Goal: Information Seeking & Learning: Learn about a topic

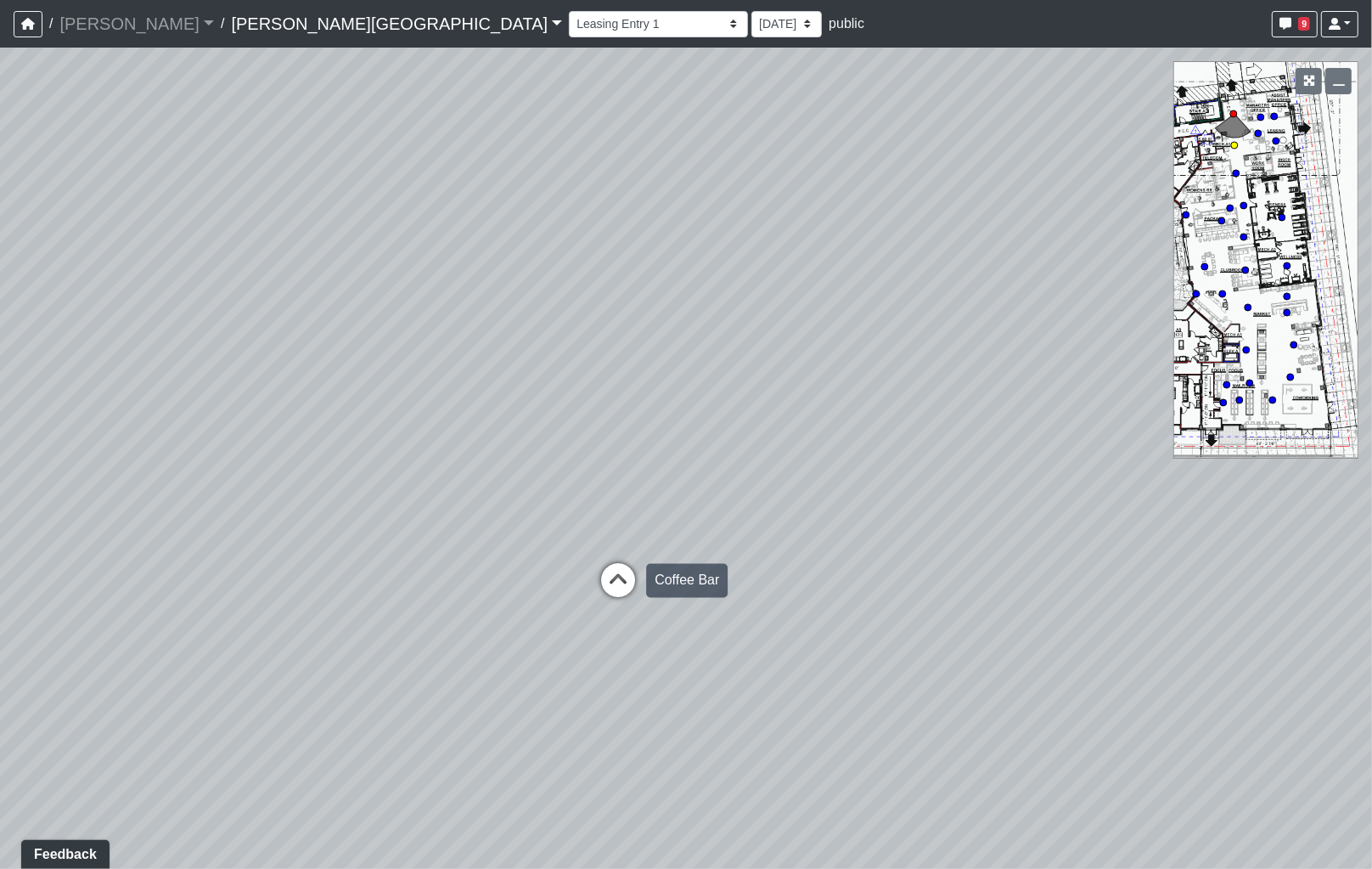
click at [626, 576] on icon at bounding box center [618, 589] width 51 height 51
click at [617, 577] on icon at bounding box center [620, 583] width 51 height 51
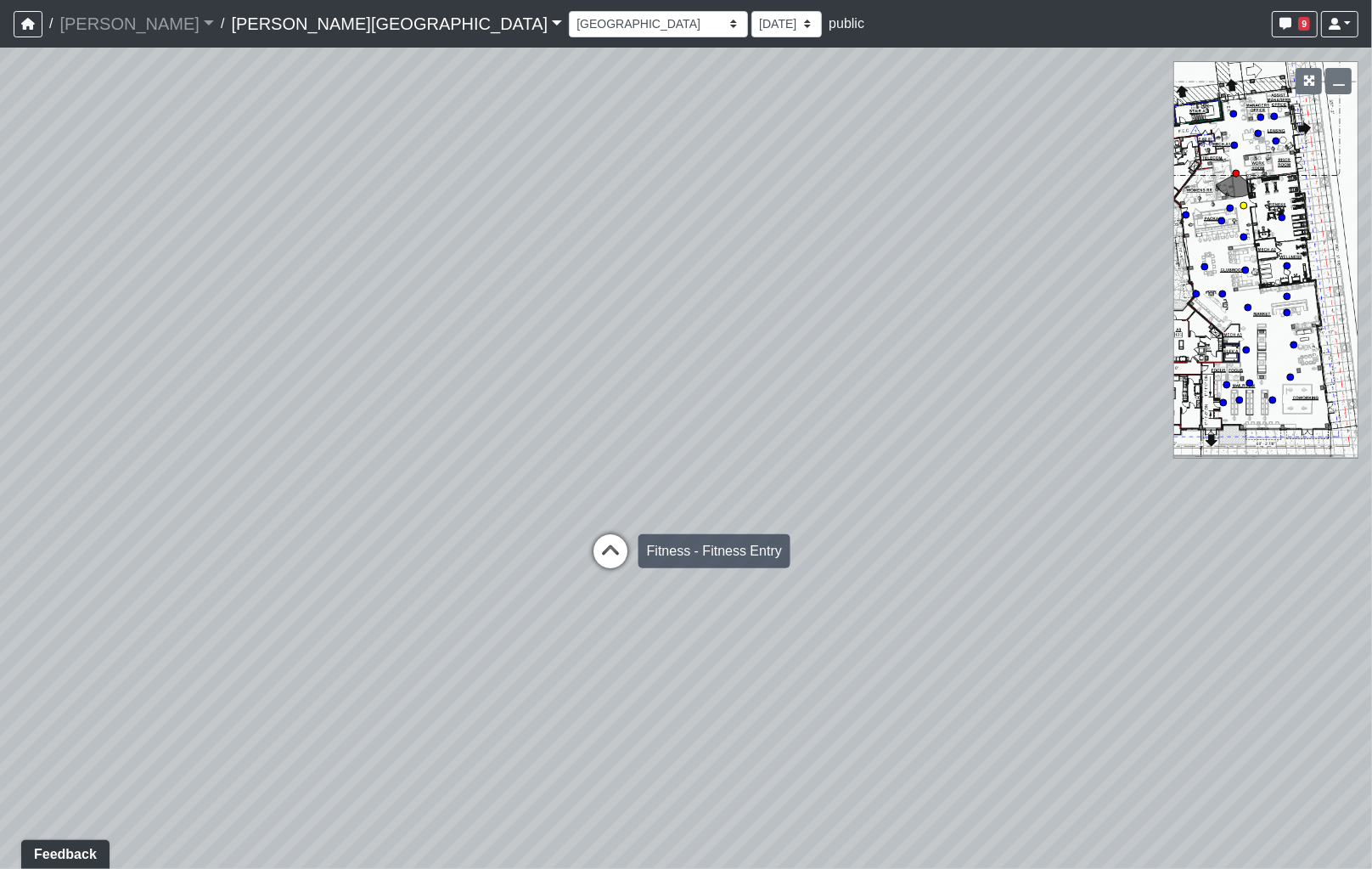
click at [616, 559] on icon at bounding box center [610, 559] width 51 height 51
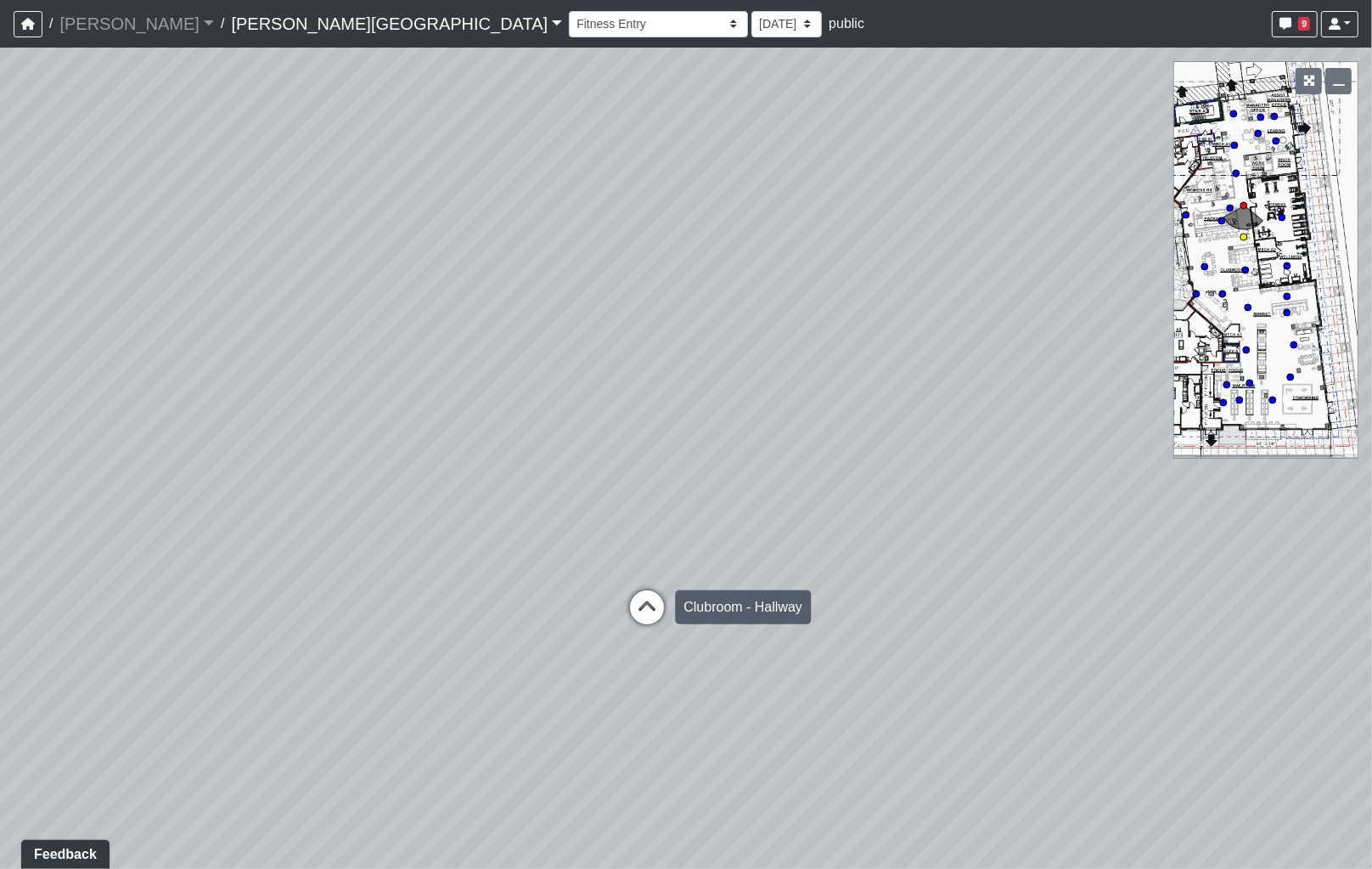
click at [642, 601] on icon at bounding box center [646, 615] width 51 height 51
click at [638, 532] on icon at bounding box center [630, 535] width 51 height 51
drag, startPoint x: 850, startPoint y: 627, endPoint x: 459, endPoint y: 404, distance: 450.1
click at [460, 404] on div "Loading... Coffee Bar Loading... Leasing Hallway Loading... Leasing Entry 1 Loa…" at bounding box center [686, 458] width 1372 height 821
drag, startPoint x: 898, startPoint y: 582, endPoint x: 567, endPoint y: 413, distance: 371.6
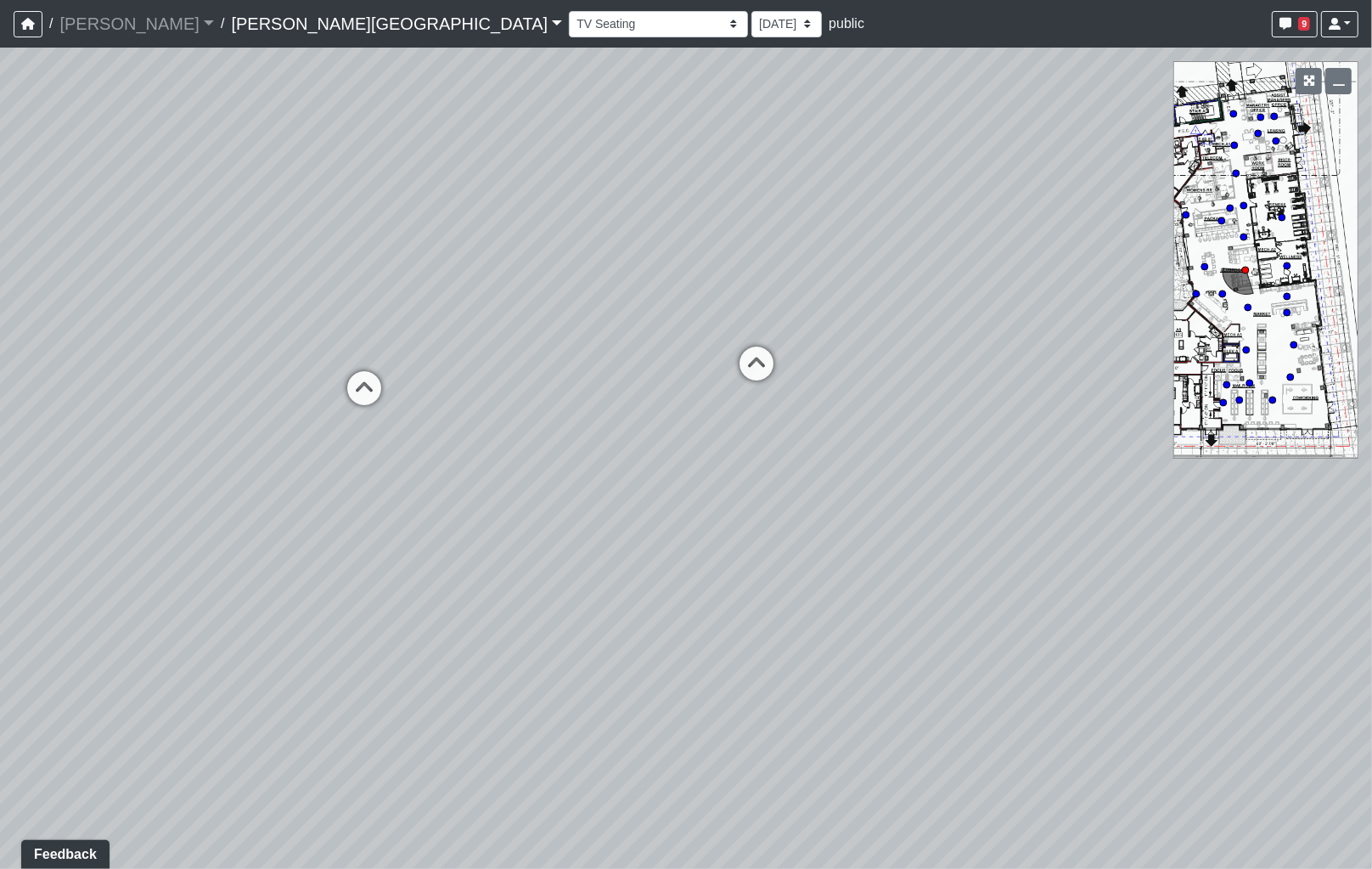
click at [567, 413] on div "Loading... Coffee Bar Loading... Leasing Hallway Loading... Leasing Entry 1 Loa…" at bounding box center [686, 458] width 1372 height 821
drag, startPoint x: 635, startPoint y: 438, endPoint x: 1168, endPoint y: 493, distance: 535.8
click at [1168, 493] on div "Loading... Coffee Bar Loading... Leasing Hallway Loading... Leasing Entry 1 Loa…" at bounding box center [686, 458] width 1372 height 821
drag, startPoint x: 703, startPoint y: 396, endPoint x: 363, endPoint y: 417, distance: 340.6
click at [365, 417] on div "Loading... Coffee Bar Loading... Leasing Hallway Loading... Leasing Entry 1 Loa…" at bounding box center [686, 458] width 1372 height 821
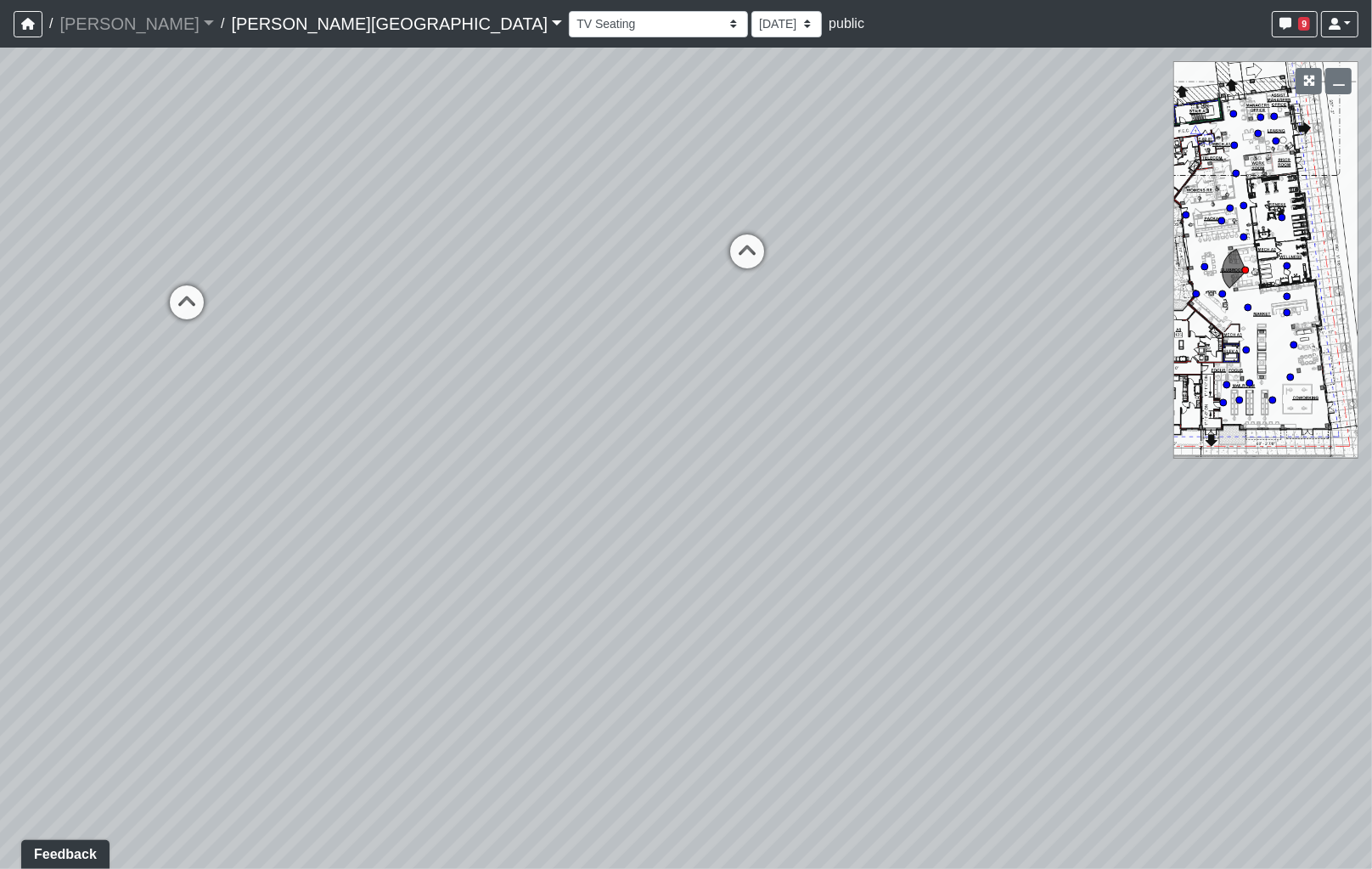
drag, startPoint x: 423, startPoint y: 435, endPoint x: 231, endPoint y: 409, distance: 193.8
click at [200, 417] on div "Loading... Coffee Bar Loading... Leasing Hallway Loading... Leasing Entry 1 Loa…" at bounding box center [686, 458] width 1372 height 821
drag, startPoint x: 386, startPoint y: 443, endPoint x: 300, endPoint y: 427, distance: 87.5
click at [234, 447] on div "Loading... Coffee Bar Loading... Leasing Hallway Loading... Leasing Entry 1 Loa…" at bounding box center [686, 458] width 1372 height 821
drag, startPoint x: 511, startPoint y: 433, endPoint x: 497, endPoint y: 417, distance: 21.3
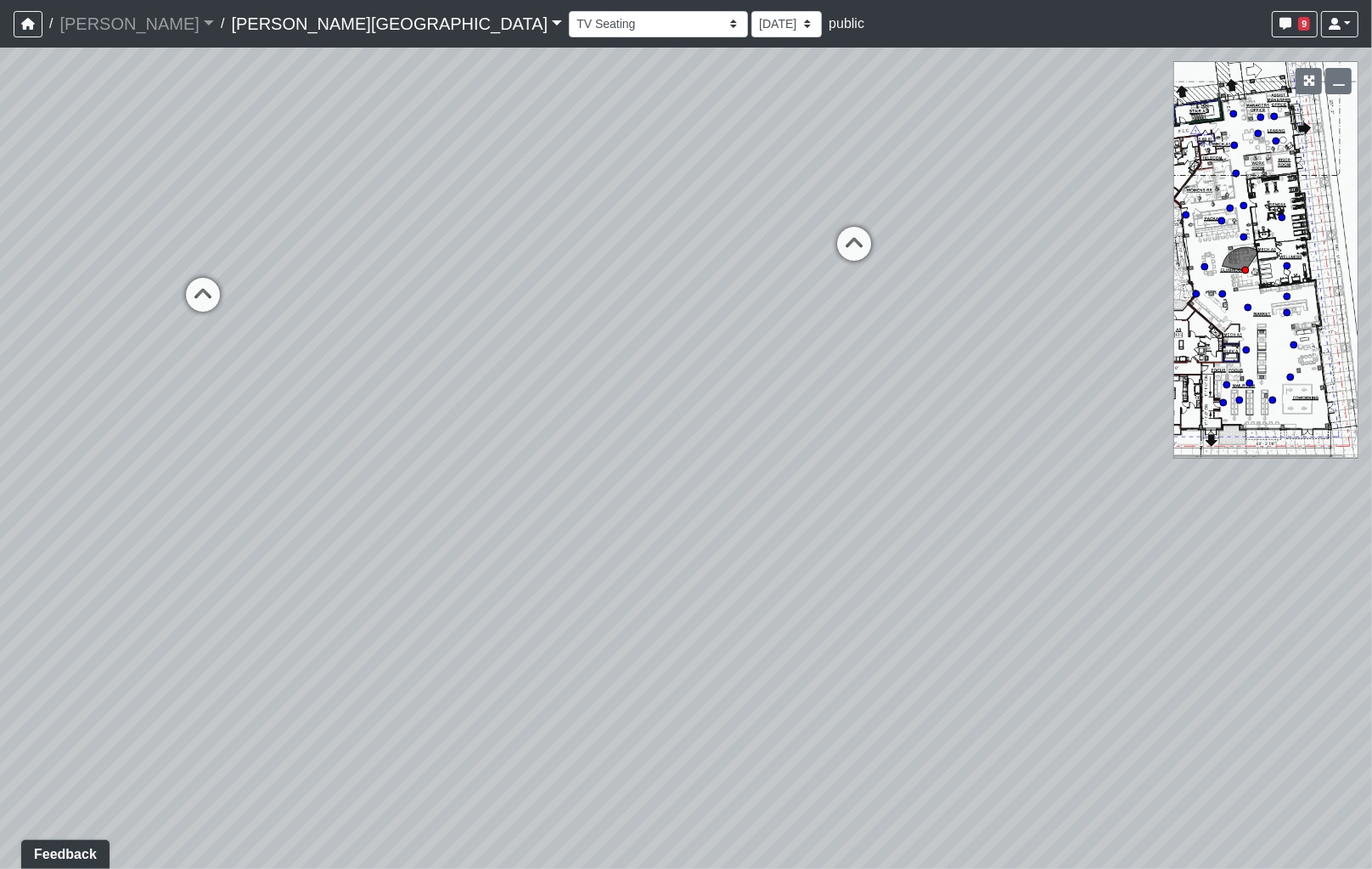
click at [282, 434] on div "Loading... Coffee Bar Loading... Leasing Hallway Loading... Leasing Entry 1 Loa…" at bounding box center [686, 458] width 1372 height 821
drag, startPoint x: 543, startPoint y: 429, endPoint x: 234, endPoint y: 450, distance: 309.7
click at [234, 450] on div "Loading... Coffee Bar Loading... Leasing Hallway Loading... Leasing Entry 1 Loa…" at bounding box center [686, 458] width 1372 height 821
drag, startPoint x: 594, startPoint y: 352, endPoint x: 748, endPoint y: 548, distance: 249.3
click at [985, 569] on div "Loading... Coffee Bar Loading... Leasing Hallway Loading... Leasing Entry 1 Loa…" at bounding box center [686, 458] width 1372 height 821
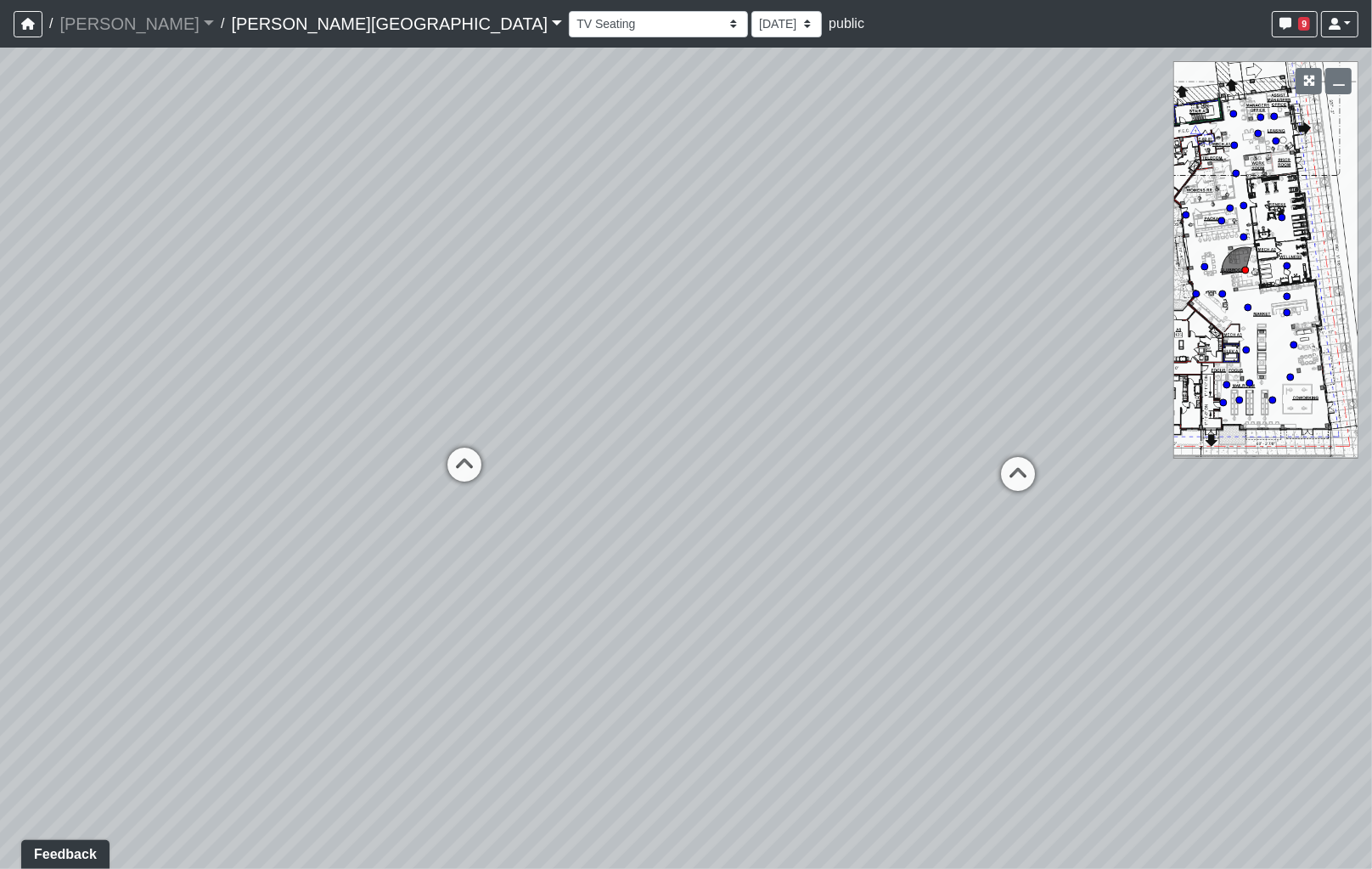
drag, startPoint x: 623, startPoint y: 519, endPoint x: 1177, endPoint y: 519, distance: 554.0
click at [1199, 522] on div "Loading... Coffee Bar Loading... Leasing Hallway Loading... Leasing Entry 1 Loa…" at bounding box center [686, 458] width 1372 height 821
drag, startPoint x: 735, startPoint y: 452, endPoint x: 1160, endPoint y: 481, distance: 426.0
click at [1160, 481] on div "Loading... Coffee Bar Loading... Leasing Hallway Loading... Leasing Entry 1 Loa…" at bounding box center [686, 458] width 1372 height 821
drag, startPoint x: 506, startPoint y: 457, endPoint x: 703, endPoint y: 472, distance: 197.6
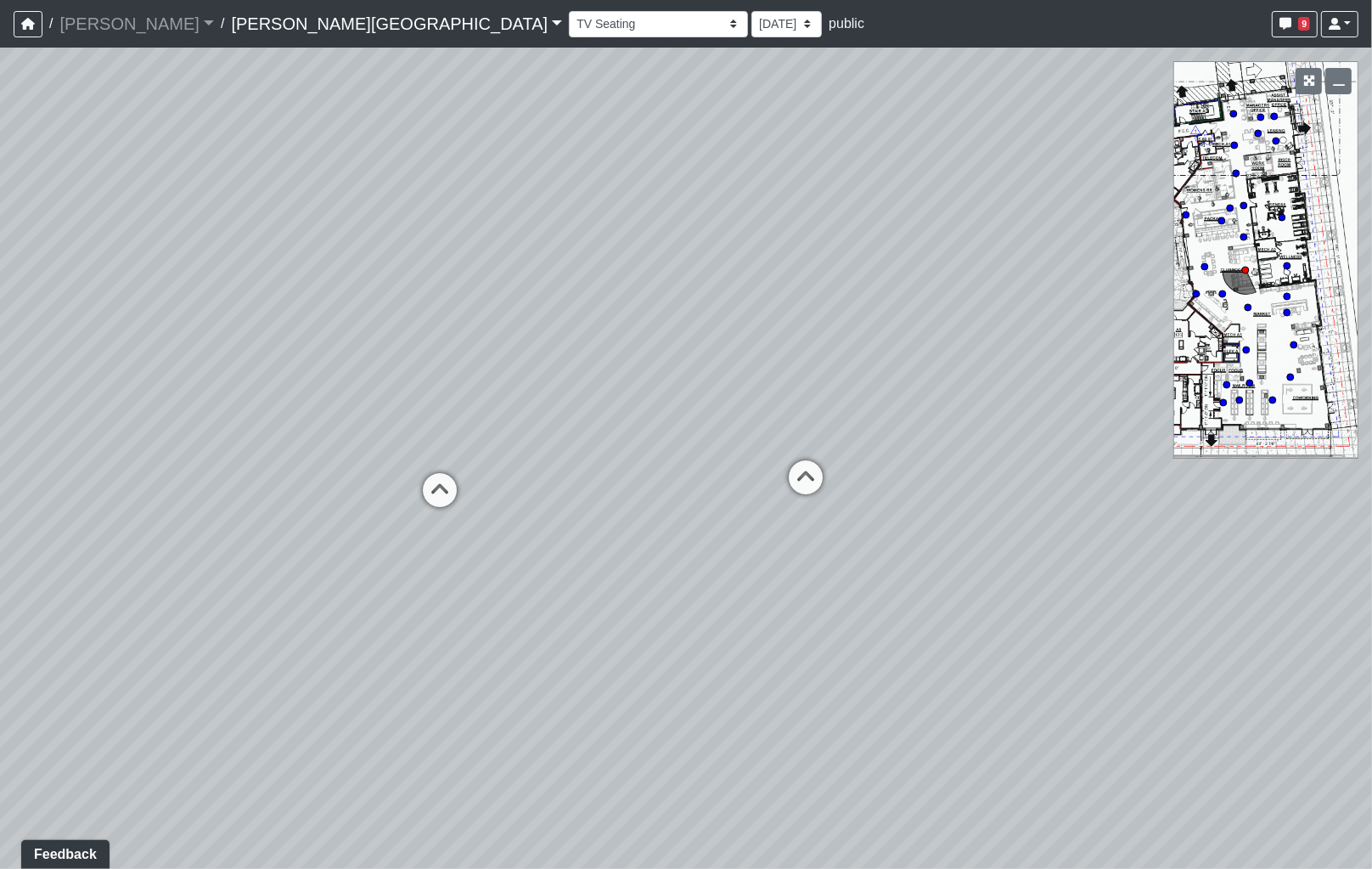
click at [703, 472] on div "Loading... Coffee Bar Loading... Leasing Hallway Loading... Leasing Entry 1 Loa…" at bounding box center [686, 458] width 1372 height 821
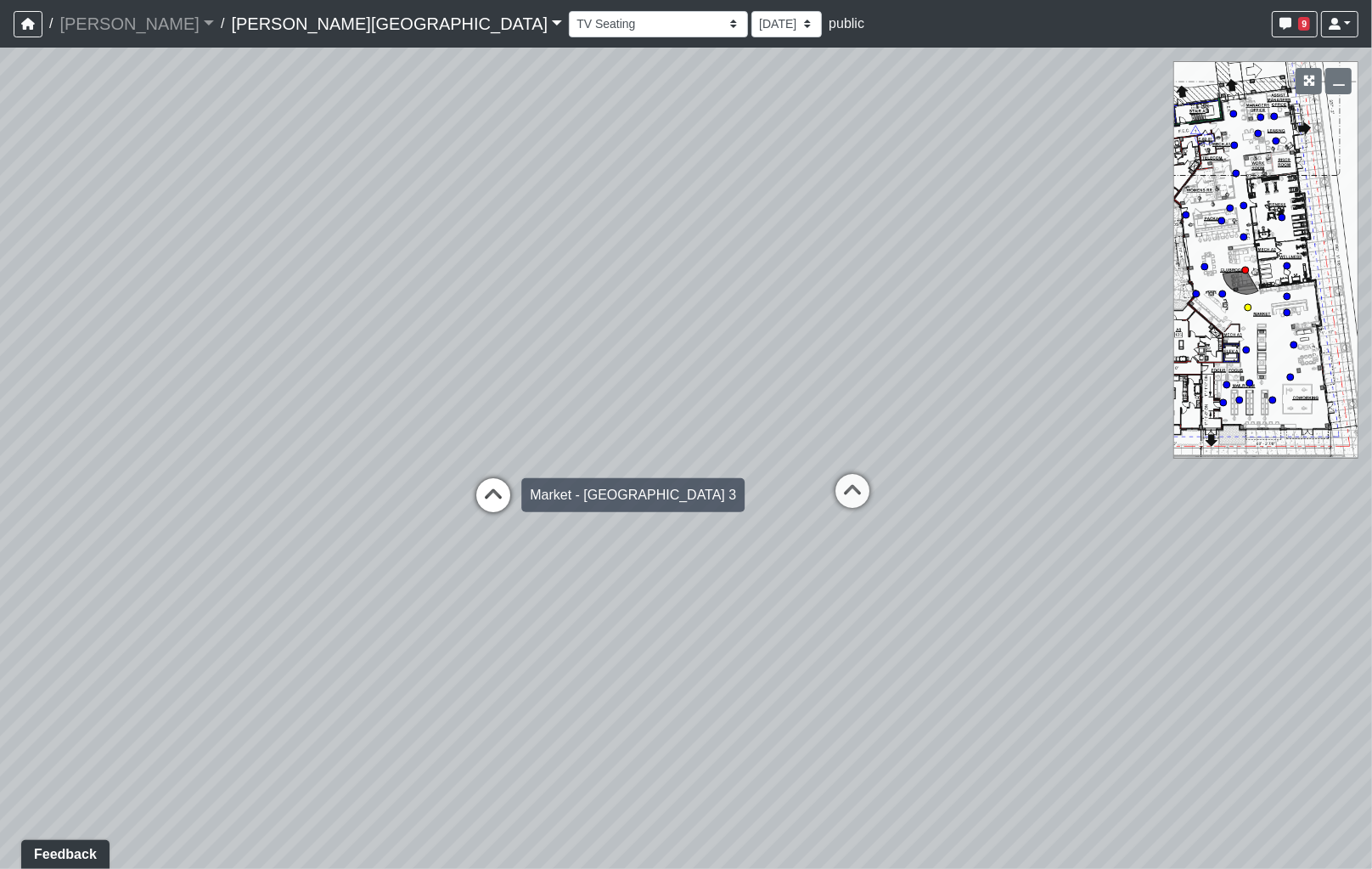
click at [494, 497] on icon at bounding box center [493, 503] width 51 height 51
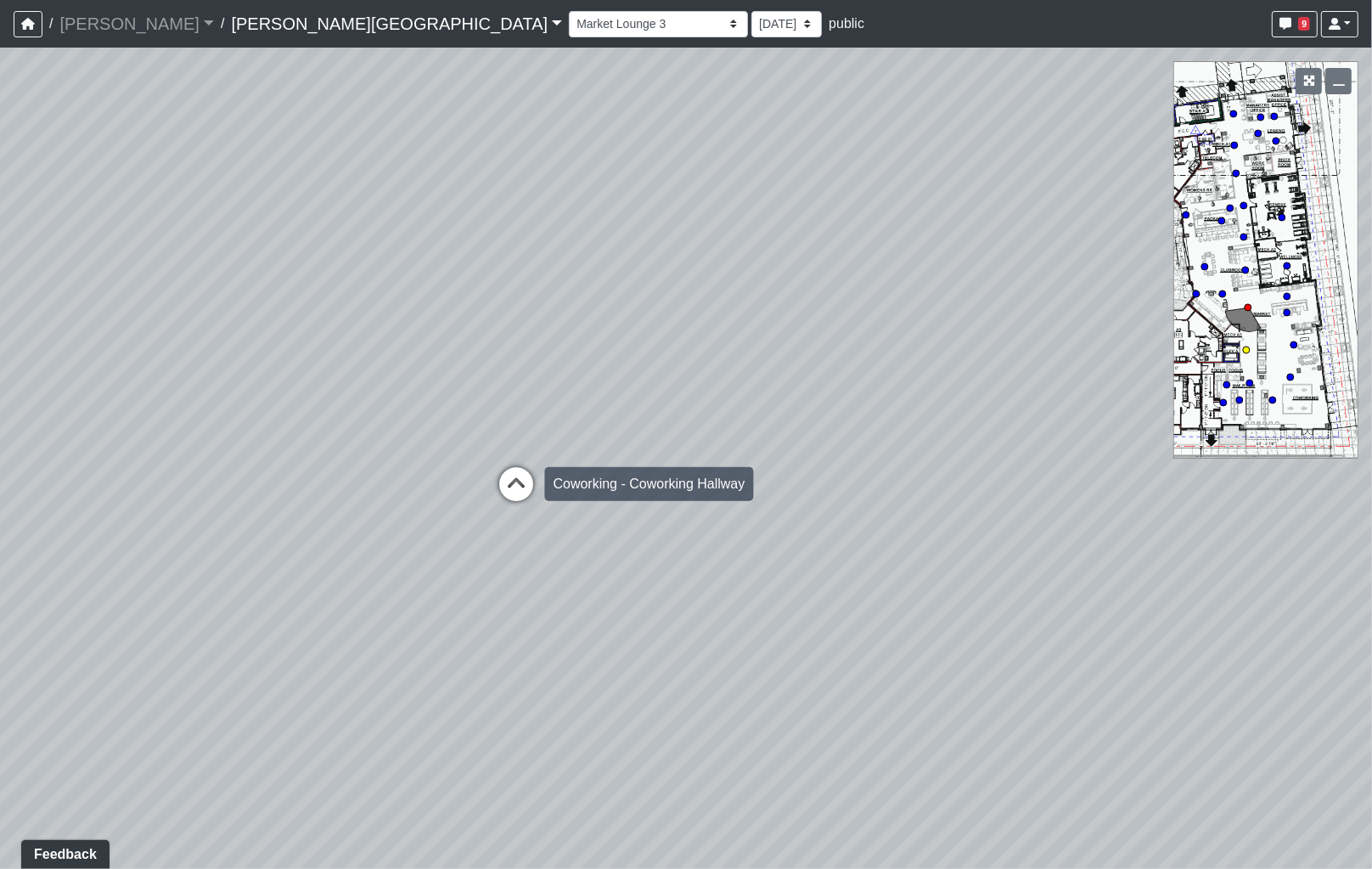
click at [502, 488] on icon at bounding box center [517, 492] width 51 height 51
select select "aSpht6C2hq2mZ3YnXdtVpj"
drag, startPoint x: 524, startPoint y: 444, endPoint x: 669, endPoint y: 440, distance: 145.1
click at [669, 440] on div "Loading... Coffee Bar Loading... Leasing Hallway Loading... Leasing Entry 1 Loa…" at bounding box center [686, 458] width 1372 height 821
drag, startPoint x: 605, startPoint y: 455, endPoint x: 931, endPoint y: 429, distance: 327.0
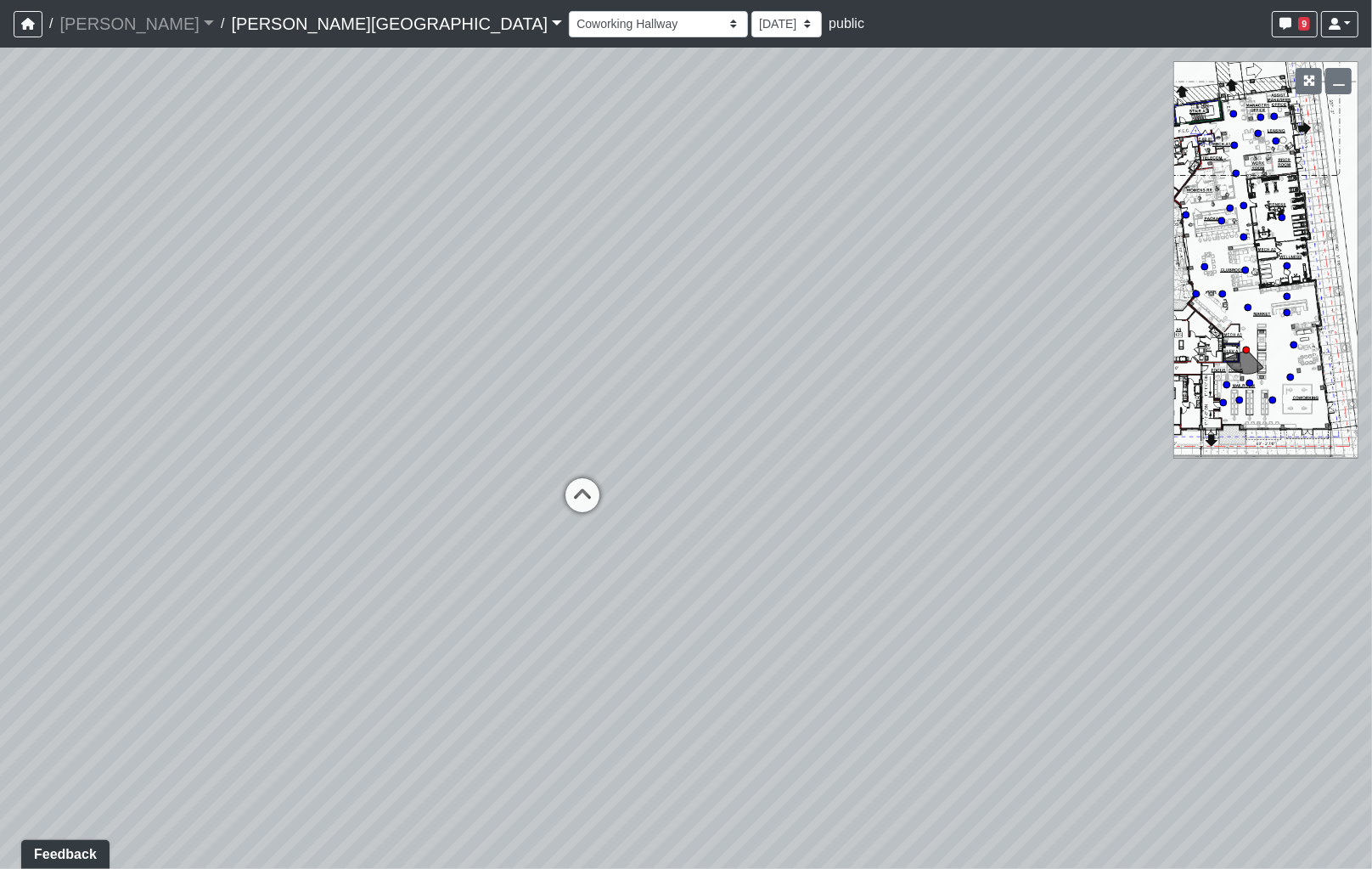
click at [931, 429] on div "Loading... Coffee Bar Loading... Leasing Hallway Loading... Leasing Entry 1 Loa…" at bounding box center [686, 458] width 1372 height 821
drag, startPoint x: 712, startPoint y: 525, endPoint x: 682, endPoint y: 421, distance: 108.2
click at [689, 418] on div "Loading... Coffee Bar Loading... Leasing Hallway Loading... Leasing Entry 1 Loa…" at bounding box center [686, 458] width 1372 height 821
drag, startPoint x: 630, startPoint y: 442, endPoint x: 859, endPoint y: 442, distance: 229.0
click at [859, 442] on div "Loading... Coffee Bar Loading... Leasing Hallway Loading... Leasing Entry 1 Loa…" at bounding box center [686, 458] width 1372 height 821
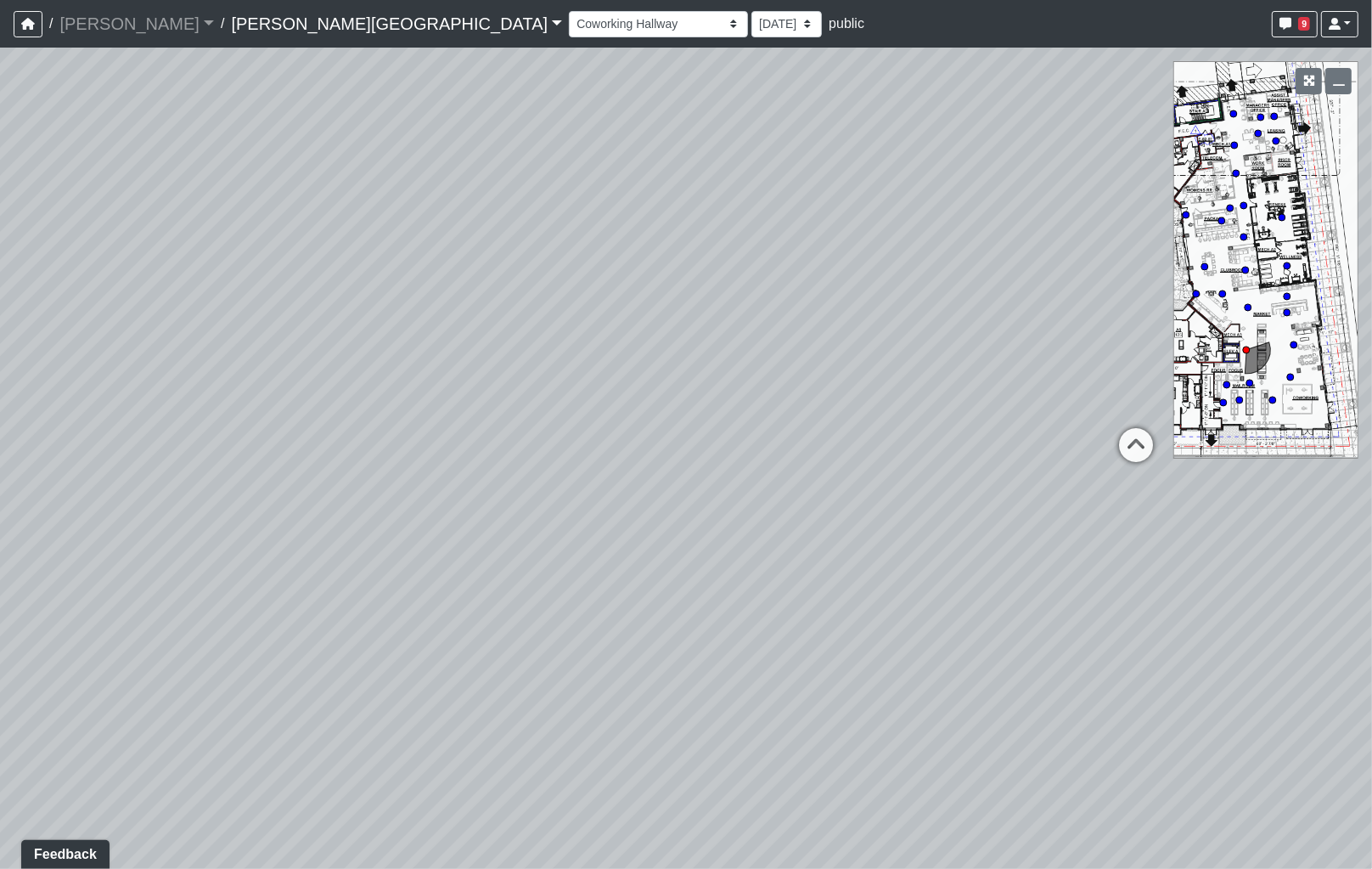
drag, startPoint x: 714, startPoint y: 474, endPoint x: 1011, endPoint y: 464, distance: 297.2
click at [990, 464] on div "Loading... Coffee Bar Loading... Leasing Hallway Loading... Leasing Entry 1 Loa…" at bounding box center [686, 458] width 1372 height 821
drag, startPoint x: 444, startPoint y: 457, endPoint x: 654, endPoint y: 538, distance: 225.1
click at [654, 538] on div "Loading... Coffee Bar Loading... Leasing Hallway Loading... Leasing Entry 1 Loa…" at bounding box center [686, 458] width 1372 height 821
drag, startPoint x: 559, startPoint y: 522, endPoint x: 663, endPoint y: 544, distance: 106.3
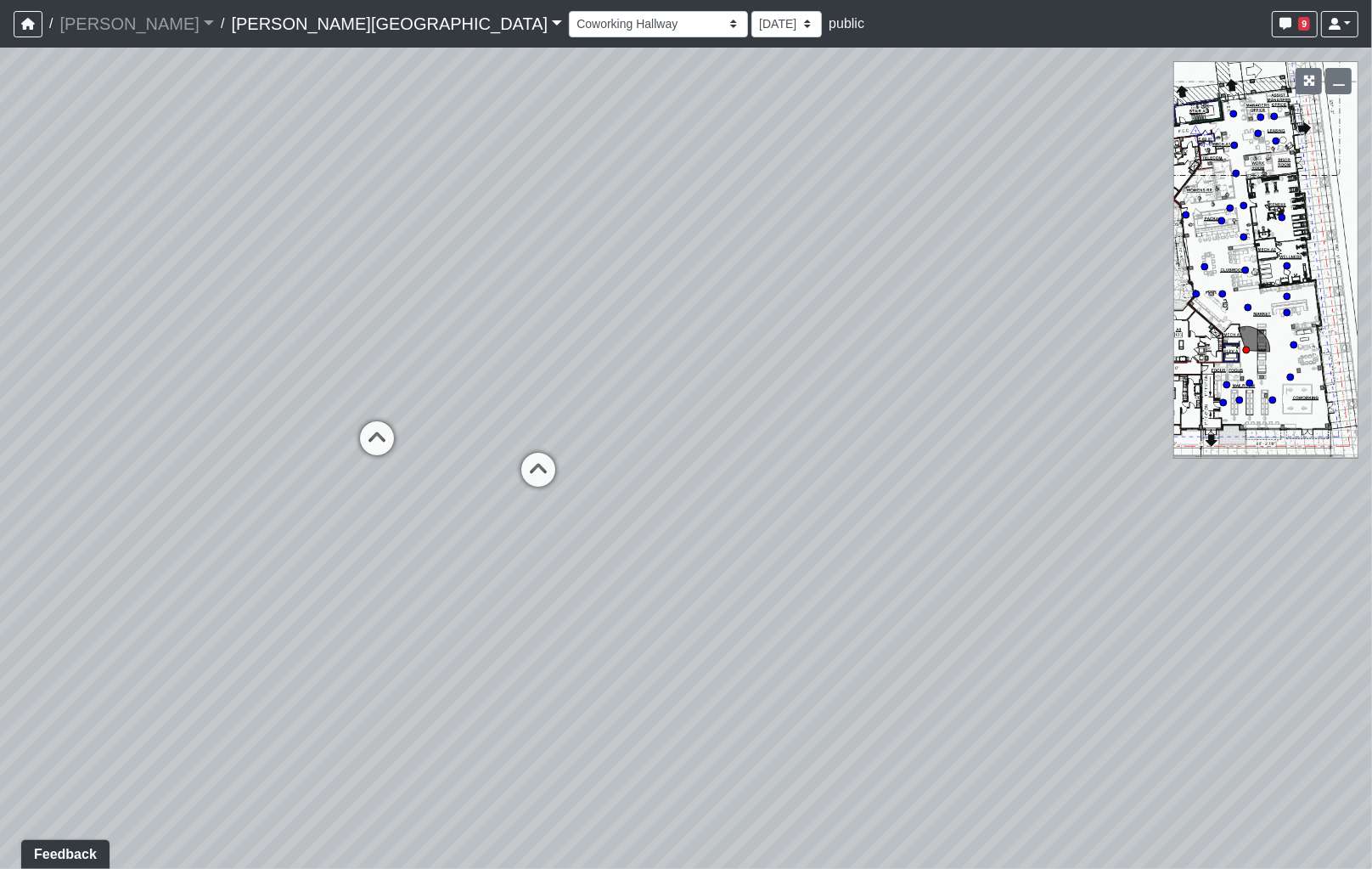
click at [680, 544] on div "Loading... Coffee Bar Loading... Leasing Hallway Loading... Leasing Entry 1 Loa…" at bounding box center [686, 458] width 1372 height 821
click at [714, 552] on div "Loading... Coffee Bar Loading... Leasing Hallway Loading... Leasing Entry 1 Loa…" at bounding box center [686, 458] width 1372 height 821
drag, startPoint x: 682, startPoint y: 545, endPoint x: 1100, endPoint y: 522, distance: 418.6
click at [1098, 522] on div "Loading... Coffee Bar Loading... Leasing Hallway Loading... Leasing Entry 1 Loa…" at bounding box center [686, 458] width 1372 height 821
drag, startPoint x: 888, startPoint y: 486, endPoint x: 837, endPoint y: 483, distance: 51.1
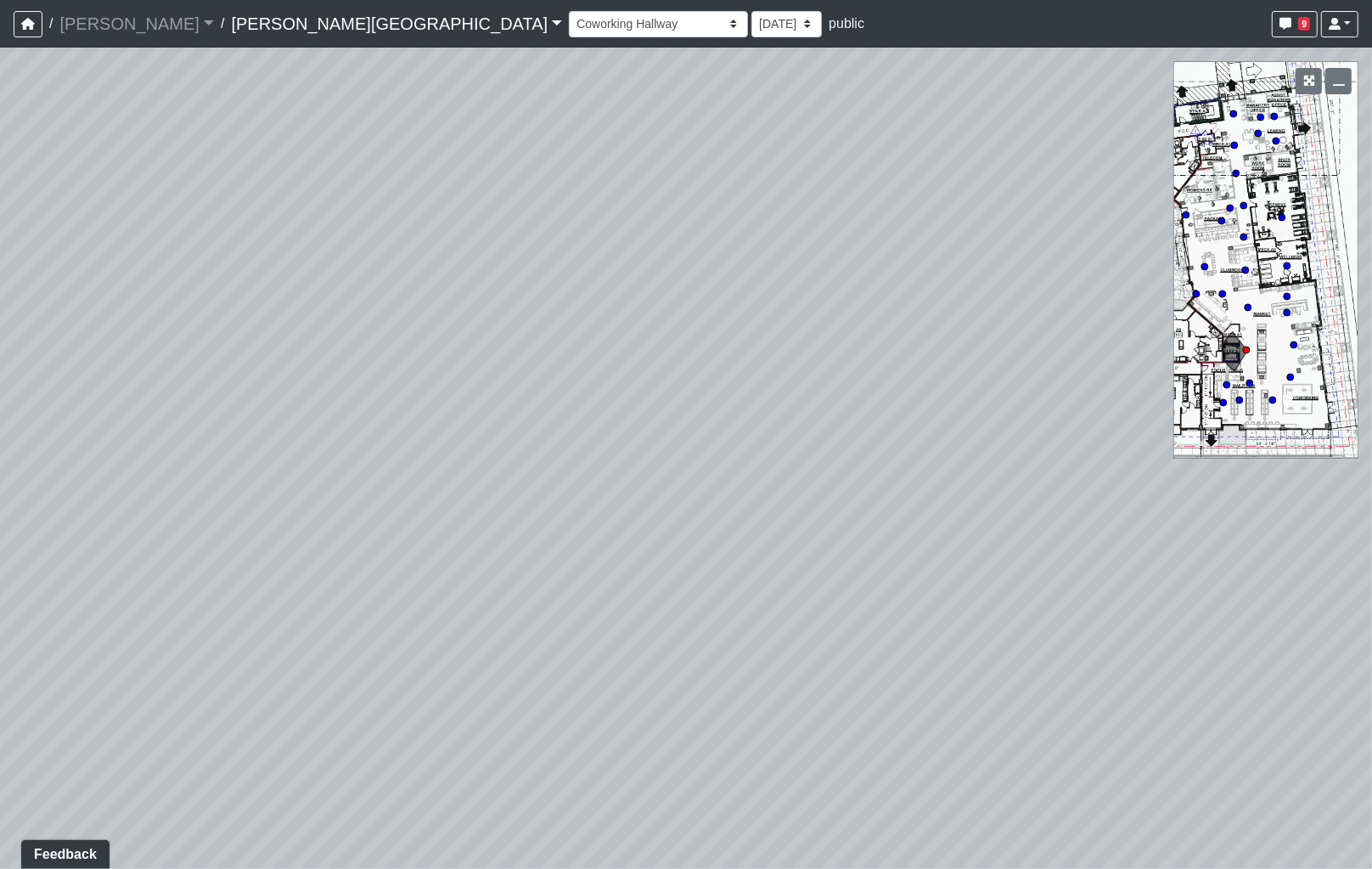
click at [837, 483] on div "Loading... Coffee Bar Loading... Leasing Hallway Loading... Leasing Entry 1 Loa…" at bounding box center [686, 458] width 1372 height 821
drag, startPoint x: 1035, startPoint y: 357, endPoint x: 86, endPoint y: 272, distance: 952.8
click at [86, 272] on div "Loading... Coffee Bar Loading... Leasing Hallway Loading... Leasing Entry 1 Loa…" at bounding box center [686, 458] width 1372 height 821
drag, startPoint x: 519, startPoint y: 306, endPoint x: 795, endPoint y: 305, distance: 276.0
click at [779, 305] on div "Loading... Coffee Bar Loading... Leasing Hallway Loading... Leasing Entry 1 Loa…" at bounding box center [686, 458] width 1372 height 821
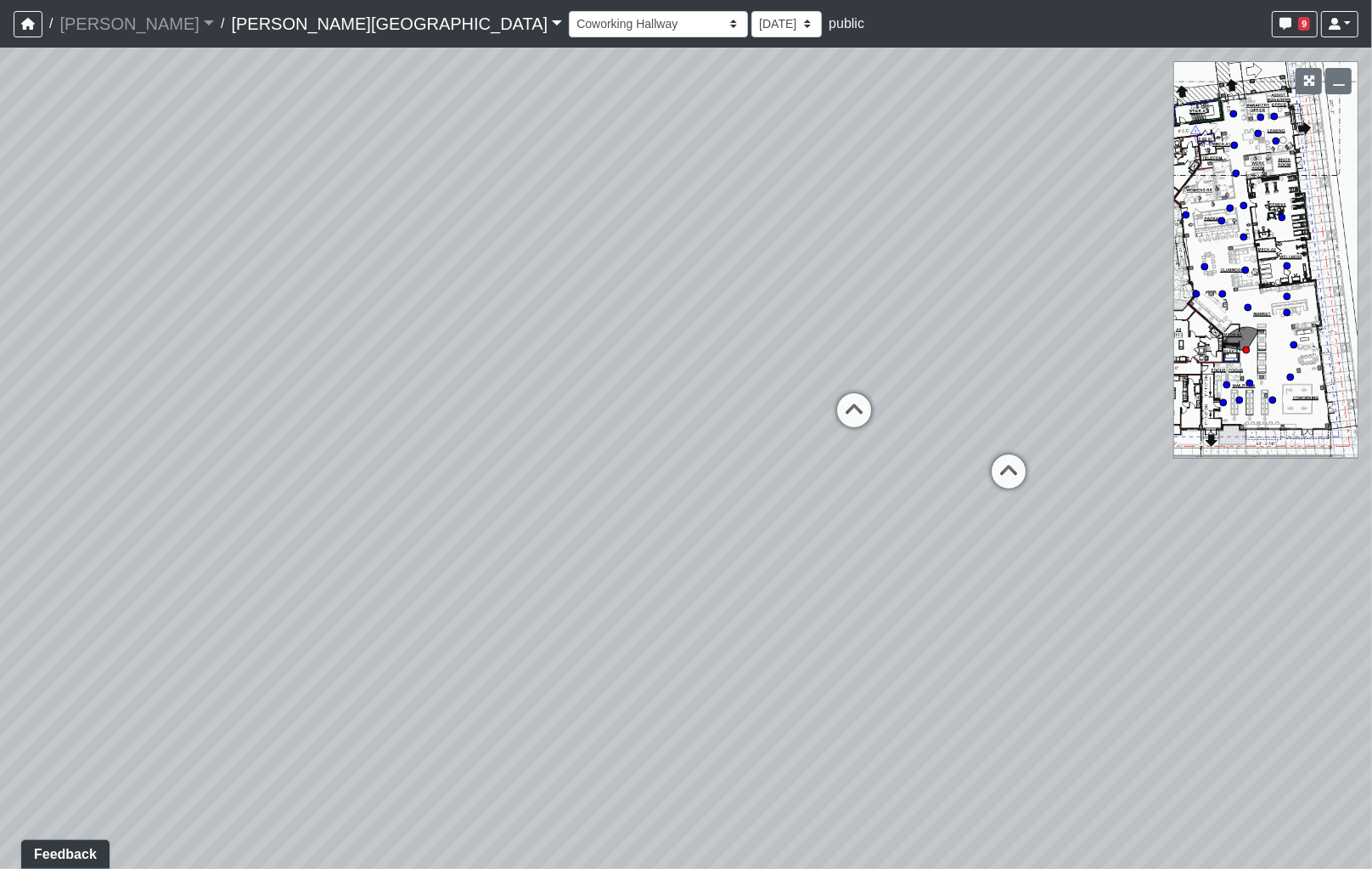
drag, startPoint x: 654, startPoint y: 281, endPoint x: 883, endPoint y: 189, distance: 246.8
click at [838, 278] on div "Loading... Coffee Bar Loading... Leasing Hallway Loading... Leasing Entry 1 Loa…" at bounding box center [686, 458] width 1372 height 821
drag, startPoint x: 468, startPoint y: 336, endPoint x: 1016, endPoint y: 395, distance: 551.2
click at [1028, 395] on div "Loading... Coffee Bar Loading... Leasing Hallway Loading... Leasing Entry 1 Loa…" at bounding box center [686, 458] width 1372 height 821
click at [392, 396] on span "Add comment" at bounding box center [382, 390] width 84 height 15
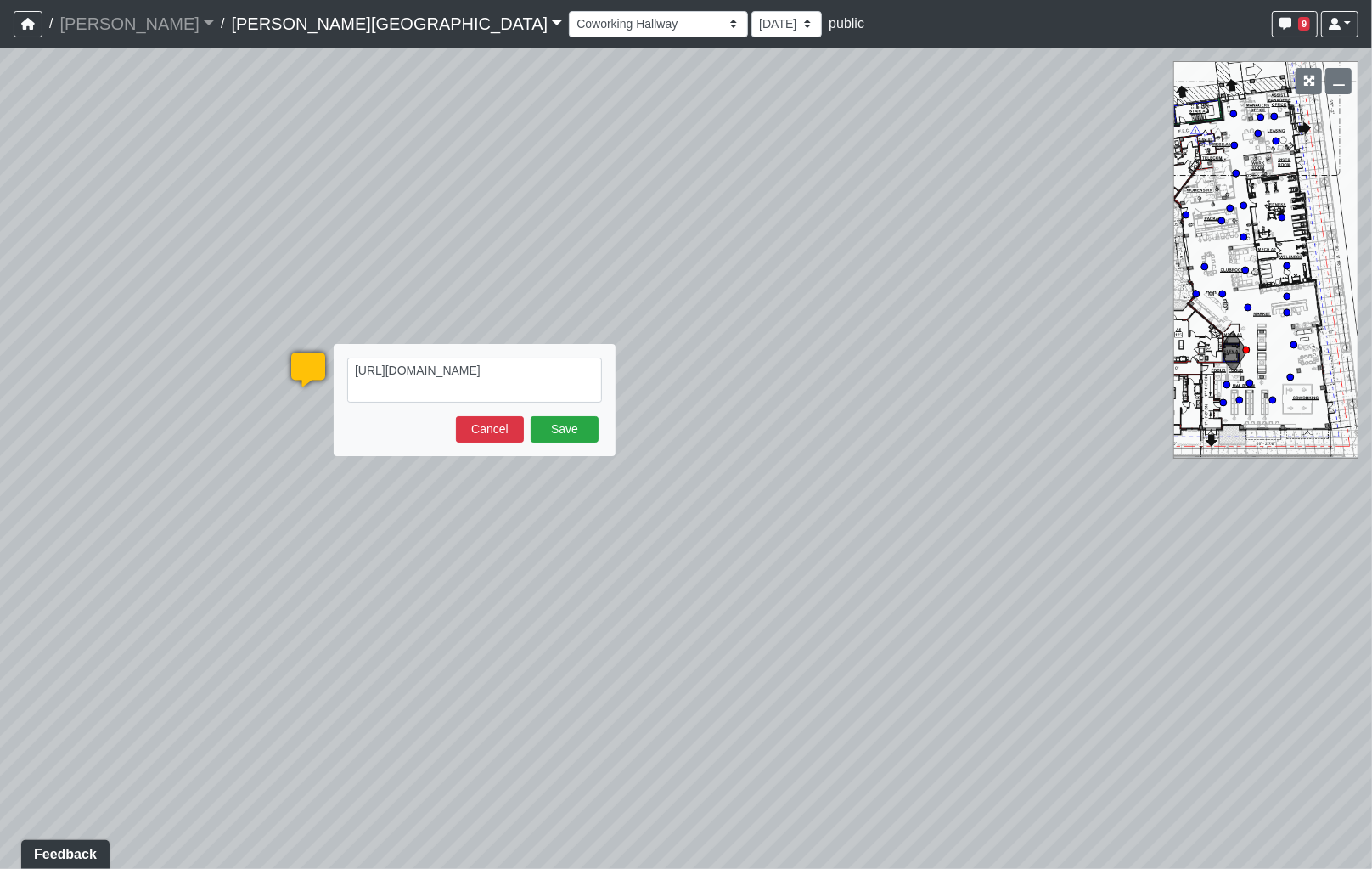
click at [386, 372] on textarea "https://www.mdcwall.com/product/specialty-effects/MUE1053" at bounding box center [474, 380] width 255 height 45
click at [358, 372] on textarea "https://www.mdcwall.com/product/specialty-effects/MUE1053" at bounding box center [474, 380] width 255 height 45
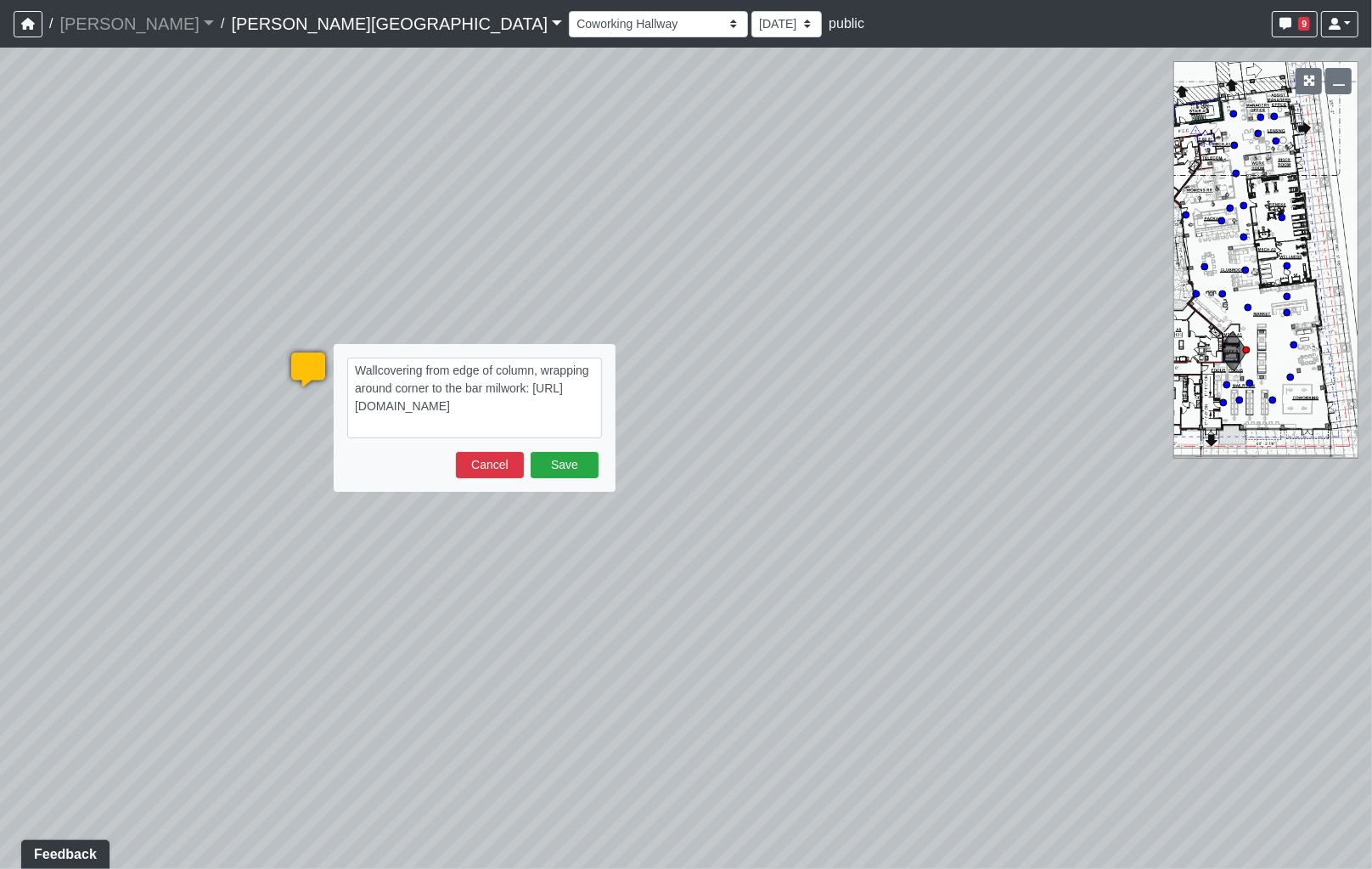
click at [504, 391] on textarea "Wallcovering from edge of column, wrapping around corner to the bar milwork: ht…" at bounding box center [474, 398] width 255 height 81
type textarea "Wallcovering from edge of column, wrapping around corner to the bar millwork: h…"
click at [578, 461] on button "Save" at bounding box center [565, 464] width 68 height 27
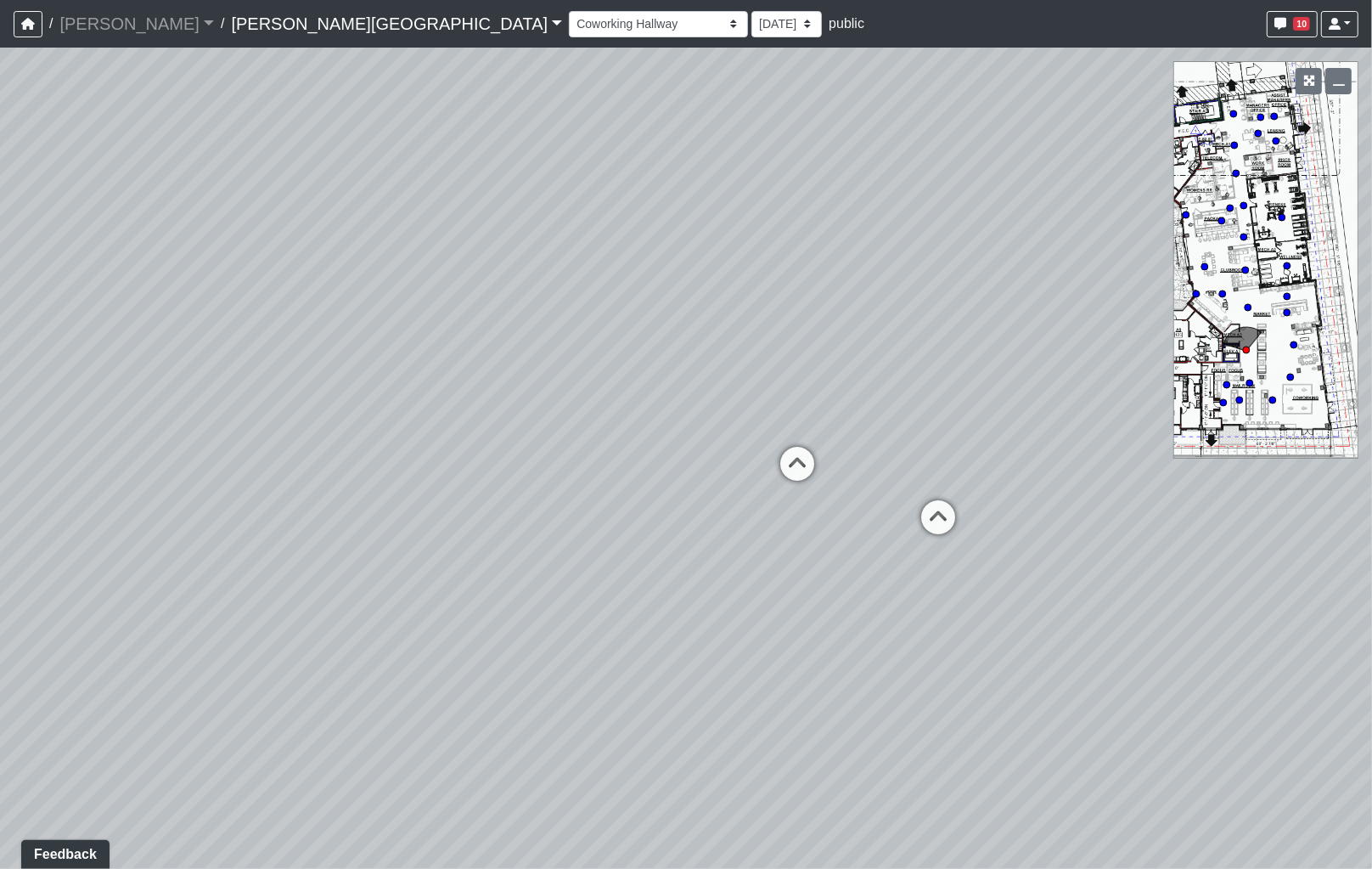
drag, startPoint x: 1004, startPoint y: 509, endPoint x: 121, endPoint y: 508, distance: 883.0
click at [68, 515] on div "Loading... Coffee Bar Loading... Leasing Hallway Loading... Leasing Entry 1 Loa…" at bounding box center [686, 458] width 1372 height 821
drag, startPoint x: 609, startPoint y: 511, endPoint x: -110, endPoint y: 374, distance: 731.9
click at [0, 374] on html "/ Flournoy Flournoy Loading... / Ellison Museum District Ellison Museum Distric…" at bounding box center [686, 434] width 1372 height 869
drag, startPoint x: 676, startPoint y: 474, endPoint x: 723, endPoint y: 563, distance: 100.6
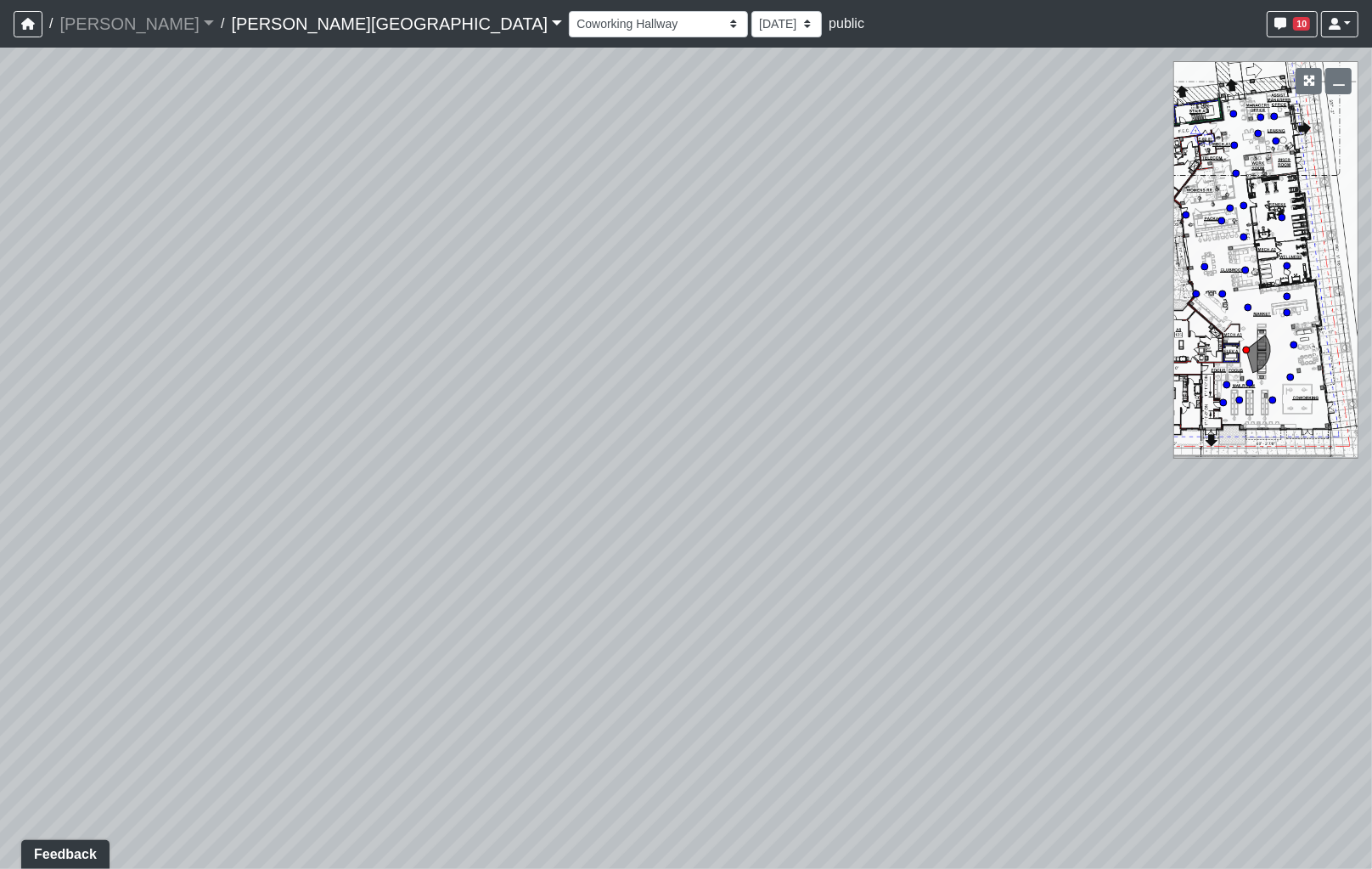
click at [1083, 643] on div "Loading... Coffee Bar Loading... Leasing Hallway Loading... Leasing Entry 1 Loa…" at bounding box center [686, 458] width 1372 height 821
drag, startPoint x: 1100, startPoint y: 656, endPoint x: 740, endPoint y: 607, distance: 363.3
click at [1124, 660] on div "Loading... Coffee Bar Loading... Leasing Hallway Loading... Leasing Entry 1 Loa…" at bounding box center [686, 458] width 1372 height 821
click at [251, 494] on icon at bounding box center [264, 510] width 51 height 51
select select "8eGugpUJ7mA5qJDwsm4SsZ"
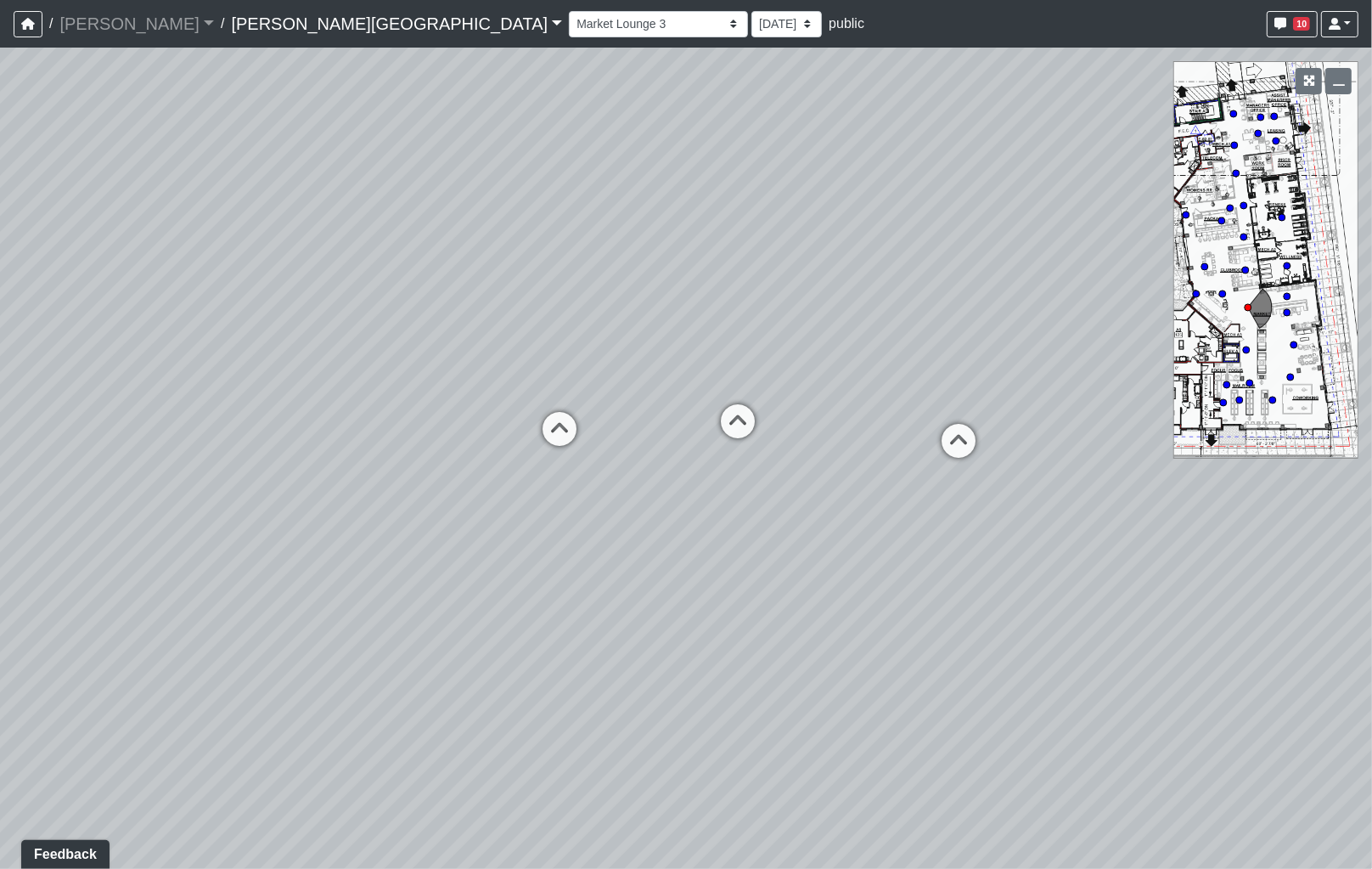
drag, startPoint x: 590, startPoint y: 548, endPoint x: 100, endPoint y: 525, distance: 490.5
click at [95, 525] on div "Loading... Coffee Bar Loading... Leasing Hallway Loading... Leasing Entry 1 Loa…" at bounding box center [686, 458] width 1372 height 821
drag, startPoint x: 415, startPoint y: 516, endPoint x: 540, endPoint y: 617, distance: 160.7
click at [540, 617] on div "Loading... Coffee Bar Loading... Leasing Hallway Loading... Leasing Entry 1 Loa…" at bounding box center [686, 458] width 1372 height 821
click at [751, 26] on select "8/22/2025 8/14/2025 8/7/2025 8/5/2025 7/29/2025 5/12/2025 3/6/2025 3/4/2025 1/2…" at bounding box center [786, 24] width 71 height 27
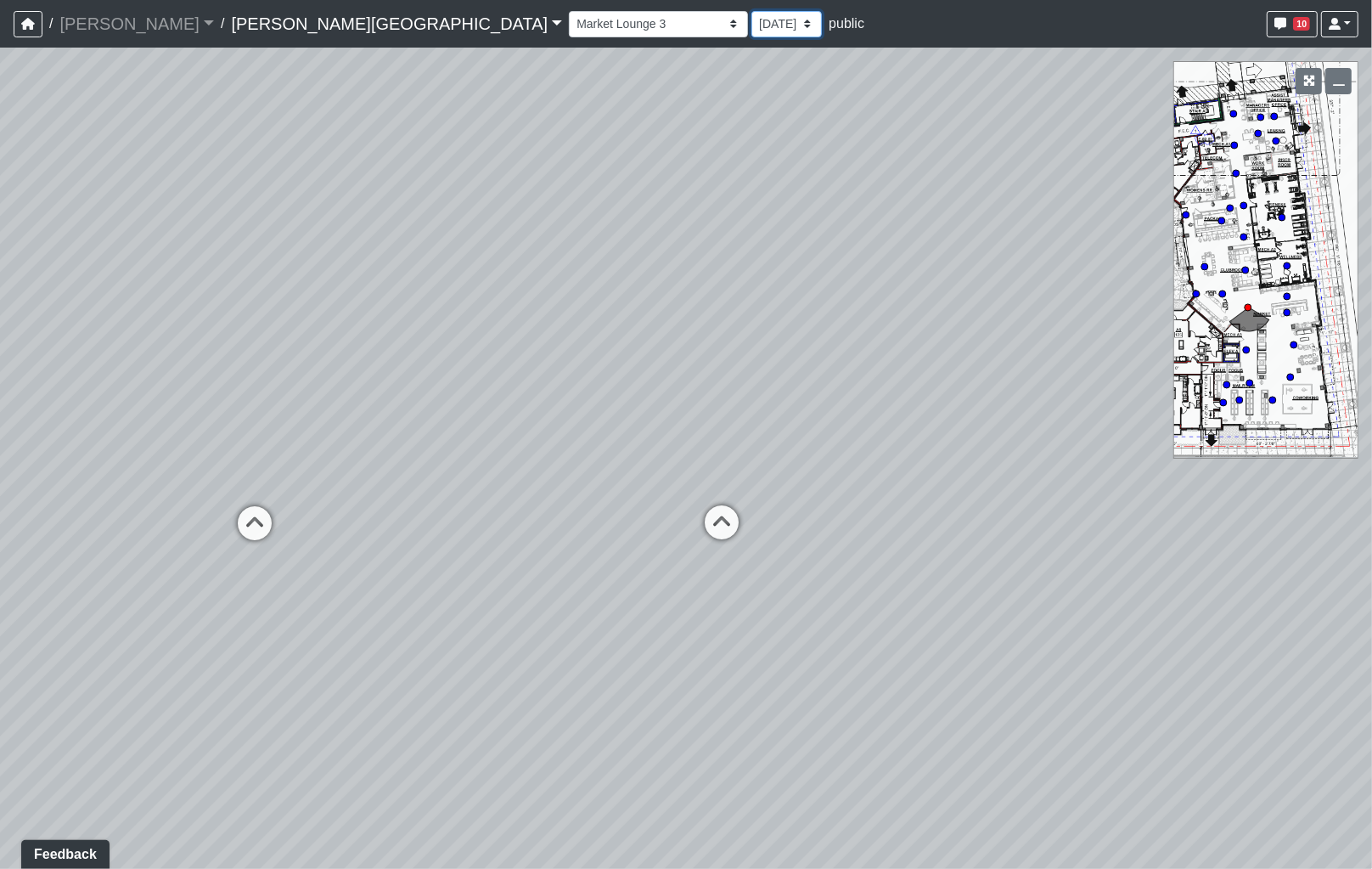
select select "rg1nAM742azwa1BpHNmNK7"
click at [751, 11] on select "8/22/2025 8/14/2025 8/7/2025 8/5/2025 7/29/2025 5/12/2025 3/6/2025 3/4/2025 1/2…" at bounding box center [786, 24] width 71 height 27
select select "8eGugpUJ7mA5qJDwsm4SsZ"
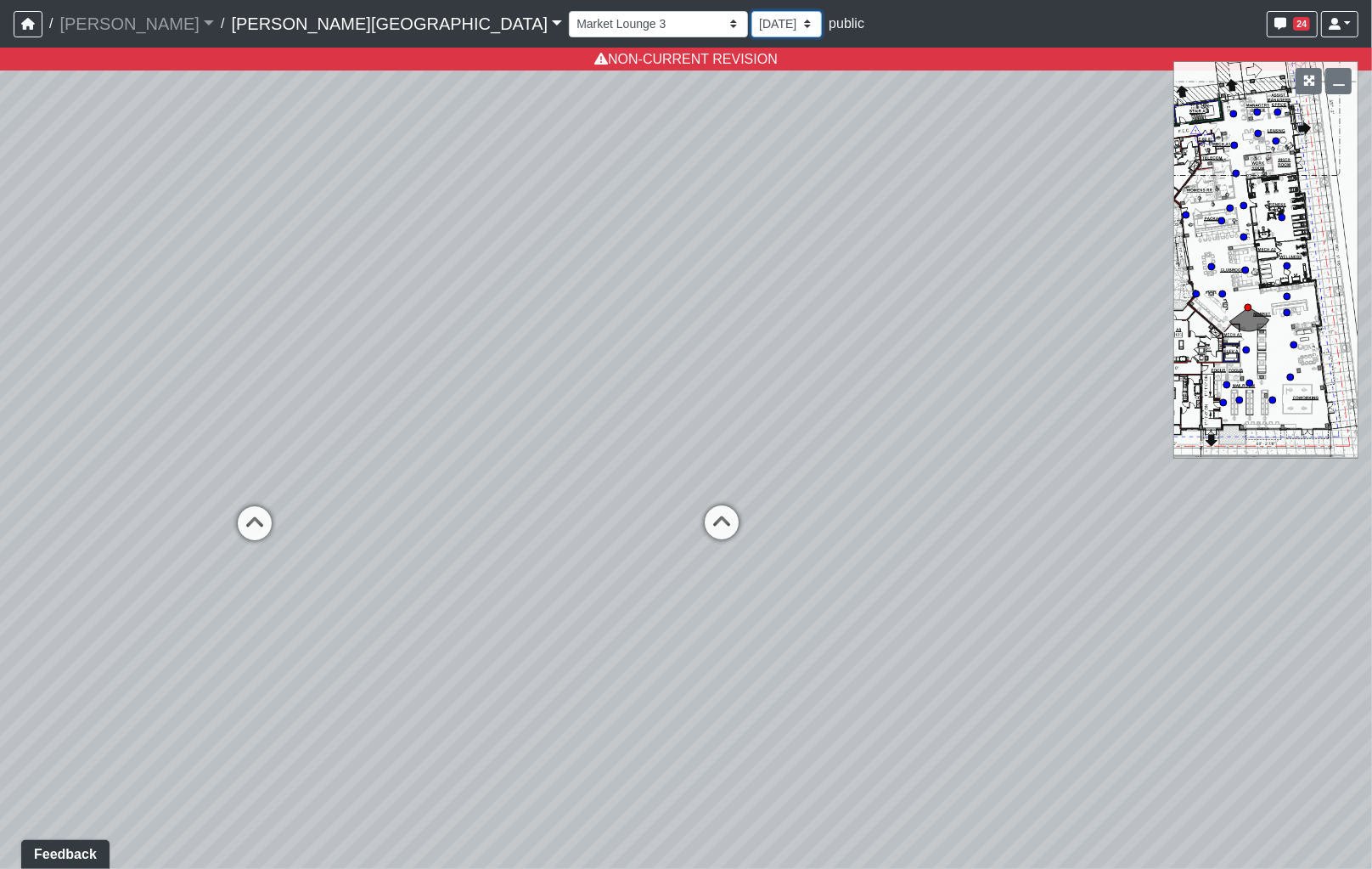
click at [751, 29] on select "8/22/2025 8/14/2025 8/7/2025 8/5/2025 7/29/2025 5/12/2025 3/6/2025 3/4/2025 1/2…" at bounding box center [786, 24] width 71 height 27
select select "sndUuGPsUkcLAeJy7fM1d7"
click at [751, 11] on select "8/22/2025 8/14/2025 8/7/2025 8/5/2025 7/29/2025 5/12/2025 3/6/2025 3/4/2025 1/2…" at bounding box center [786, 24] width 71 height 27
select select "8eGugpUJ7mA5qJDwsm4SsZ"
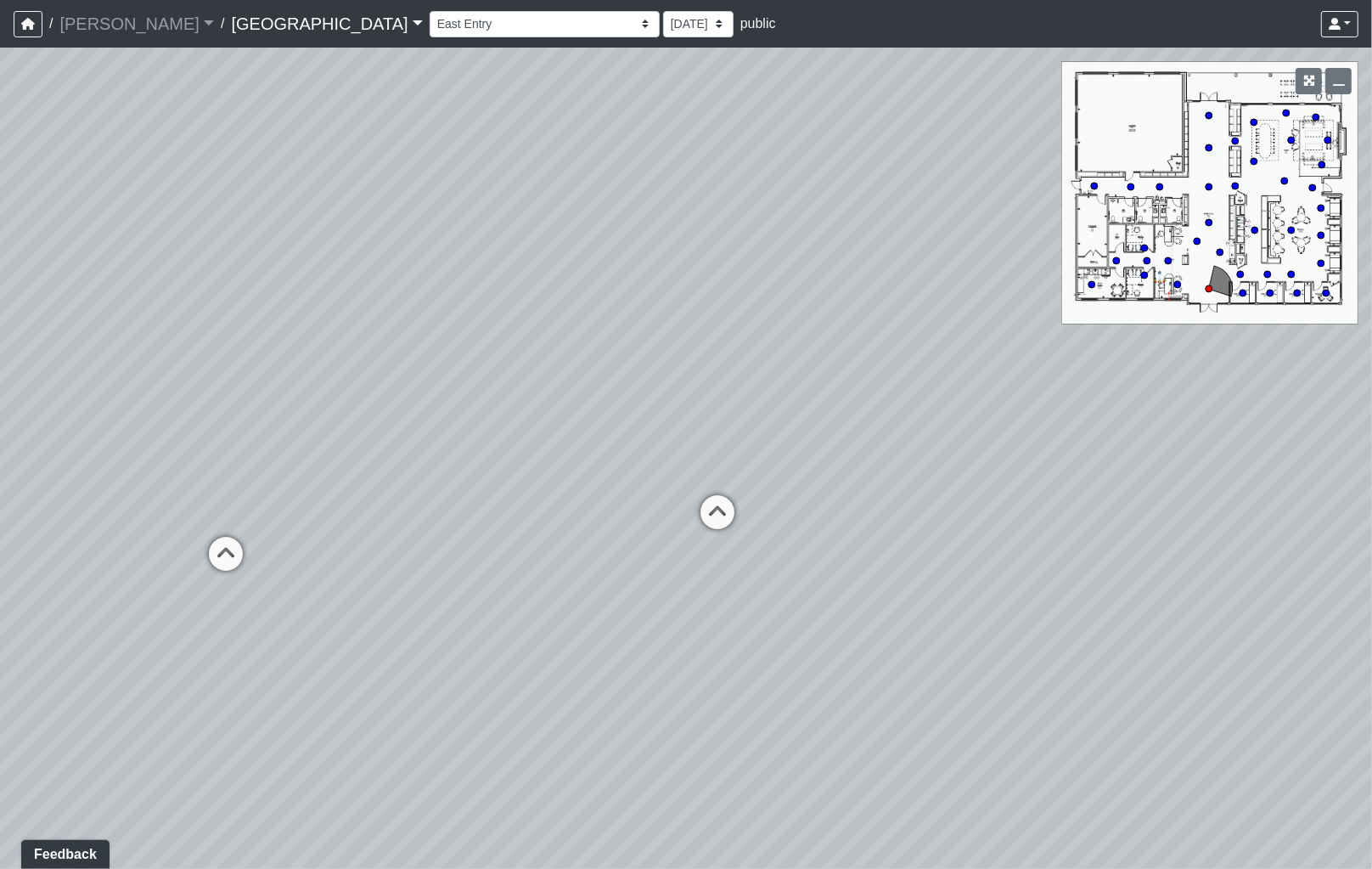
drag, startPoint x: 928, startPoint y: 427, endPoint x: -86, endPoint y: 338, distance: 1017.9
click at [0, 338] on html "/ [PERSON_NAME] Loading... / [GEOGRAPHIC_DATA] [GEOGRAPHIC_DATA] Loading... [GE…" at bounding box center [686, 434] width 1372 height 869
click at [571, 579] on icon at bounding box center [582, 596] width 51 height 51
click at [816, 638] on icon at bounding box center [818, 655] width 51 height 51
drag, startPoint x: 991, startPoint y: 621, endPoint x: 13, endPoint y: 612, distance: 978.0
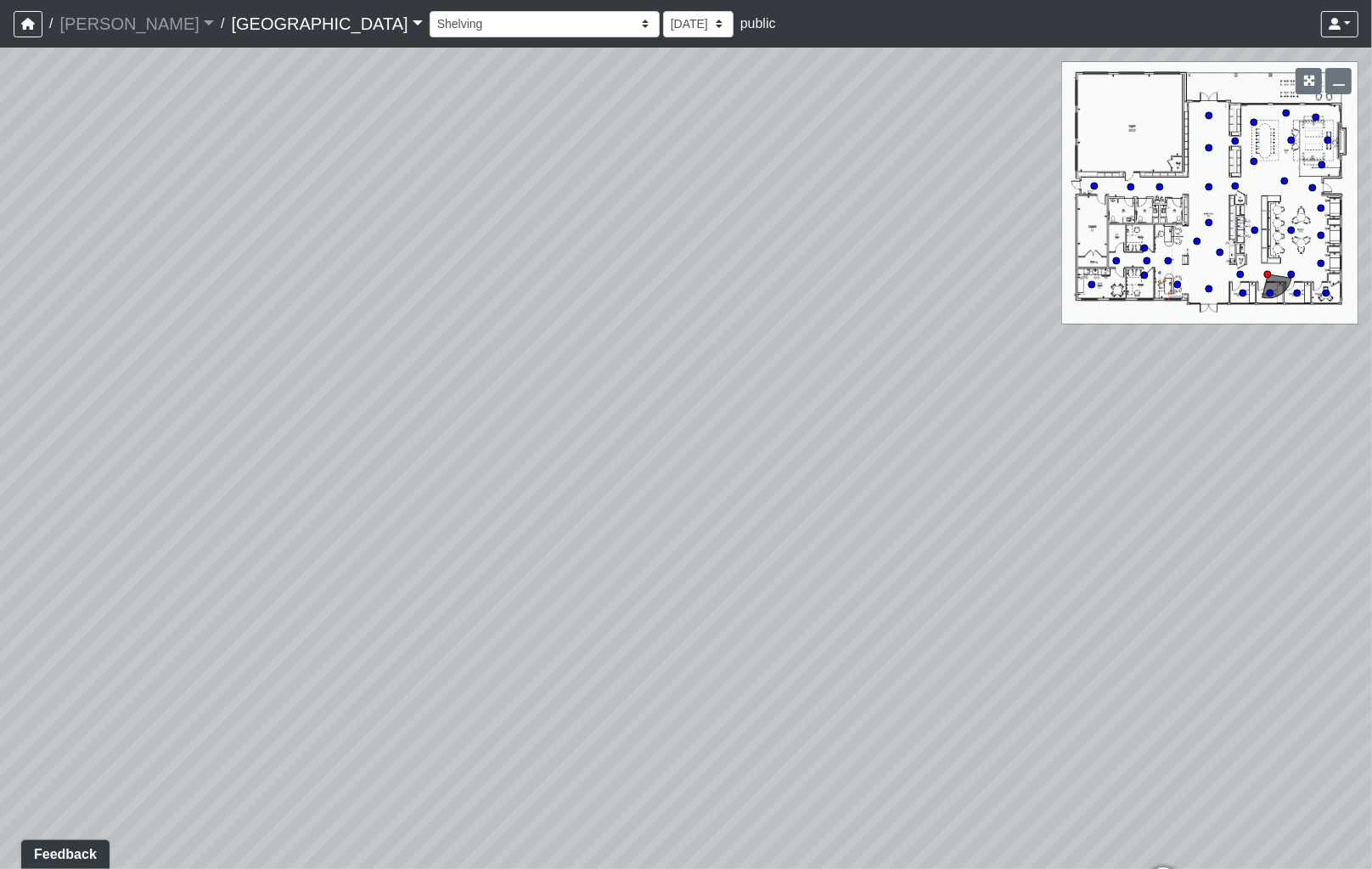
click at [14, 616] on div "Loading... Leasing - Reception Desk Loading... Leasing Entry Loading... Coffee …" at bounding box center [686, 458] width 1372 height 821
drag, startPoint x: 712, startPoint y: 608, endPoint x: 293, endPoint y: 543, distance: 424.0
click at [240, 596] on div "Loading... Leasing - Reception Desk Loading... Leasing Entry Loading... Coffee …" at bounding box center [686, 458] width 1372 height 821
drag, startPoint x: 575, startPoint y: 402, endPoint x: 520, endPoint y: 668, distance: 271.6
click at [549, 680] on div "Loading... Leasing - Reception Desk Loading... Leasing Entry Loading... Coffee …" at bounding box center [686, 458] width 1372 height 821
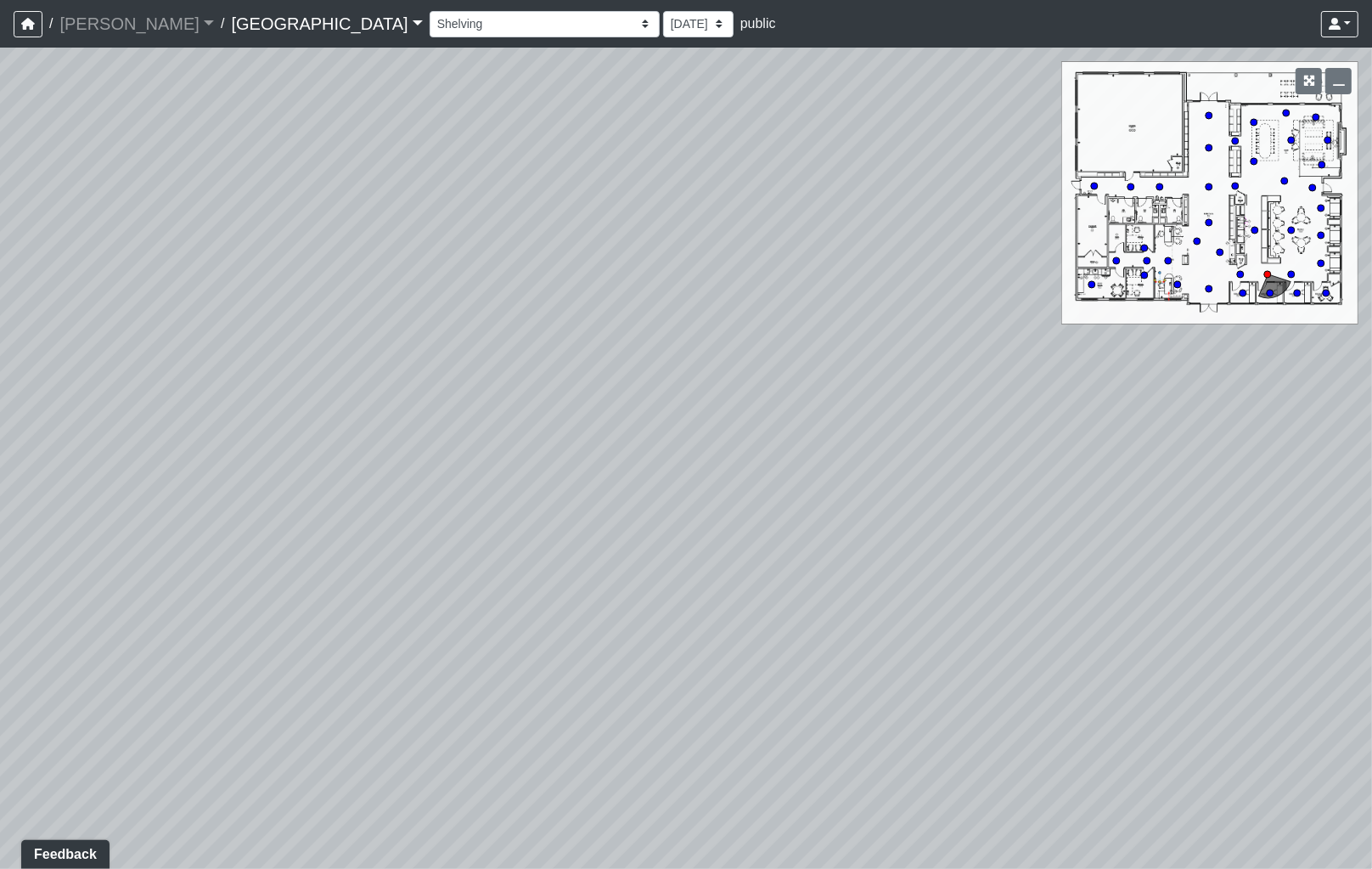
drag, startPoint x: 1040, startPoint y: 595, endPoint x: 948, endPoint y: 593, distance: 92.0
click at [1042, 595] on div "Loading... Leasing - Reception Desk Loading... Leasing Entry Loading... Coffee …" at bounding box center [686, 458] width 1372 height 821
drag, startPoint x: 799, startPoint y: 590, endPoint x: 1009, endPoint y: 556, distance: 212.7
click at [1009, 556] on div "Loading... Leasing - Reception Desk Loading... Leasing Entry Loading... Coffee …" at bounding box center [686, 458] width 1372 height 821
drag, startPoint x: 756, startPoint y: 546, endPoint x: 936, endPoint y: 532, distance: 180.5
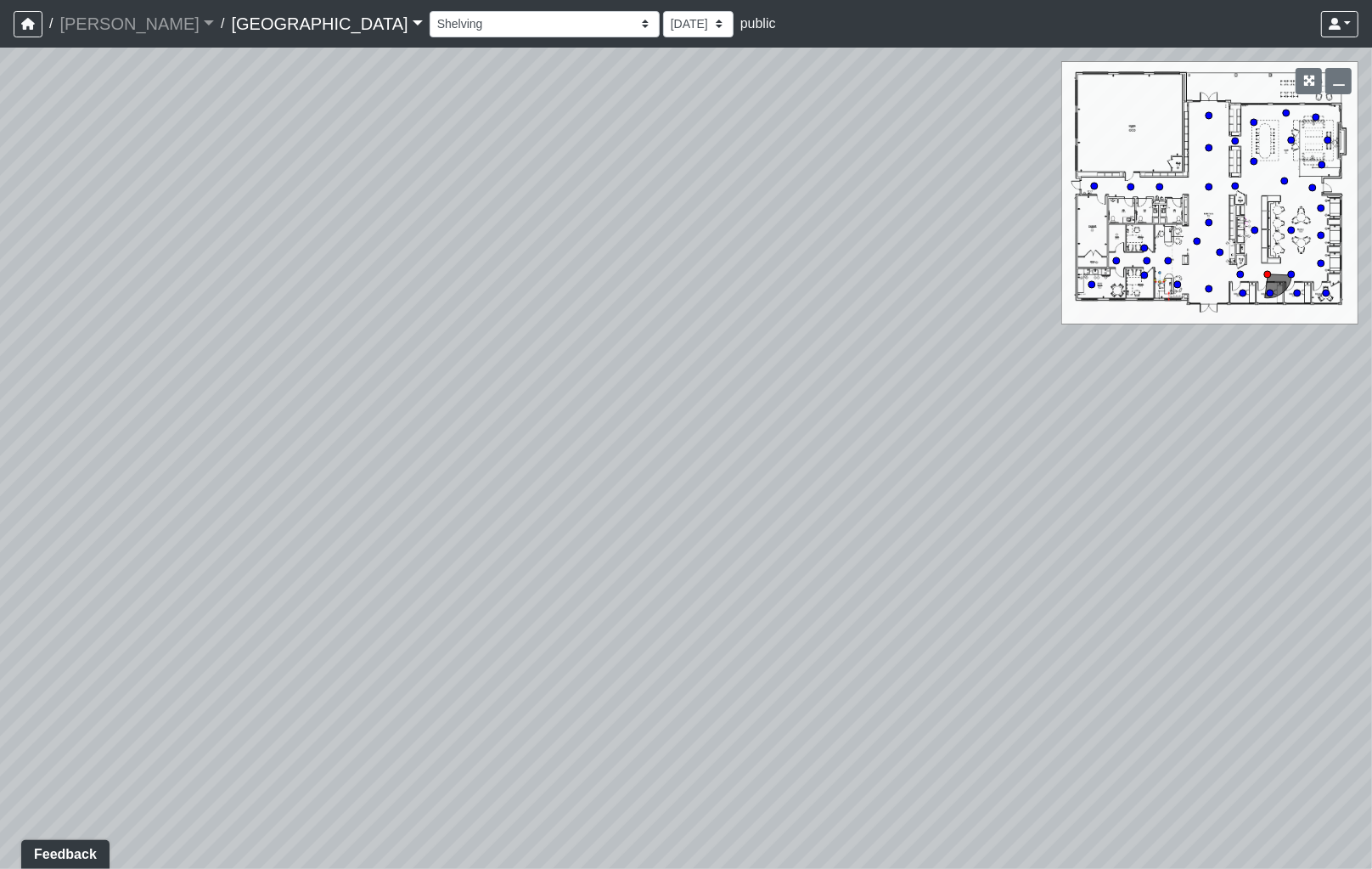
click at [936, 532] on div "Loading... Leasing - Reception Desk Loading... Leasing Entry Loading... Coffee …" at bounding box center [686, 458] width 1372 height 821
drag, startPoint x: 943, startPoint y: 519, endPoint x: 1070, endPoint y: 488, distance: 130.7
click at [1115, 489] on div "Loading... Leasing - Reception Desk Loading... Leasing Entry Loading... Coffee …" at bounding box center [686, 458] width 1372 height 821
drag, startPoint x: 871, startPoint y: 525, endPoint x: 833, endPoint y: 593, distance: 77.9
click at [915, 527] on div "Loading... Leasing - Reception Desk Loading... Leasing Entry Loading... Coffee …" at bounding box center [686, 458] width 1372 height 821
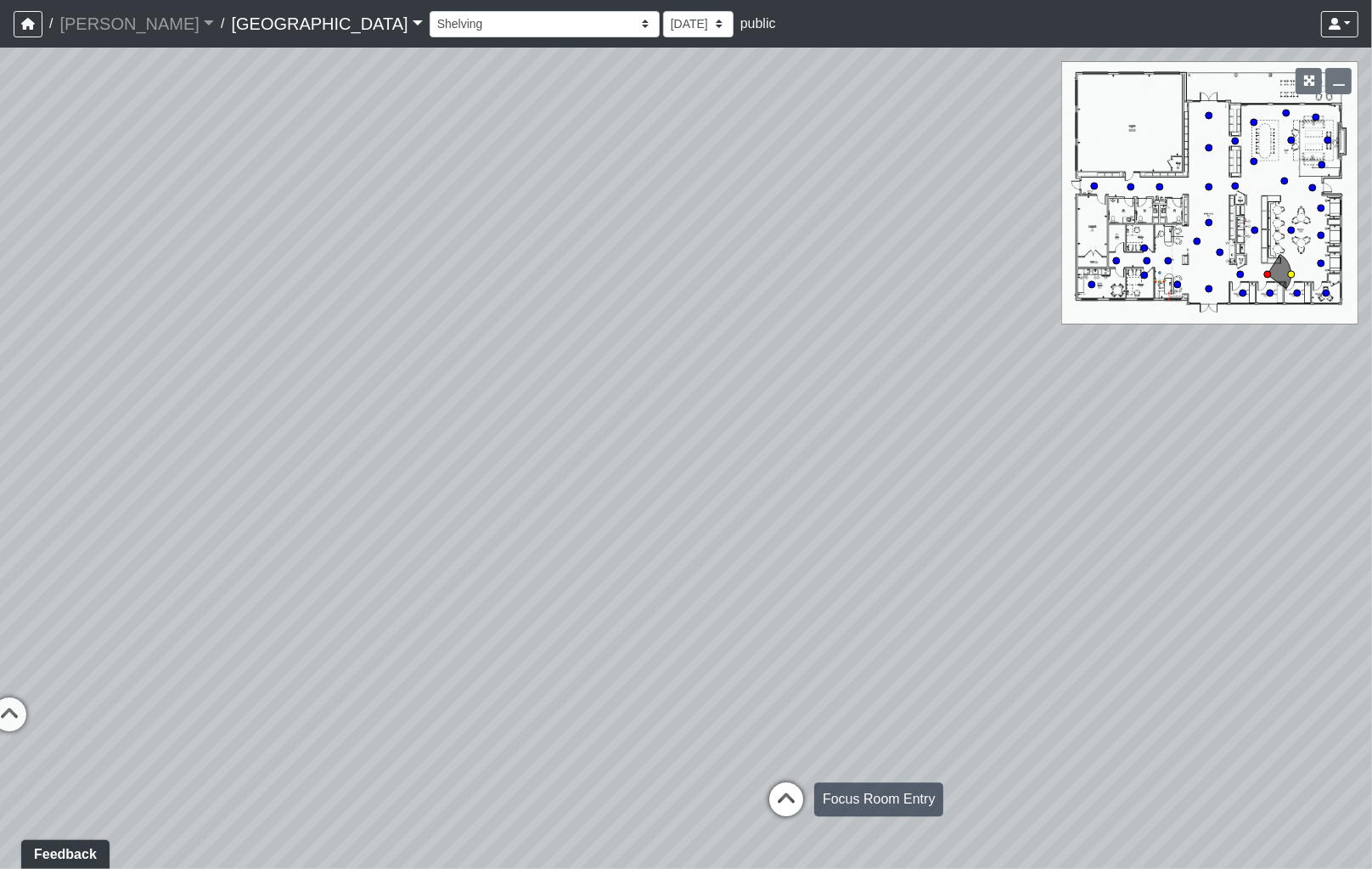
click at [783, 803] on icon at bounding box center [785, 807] width 51 height 51
drag, startPoint x: 1004, startPoint y: 623, endPoint x: -23, endPoint y: 578, distance: 1028.0
click at [0, 578] on html "/ [PERSON_NAME] Loading... / [GEOGRAPHIC_DATA] [GEOGRAPHIC_DATA] Loading... [GE…" at bounding box center [686, 434] width 1372 height 869
drag, startPoint x: 507, startPoint y: 429, endPoint x: 952, endPoint y: 438, distance: 445.1
click at [952, 438] on div "Loading... Leasing - Reception Desk Loading... Leasing Entry Loading... Coffee …" at bounding box center [686, 458] width 1372 height 821
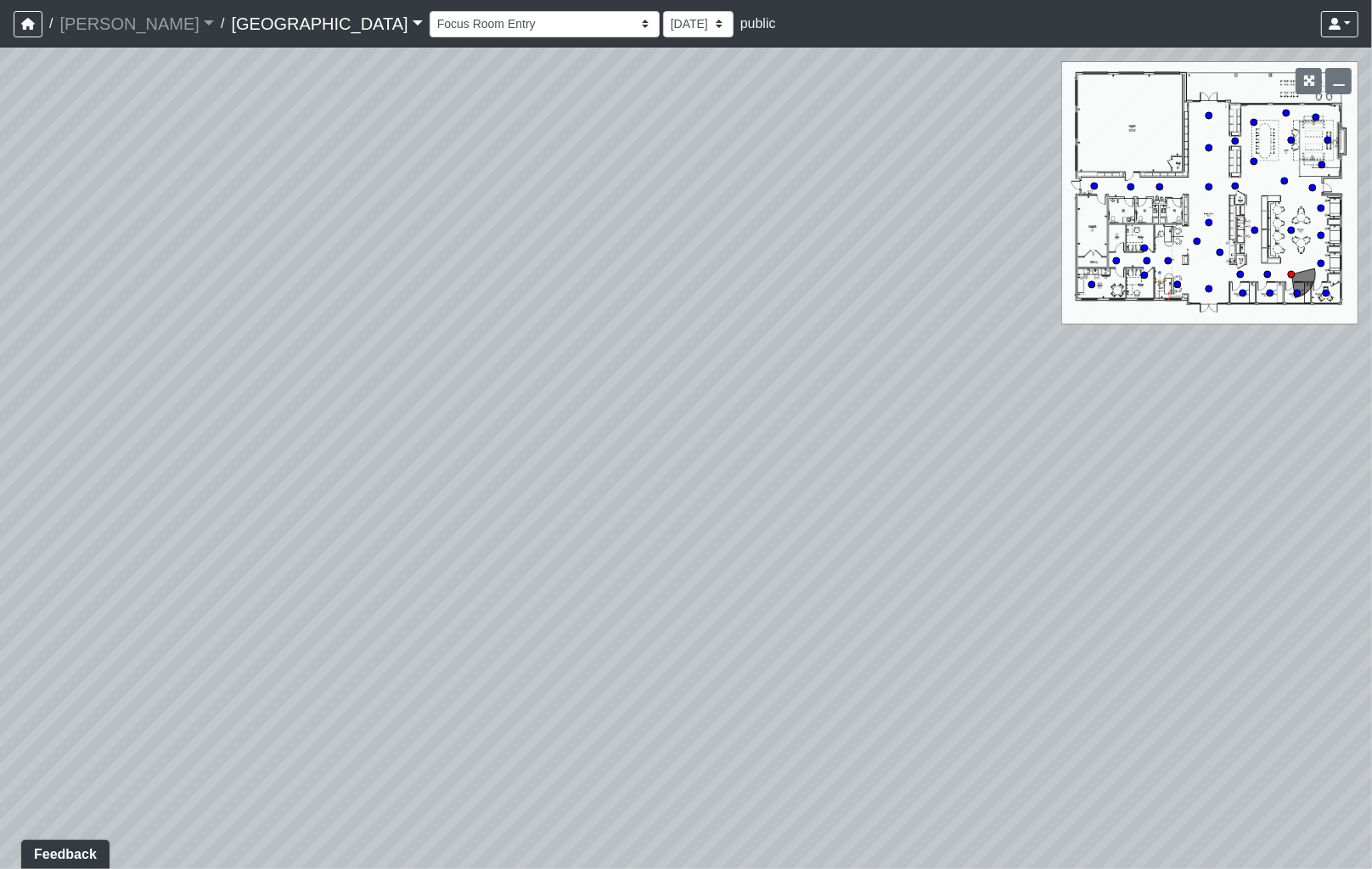
drag, startPoint x: 641, startPoint y: 441, endPoint x: 1108, endPoint y: 394, distance: 469.4
click at [1108, 394] on div "Loading... Leasing - Reception Desk Loading... Leasing Entry Loading... Coffee …" at bounding box center [686, 458] width 1372 height 821
click at [531, 638] on icon at bounding box center [539, 651] width 51 height 51
drag, startPoint x: 885, startPoint y: 612, endPoint x: 223, endPoint y: 544, distance: 665.5
click at [223, 544] on div "Loading... Leasing - Reception Desk Loading... Leasing Entry Loading... Coffee …" at bounding box center [686, 458] width 1372 height 821
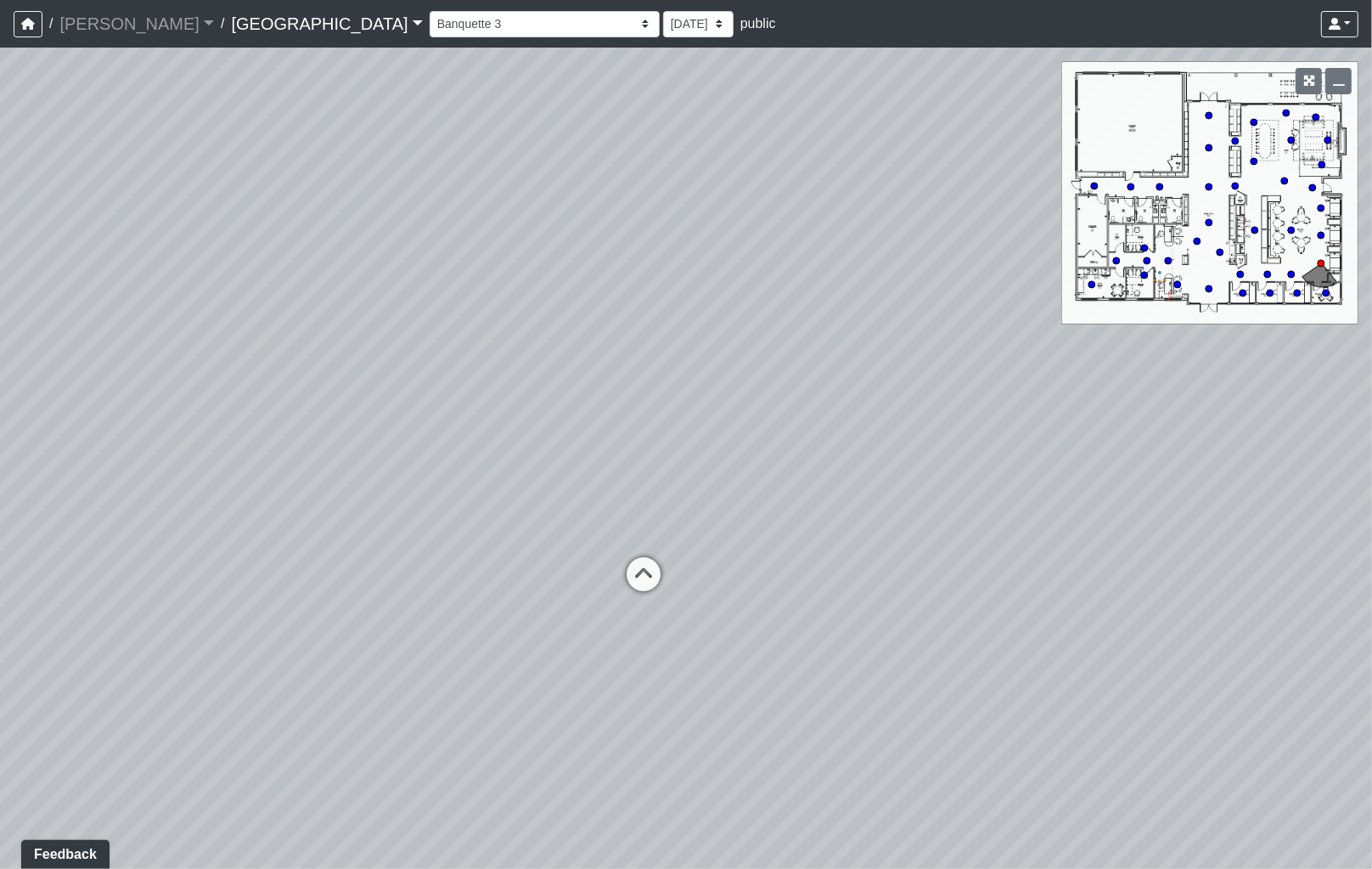
drag, startPoint x: 760, startPoint y: 529, endPoint x: 281, endPoint y: 511, distance: 479.3
click at [282, 511] on div "Loading... Leasing - Reception Desk Loading... Leasing Entry Loading... Coffee …" at bounding box center [686, 458] width 1372 height 821
drag, startPoint x: 887, startPoint y: 580, endPoint x: -375, endPoint y: 499, distance: 1264.6
click at [0, 499] on html "/ [PERSON_NAME] Loading... / [GEOGRAPHIC_DATA] [GEOGRAPHIC_DATA] Loading... [GE…" at bounding box center [686, 434] width 1372 height 869
drag, startPoint x: 618, startPoint y: 460, endPoint x: 234, endPoint y: 630, distance: 419.9
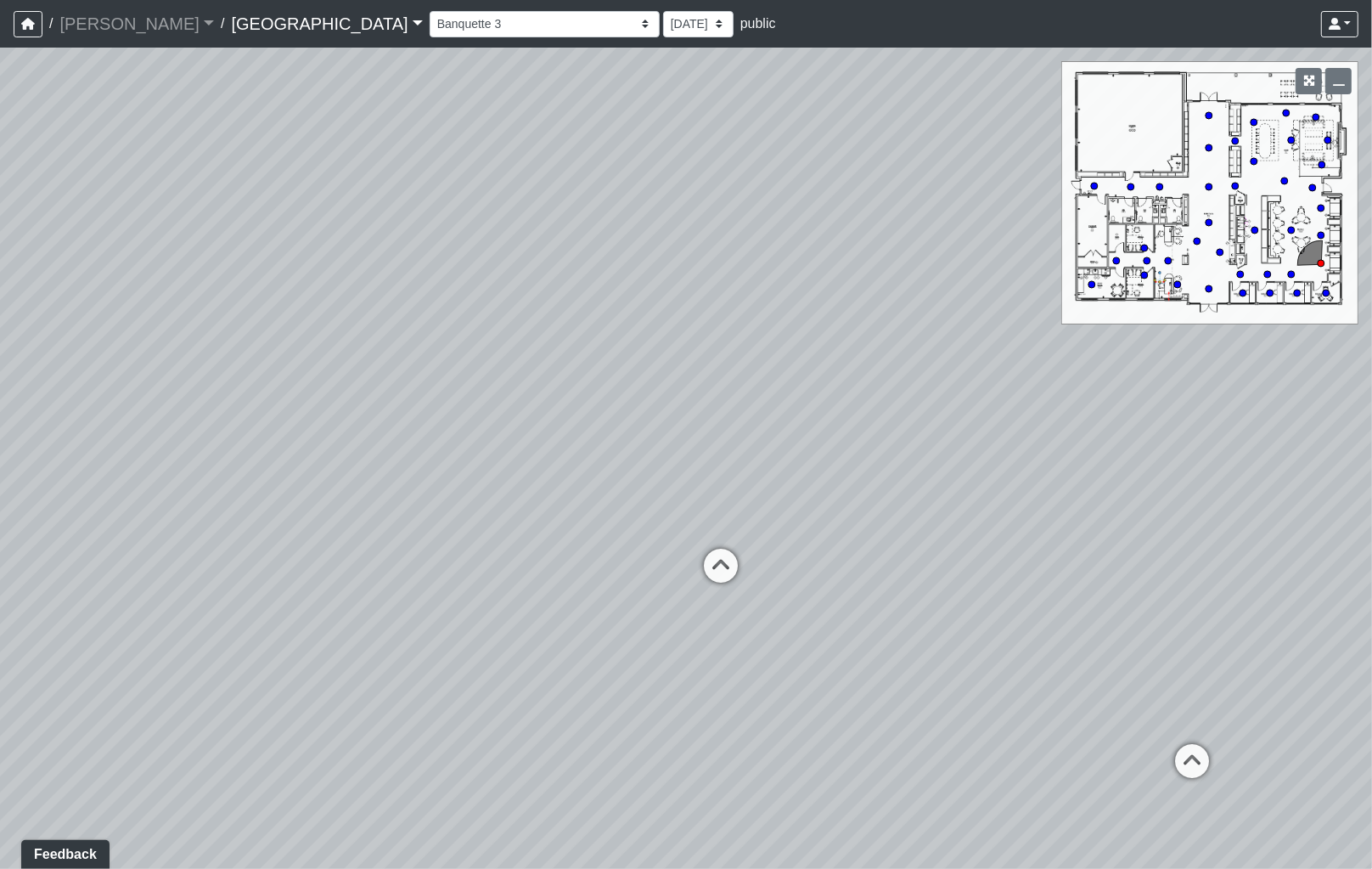
click at [234, 630] on div "Loading... Leasing - Reception Desk Loading... Leasing Entry Loading... Coffee …" at bounding box center [686, 458] width 1372 height 821
click at [1187, 771] on icon at bounding box center [1192, 769] width 51 height 51
click at [1184, 759] on icon at bounding box center [1192, 769] width 51 height 51
click at [903, 748] on icon at bounding box center [911, 756] width 51 height 51
drag, startPoint x: 705, startPoint y: 604, endPoint x: 1012, endPoint y: 600, distance: 307.0
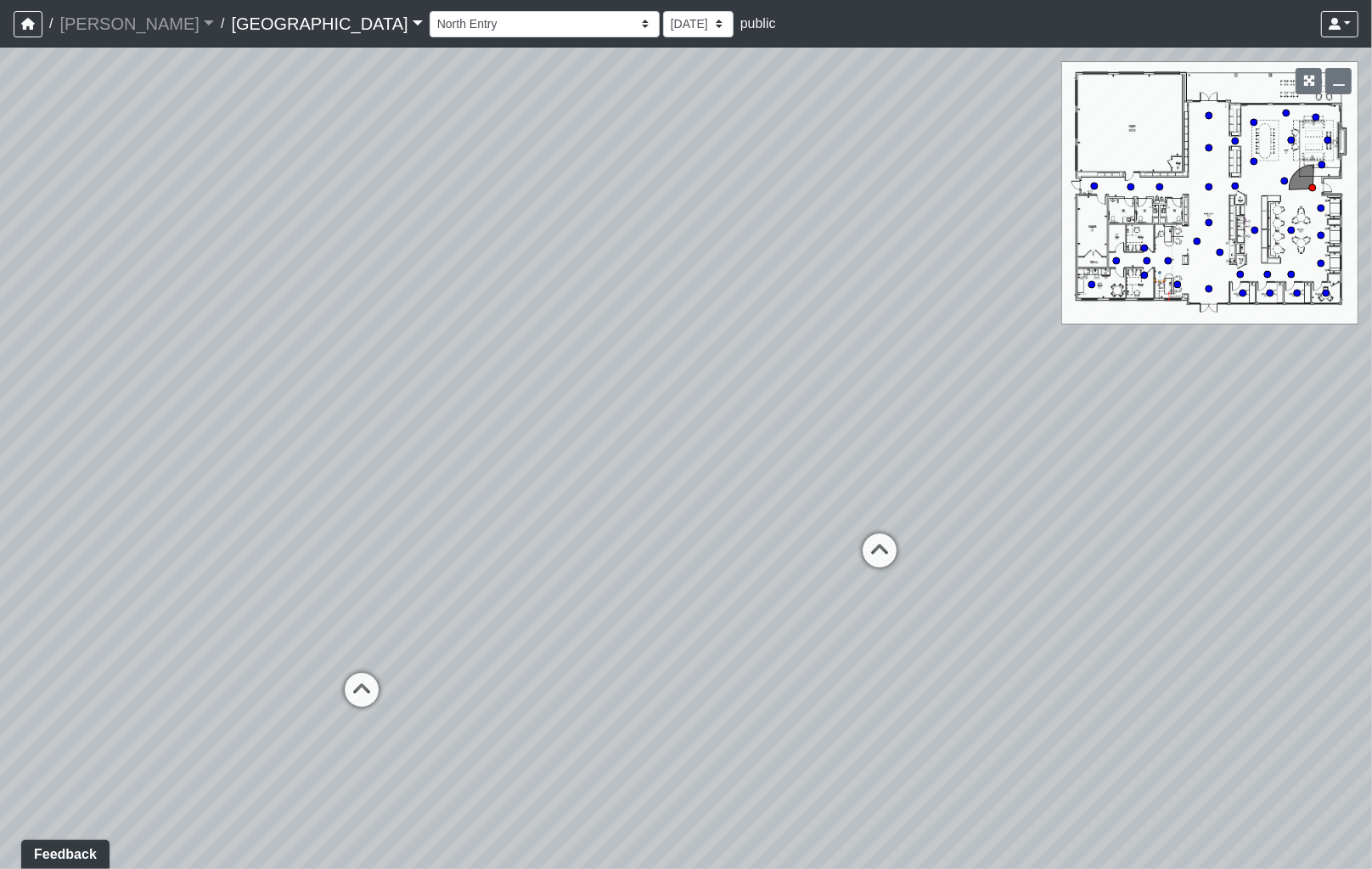
click at [1012, 600] on div "Loading... Leasing - Reception Desk Loading... Leasing Entry Loading... Coffee …" at bounding box center [686, 458] width 1372 height 821
drag, startPoint x: 631, startPoint y: 595, endPoint x: 1198, endPoint y: 607, distance: 567.1
click at [1198, 607] on div "Loading... Leasing - Reception Desk Loading... Leasing Entry Loading... Coffee …" at bounding box center [686, 458] width 1372 height 821
click at [1033, 705] on icon at bounding box center [1025, 708] width 51 height 51
click at [828, 566] on icon at bounding box center [822, 567] width 51 height 51
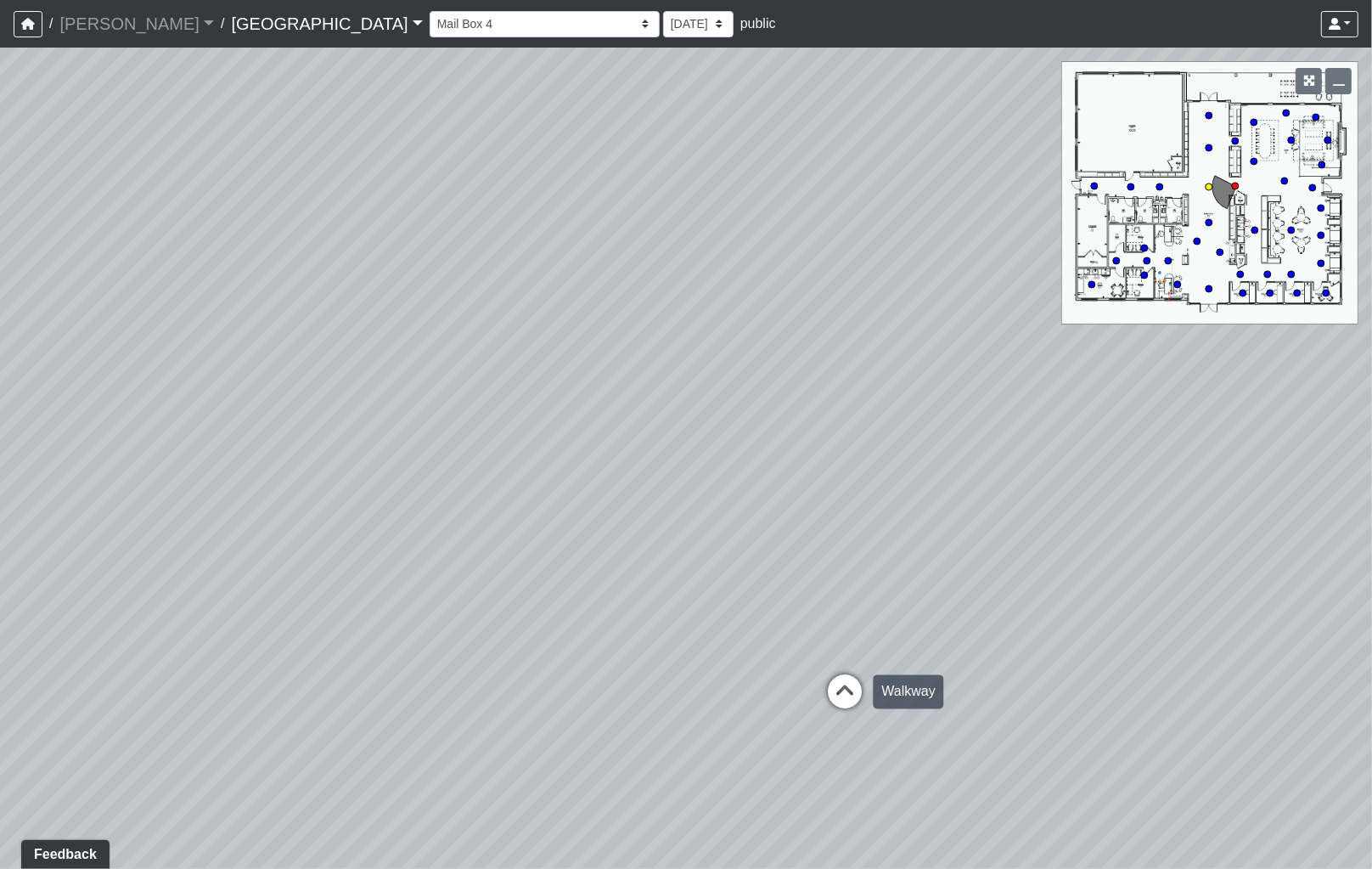
click at [860, 696] on icon at bounding box center [844, 700] width 51 height 51
click at [894, 570] on icon at bounding box center [884, 574] width 51 height 51
click at [883, 680] on icon at bounding box center [877, 684] width 51 height 51
drag, startPoint x: 1138, startPoint y: 680, endPoint x: 175, endPoint y: 574, distance: 968.8
click at [175, 574] on div "Loading... Leasing - Reception Desk Loading... Leasing Entry Loading... Coffee …" at bounding box center [686, 458] width 1372 height 821
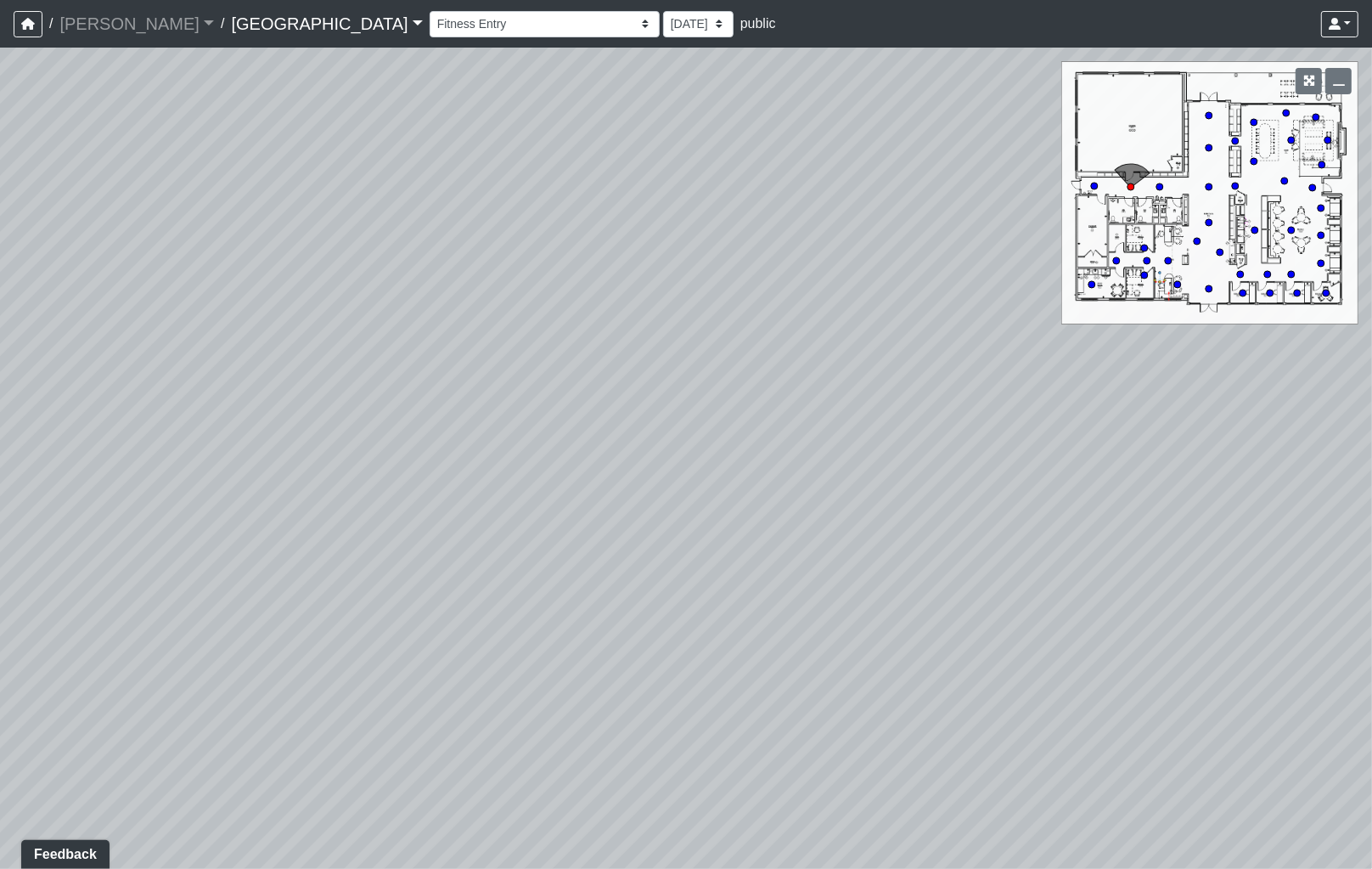
drag, startPoint x: 917, startPoint y: 565, endPoint x: 448, endPoint y: 539, distance: 469.7
click at [367, 612] on div "Loading... Leasing - Reception Desk Loading... Leasing Entry Loading... Coffee …" at bounding box center [686, 458] width 1372 height 821
drag, startPoint x: 508, startPoint y: 501, endPoint x: 494, endPoint y: 749, distance: 248.4
click at [494, 749] on div "Loading... Leasing - Reception Desk Loading... Leasing Entry Loading... Coffee …" at bounding box center [686, 458] width 1372 height 821
click at [880, 655] on div "Loading... Leasing - Reception Desk Loading... Leasing Entry Loading... Coffee …" at bounding box center [686, 458] width 1372 height 821
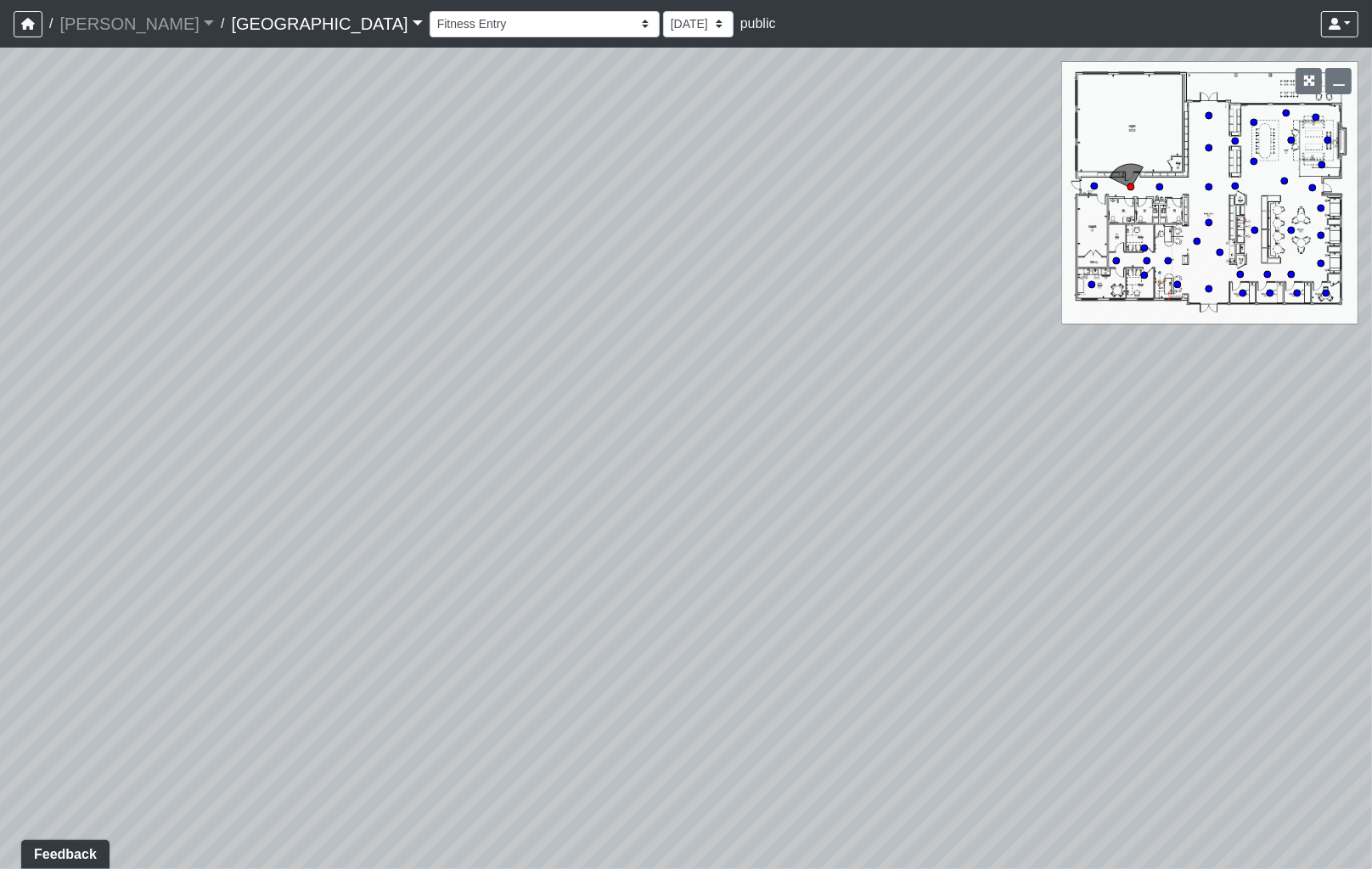
drag, startPoint x: 696, startPoint y: 643, endPoint x: 1048, endPoint y: 613, distance: 353.3
click at [1030, 614] on div "Loading... Leasing - Reception Desk Loading... Leasing Entry Loading... Coffee …" at bounding box center [686, 458] width 1372 height 821
drag, startPoint x: 982, startPoint y: 575, endPoint x: 991, endPoint y: 575, distance: 9.0
click at [991, 575] on div "Loading... Leasing - Reception Desk Loading... Leasing Entry Loading... Coffee …" at bounding box center [686, 458] width 1372 height 821
drag, startPoint x: 741, startPoint y: 641, endPoint x: 1149, endPoint y: 592, distance: 410.9
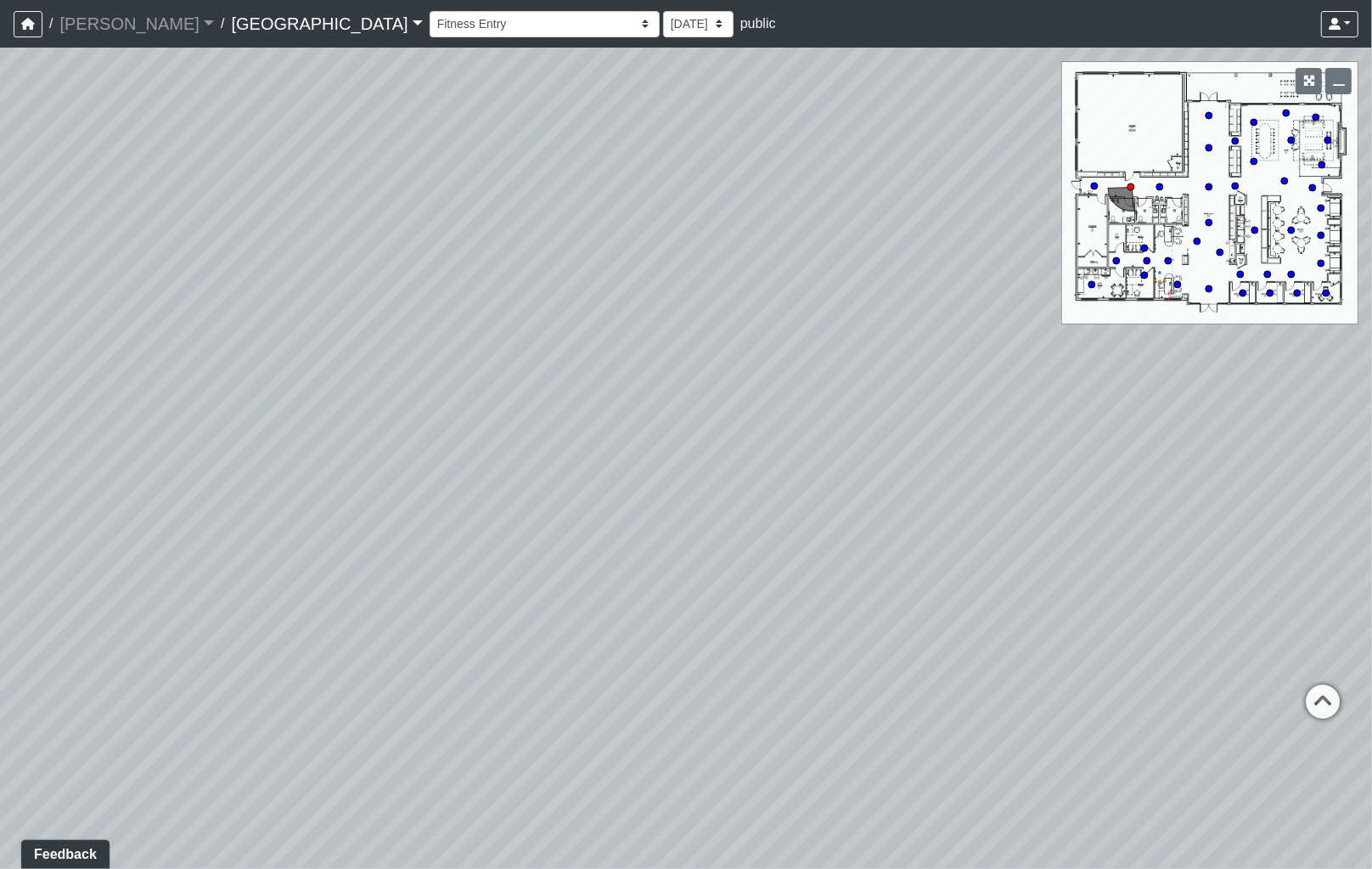
click at [1149, 592] on div "Loading... Leasing - Reception Desk Loading... Leasing Entry Loading... Coffee …" at bounding box center [686, 458] width 1372 height 821
drag, startPoint x: 754, startPoint y: 566, endPoint x: 1169, endPoint y: 571, distance: 415.0
click at [1166, 571] on div "Loading... Leasing - Reception Desk Loading... Leasing Entry Loading... Coffee …" at bounding box center [686, 458] width 1372 height 821
drag, startPoint x: 856, startPoint y: 535, endPoint x: 1126, endPoint y: 538, distance: 270.0
click at [1126, 538] on div "Loading... Leasing - Reception Desk Loading... Leasing Entry Loading... Coffee …" at bounding box center [686, 458] width 1372 height 821
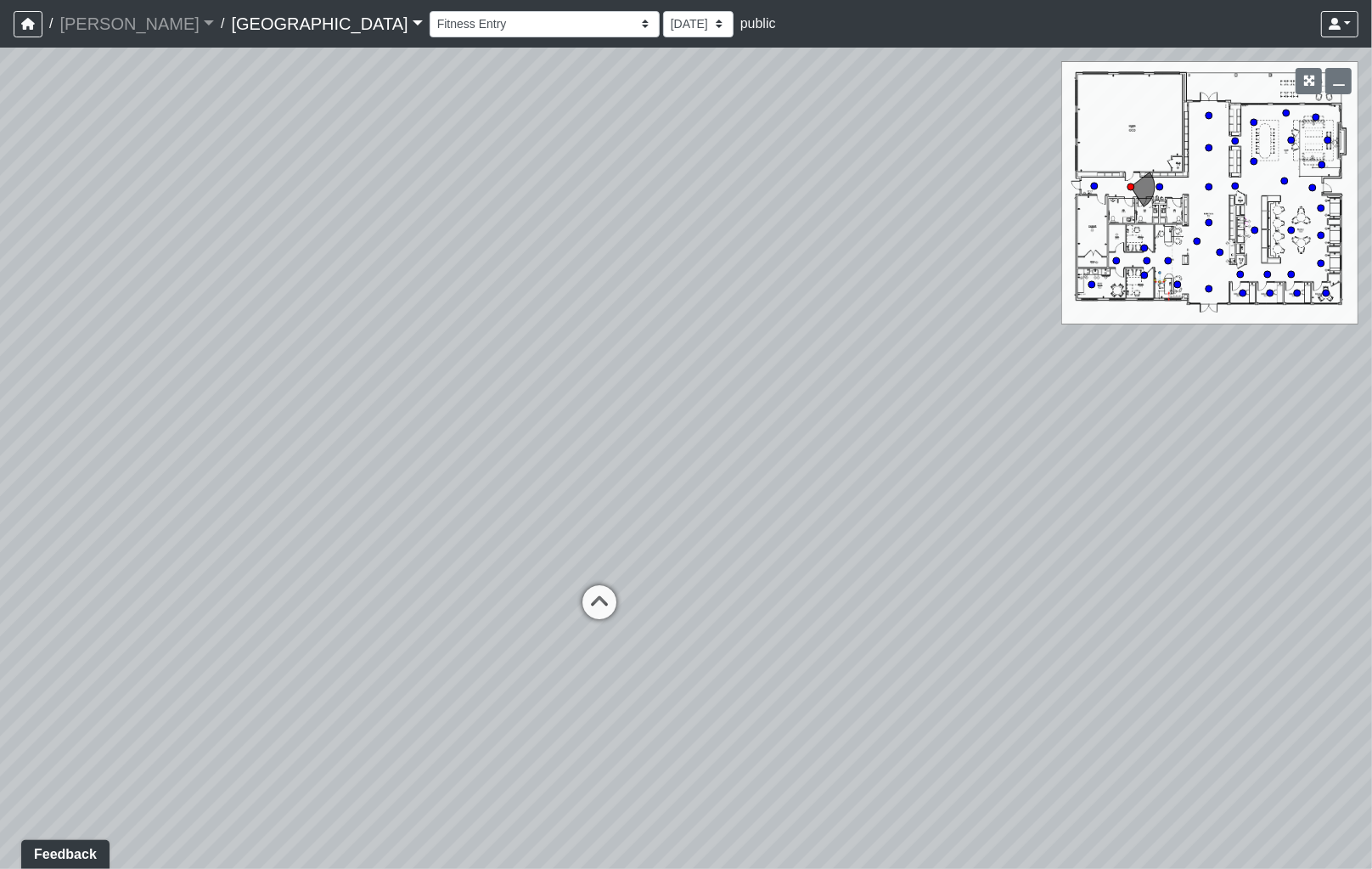
drag, startPoint x: 905, startPoint y: 504, endPoint x: 937, endPoint y: 545, distance: 52.0
click at [951, 539] on div "Loading... Leasing - Reception Desk Loading... Leasing Entry Loading... Coffee …" at bounding box center [686, 458] width 1372 height 821
click at [627, 629] on icon at bounding box center [626, 641] width 51 height 51
drag, startPoint x: 1251, startPoint y: 488, endPoint x: 459, endPoint y: 468, distance: 792.3
click at [461, 468] on div "Loading... Leasing - Reception Desk Loading... Leasing Entry Loading... Coffee …" at bounding box center [686, 458] width 1372 height 821
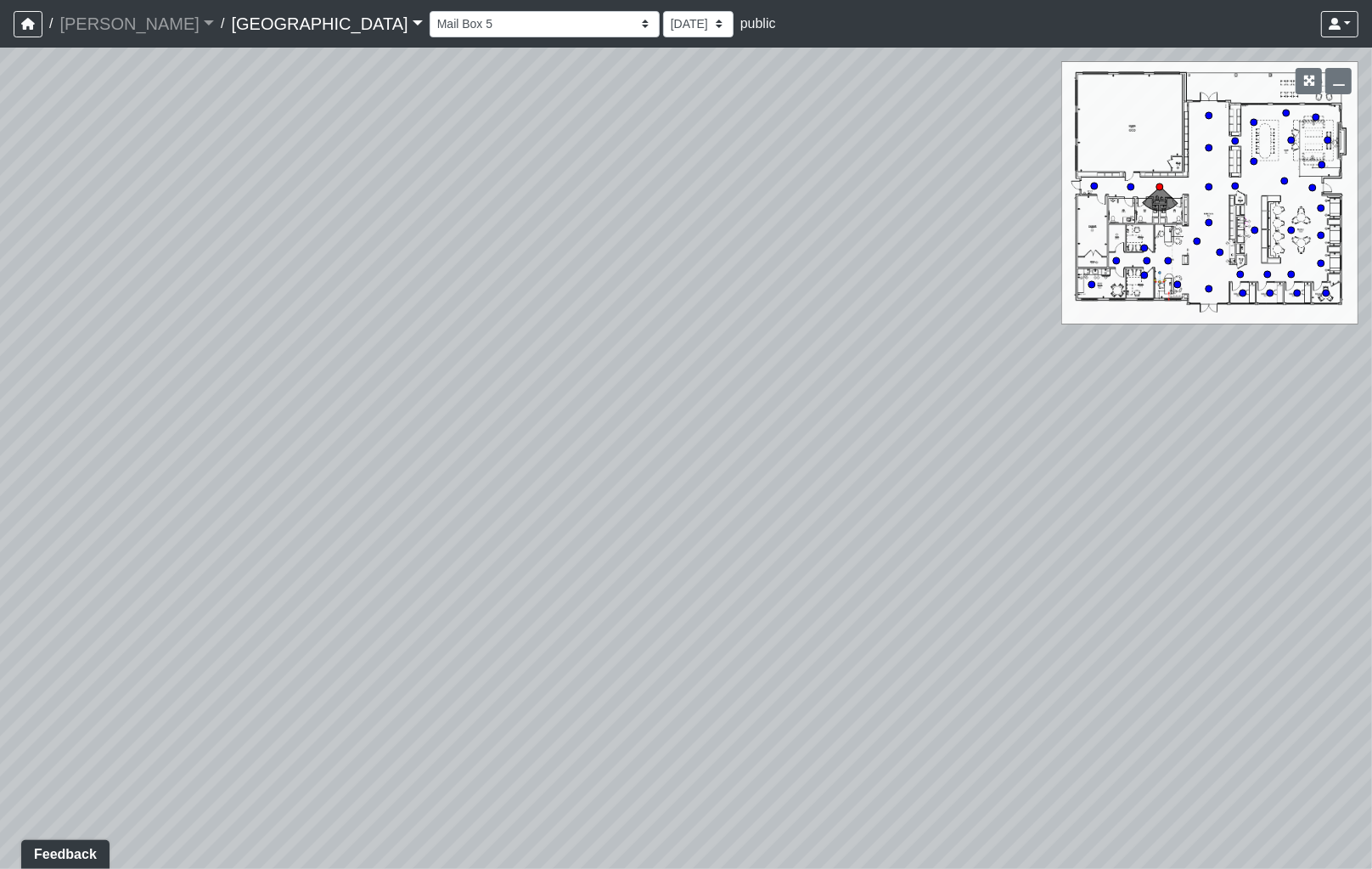
drag, startPoint x: 829, startPoint y: 486, endPoint x: 488, endPoint y: 548, distance: 346.6
click at [488, 548] on div "Loading... Leasing - Reception Desk Loading... Leasing Entry Loading... Coffee …" at bounding box center [686, 458] width 1372 height 821
drag, startPoint x: 873, startPoint y: 522, endPoint x: 919, endPoint y: 520, distance: 46.0
click at [919, 520] on div "Loading... Leasing - Reception Desk Loading... Leasing Entry Loading... Coffee …" at bounding box center [686, 458] width 1372 height 821
drag
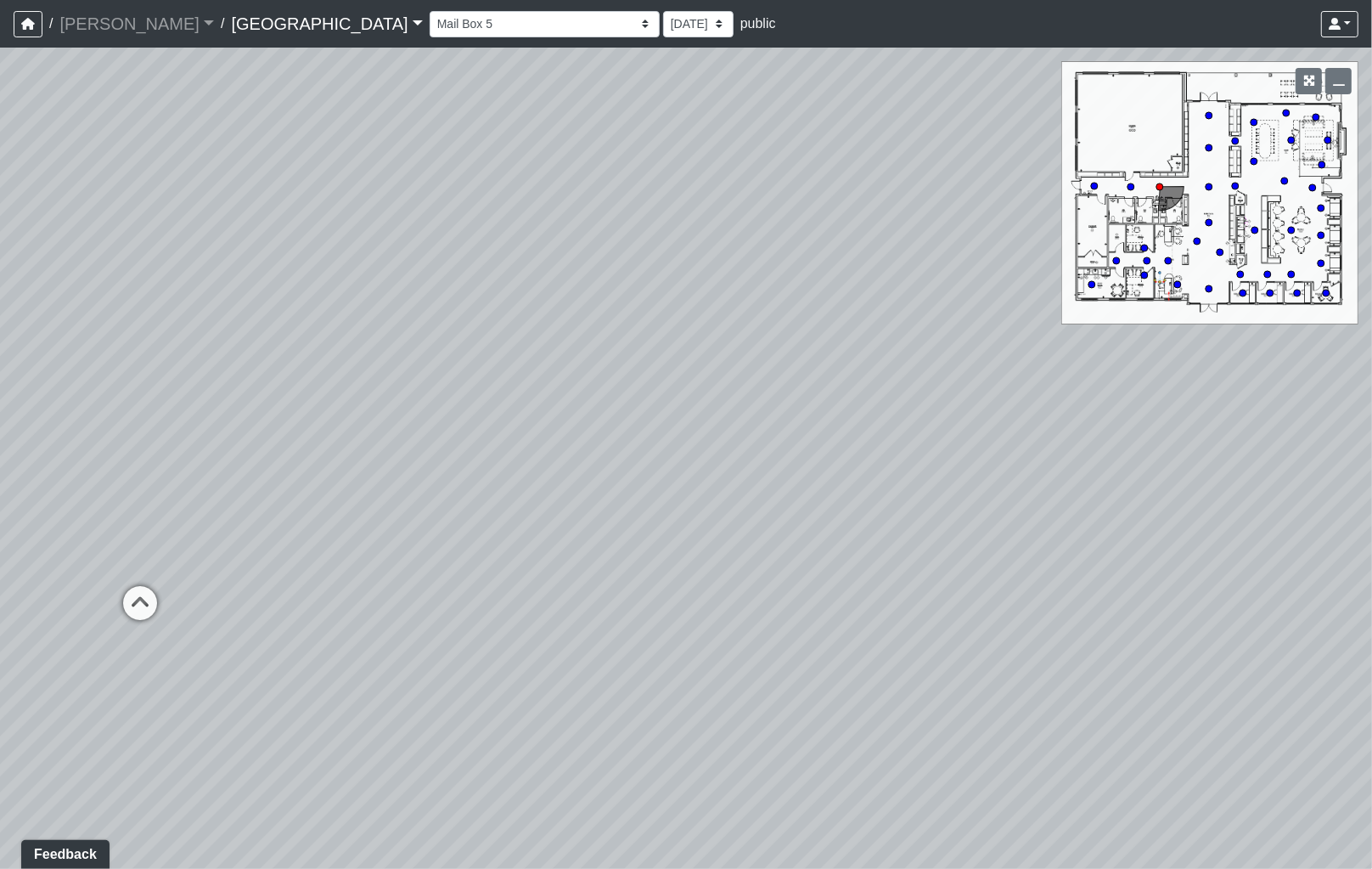
click at [988, 516] on div "Loading... Leasing - Reception Desk Loading... Leasing Entry Loading... Coffee …" at bounding box center [686, 458] width 1372 height 821
click at [690, 550] on icon at bounding box center [688, 551] width 51 height 51
click at [1038, 627] on div "Loading... Leasing - Reception Desk Loading... Leasing Entry Loading... Coffee …" at bounding box center [686, 458] width 1372 height 821
click at [1302, 612] on div "Loading... Leasing - Reception Desk Loading... Leasing Entry Loading... Coffee …" at bounding box center [686, 458] width 1372 height 821
click at [505, 582] on icon at bounding box center [509, 596] width 51 height 51
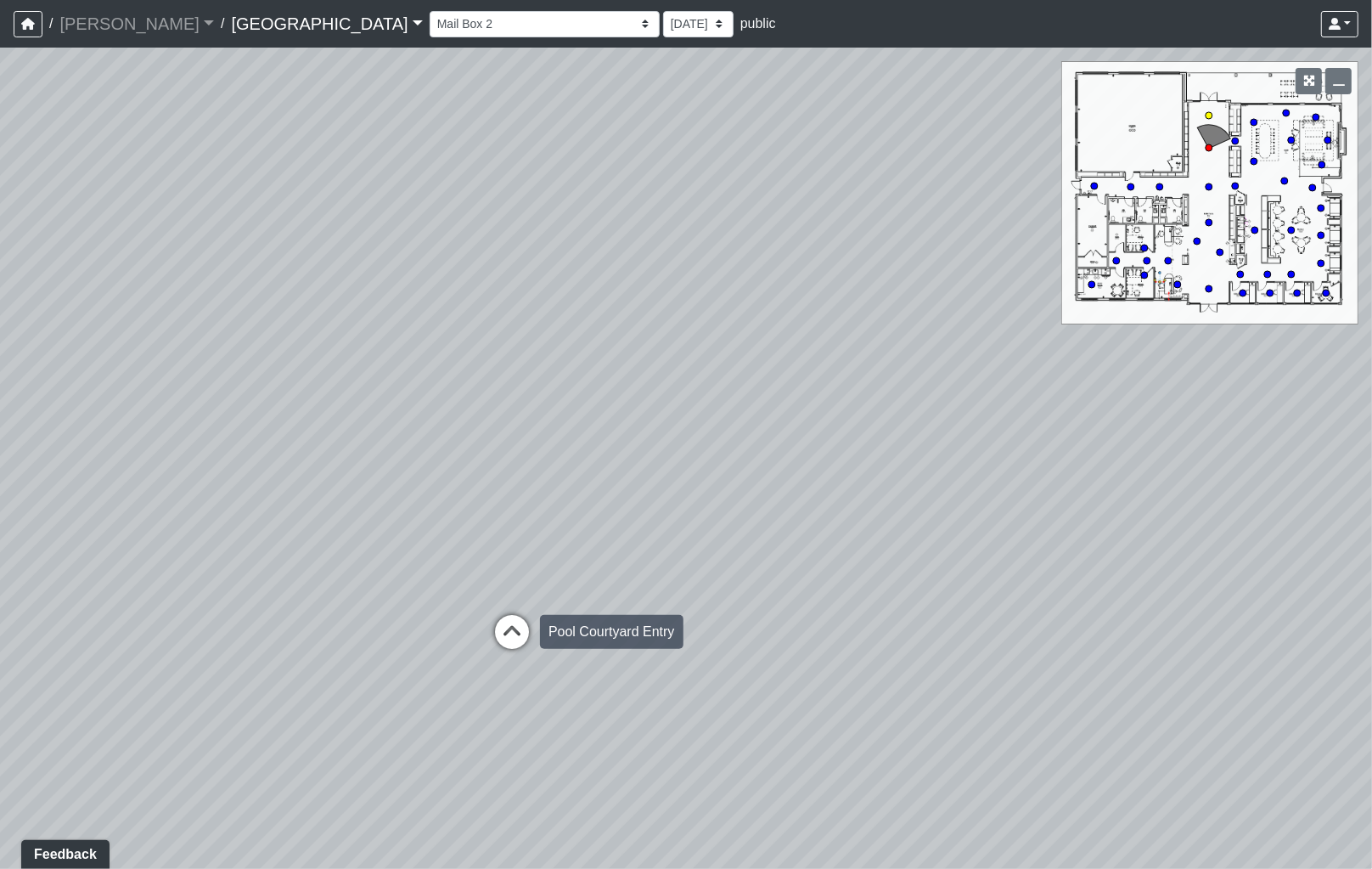
click at [510, 615] on icon at bounding box center [511, 640] width 51 height 51
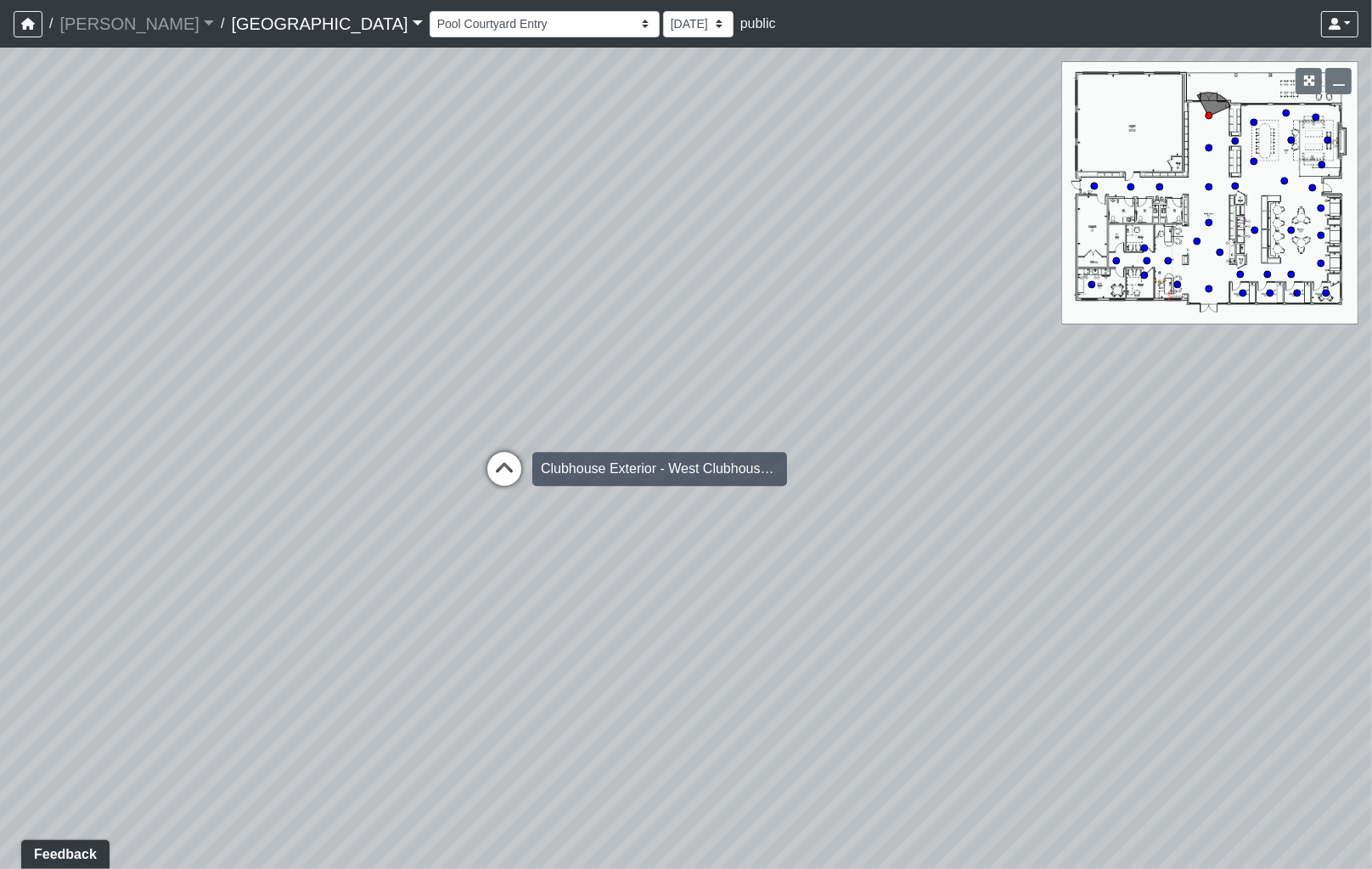
click at [499, 472] on icon at bounding box center [504, 476] width 51 height 51
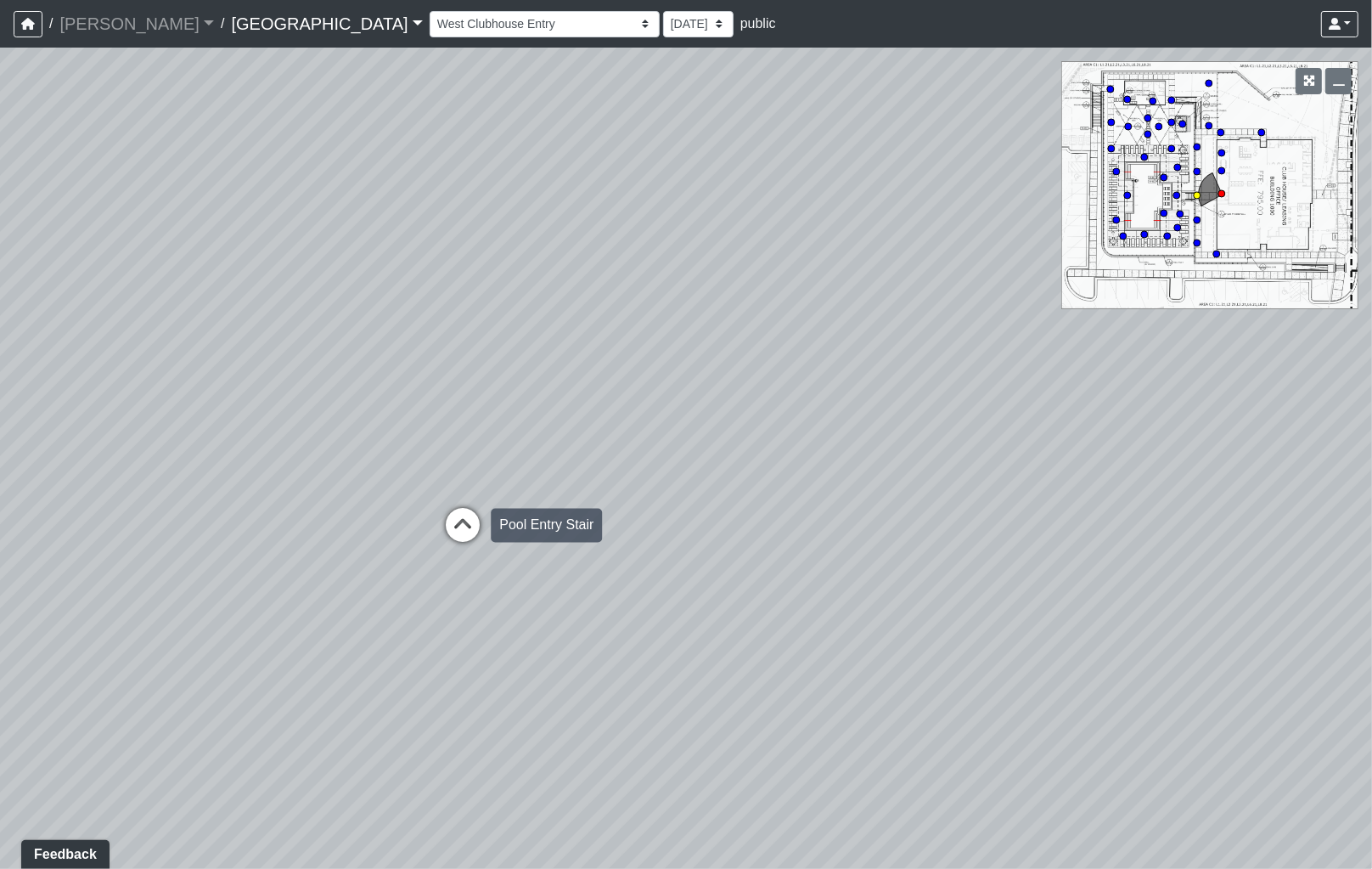
click at [472, 527] on icon at bounding box center [463, 533] width 51 height 51
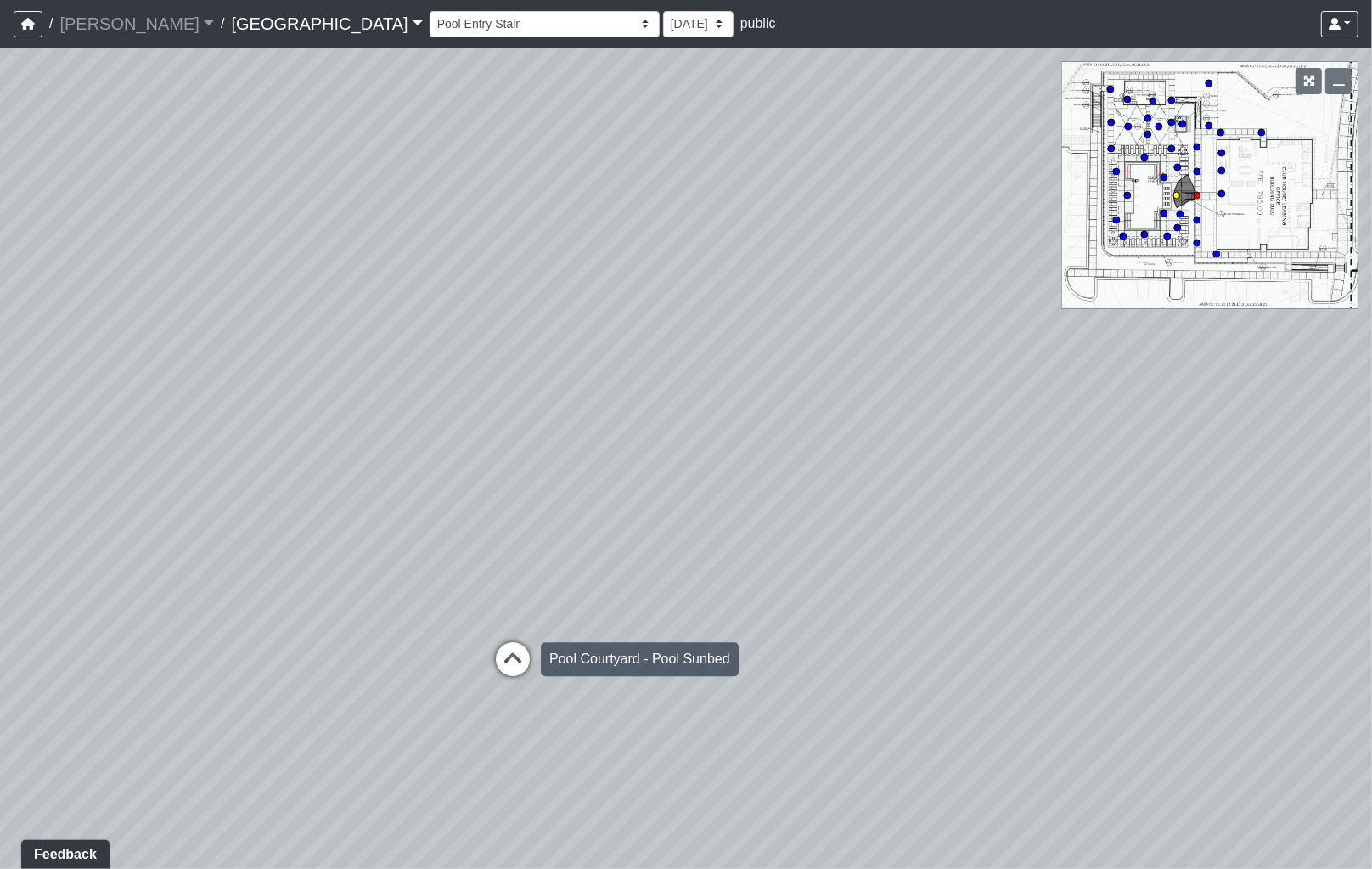
click at [515, 657] on icon at bounding box center [512, 667] width 51 height 51
click at [1212, 584] on div "Loading... Leasing - Reception Desk Loading... Leasing Entry Loading... Coffee …" at bounding box center [686, 458] width 1372 height 821
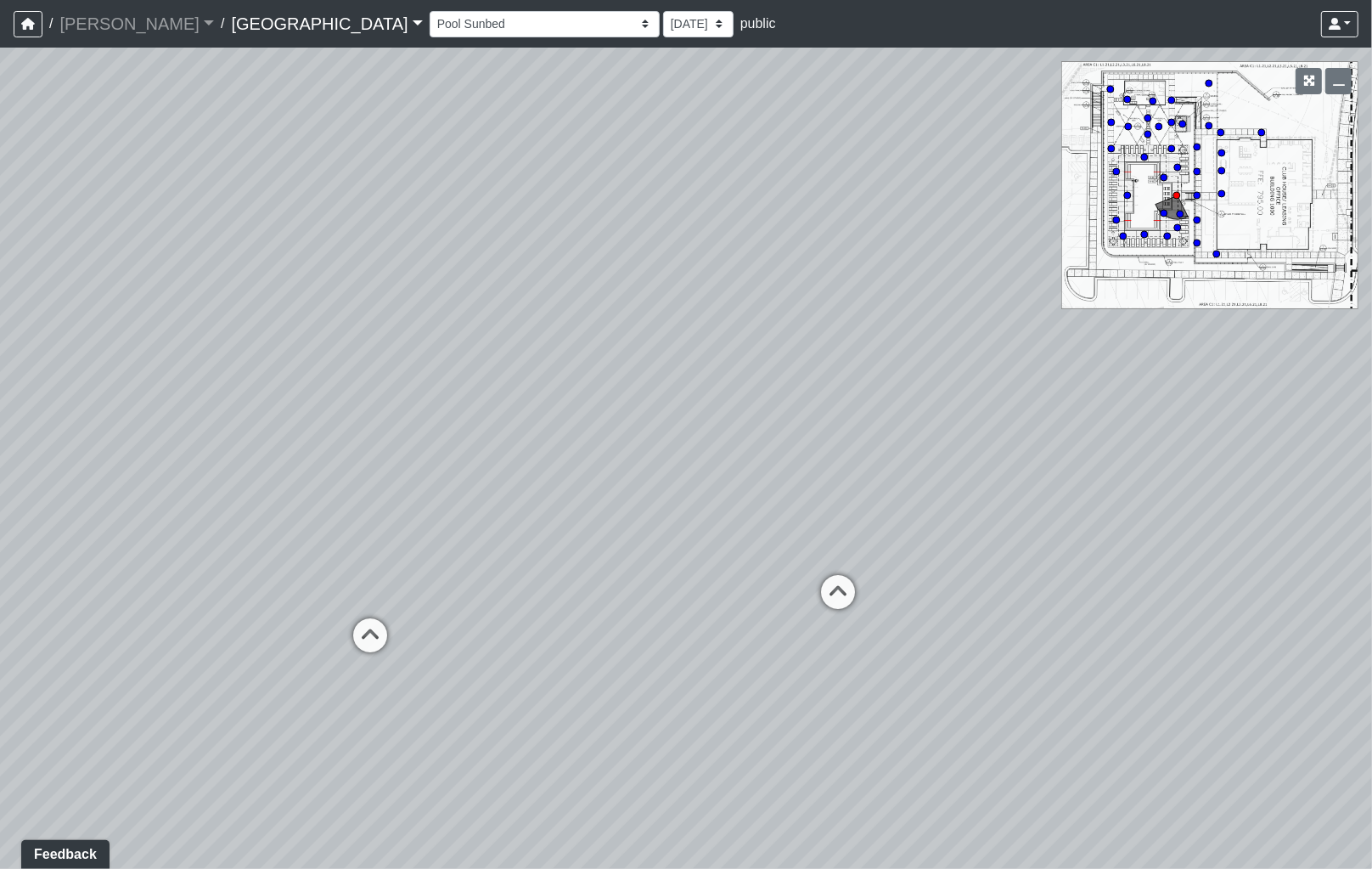
click at [1280, 549] on div "Loading... Leasing - Reception Desk Loading... Leasing Entry Loading... Coffee …" at bounding box center [686, 458] width 1372 height 821
click at [1229, 527] on div "Loading... Leasing - Reception Desk Loading... Leasing Entry Loading... Coffee …" at bounding box center [686, 458] width 1372 height 821
click at [455, 511] on div "Loading... Leasing - Reception Desk Loading... Leasing Entry Loading... Coffee …" at bounding box center [686, 458] width 1372 height 821
click at [537, 567] on div "Loading... Leasing - Reception Desk Loading... Leasing Entry Loading... Coffee …" at bounding box center [686, 458] width 1372 height 821
click at [405, 527] on div "Loading... Leasing - Reception Desk Loading... Leasing Entry Loading... Coffee …" at bounding box center [686, 458] width 1372 height 821
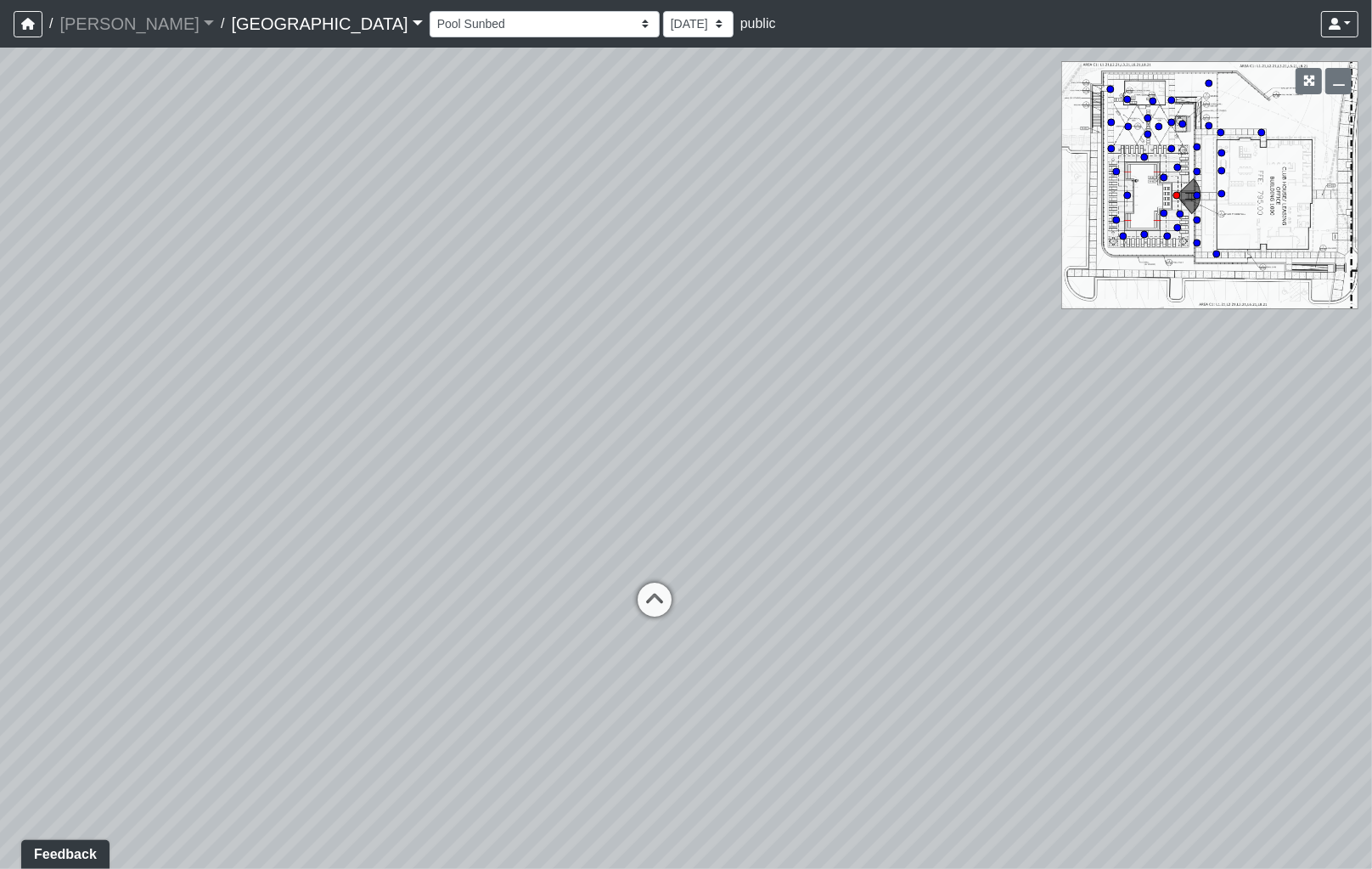
click at [494, 463] on div "Loading... Leasing - Reception Desk Loading... Leasing Entry Loading... Coffee …" at bounding box center [686, 458] width 1372 height 821
click at [600, 376] on div "Loading... Leasing - Reception Desk Loading... Leasing Entry Loading... Coffee …" at bounding box center [686, 458] width 1372 height 821
click at [914, 436] on div "Loading... Leasing - Reception Desk Loading... Leasing Entry Loading... Coffee …" at bounding box center [686, 458] width 1372 height 821
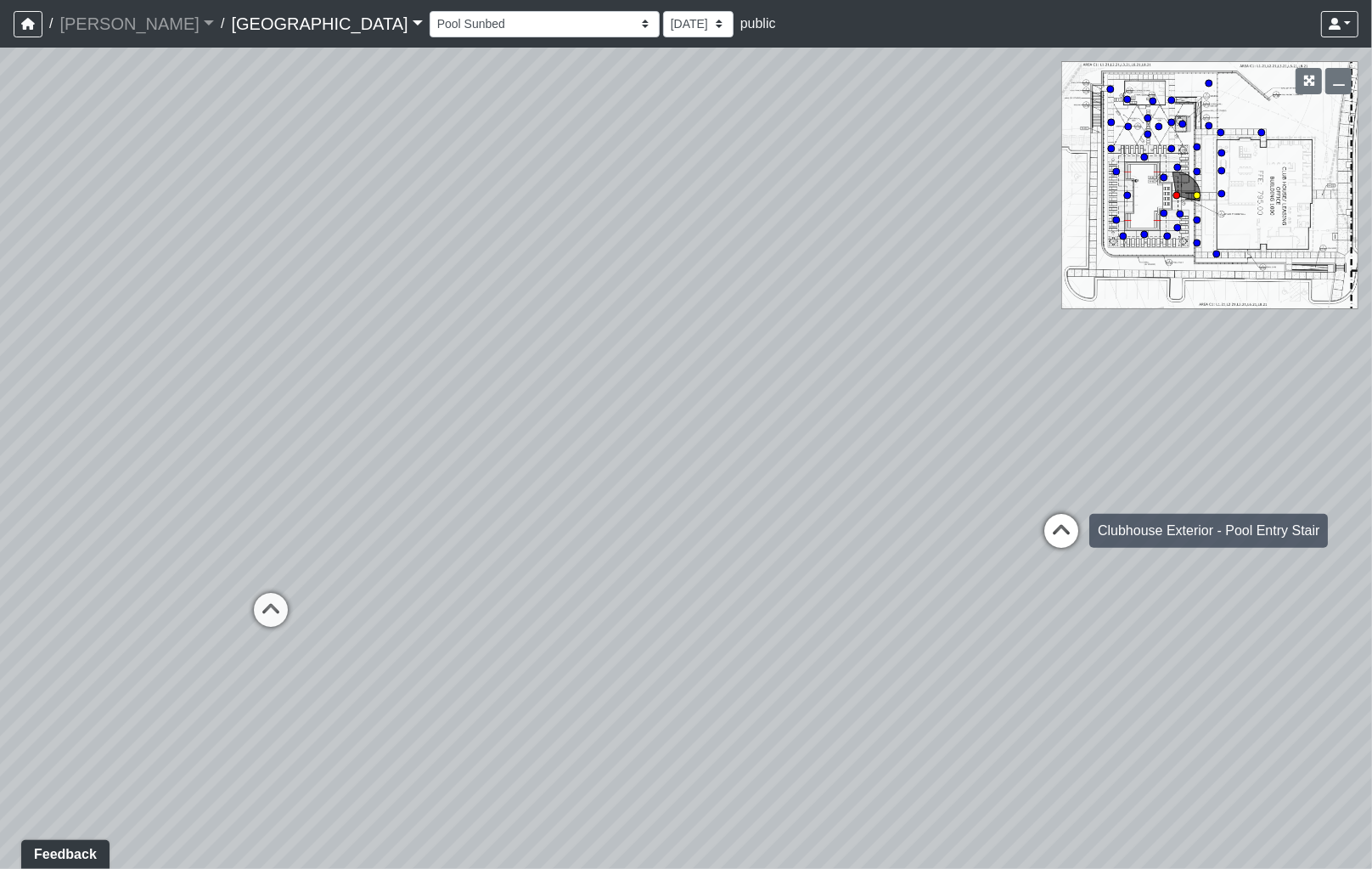
click at [1077, 523] on icon at bounding box center [1061, 539] width 51 height 51
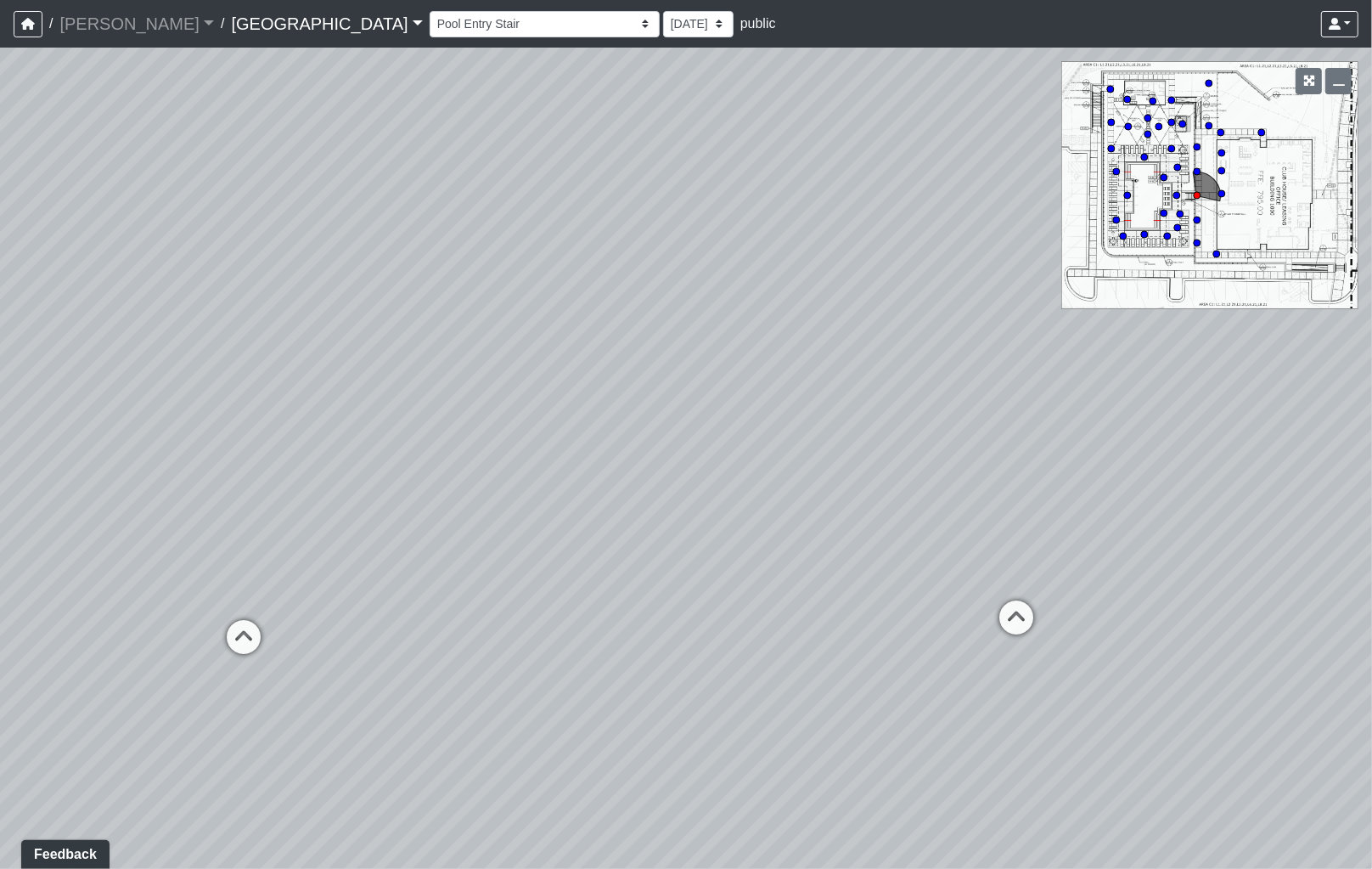
click at [1123, 509] on div "Loading... Leasing - Reception Desk Loading... Leasing Entry Loading... Coffee …" at bounding box center [686, 458] width 1372 height 821
click at [490, 599] on icon at bounding box center [482, 603] width 51 height 51
click at [497, 596] on icon at bounding box center [482, 601] width 51 height 51
click at [486, 651] on icon at bounding box center [483, 669] width 51 height 51
click at [154, 516] on div "Loading... Leasing - Reception Desk Loading... Leasing Entry Loading... Coffee …" at bounding box center [686, 458] width 1372 height 821
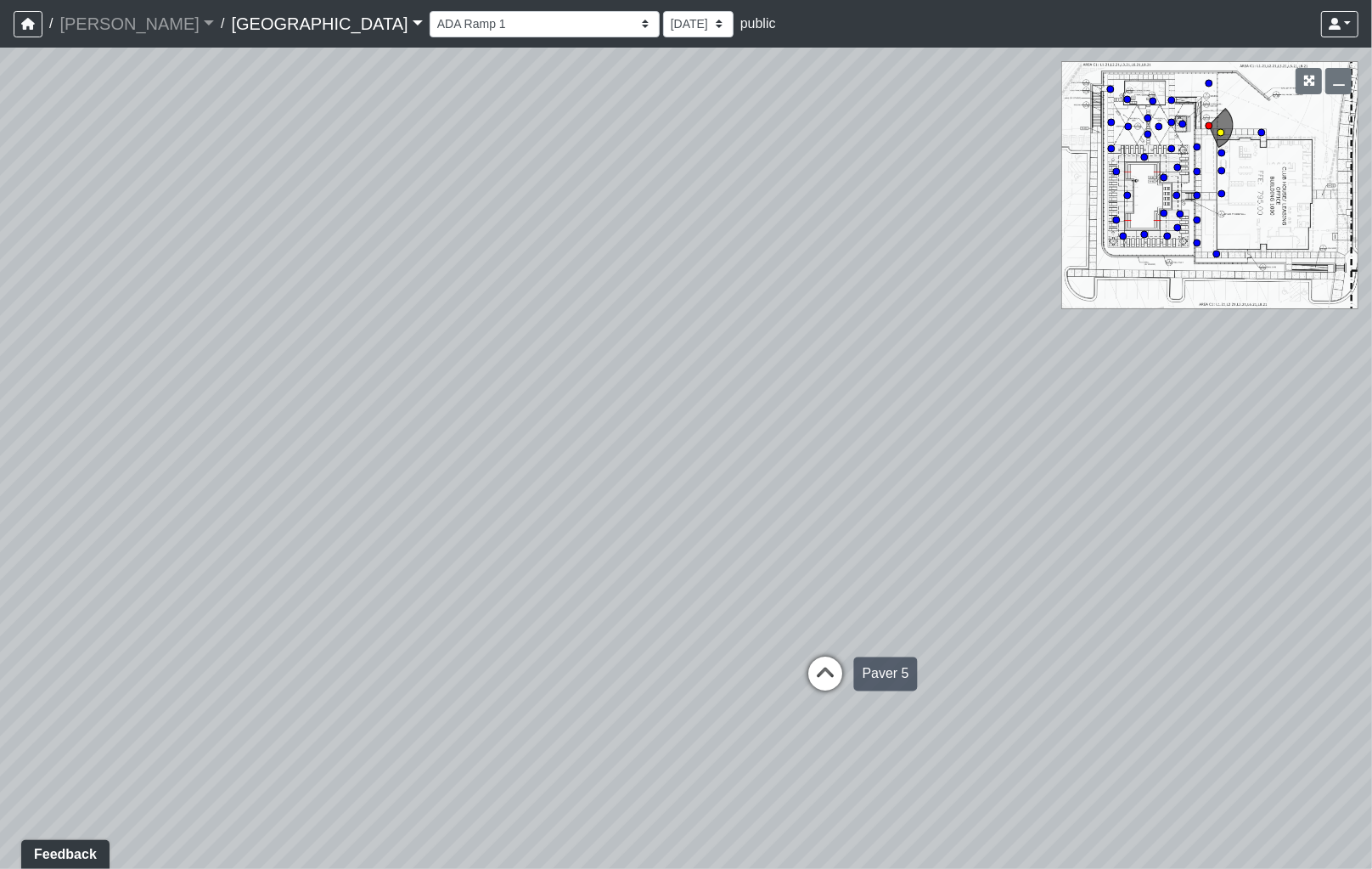
click at [833, 685] on icon at bounding box center [826, 682] width 51 height 51
click at [625, 540] on icon at bounding box center [616, 542] width 51 height 51
click at [879, 612] on div "Loading... Leasing - Reception Desk Loading... Leasing Entry Loading... Coffee …" at bounding box center [686, 458] width 1372 height 821
click at [386, 514] on div "Loading... Leasing - Reception Desk Loading... Leasing Entry Loading... Coffee …" at bounding box center [686, 458] width 1372 height 821
click at [140, 429] on div "Loading... Leasing - Reception Desk Loading... Leasing Entry Loading... Coffee …" at bounding box center [686, 458] width 1372 height 821
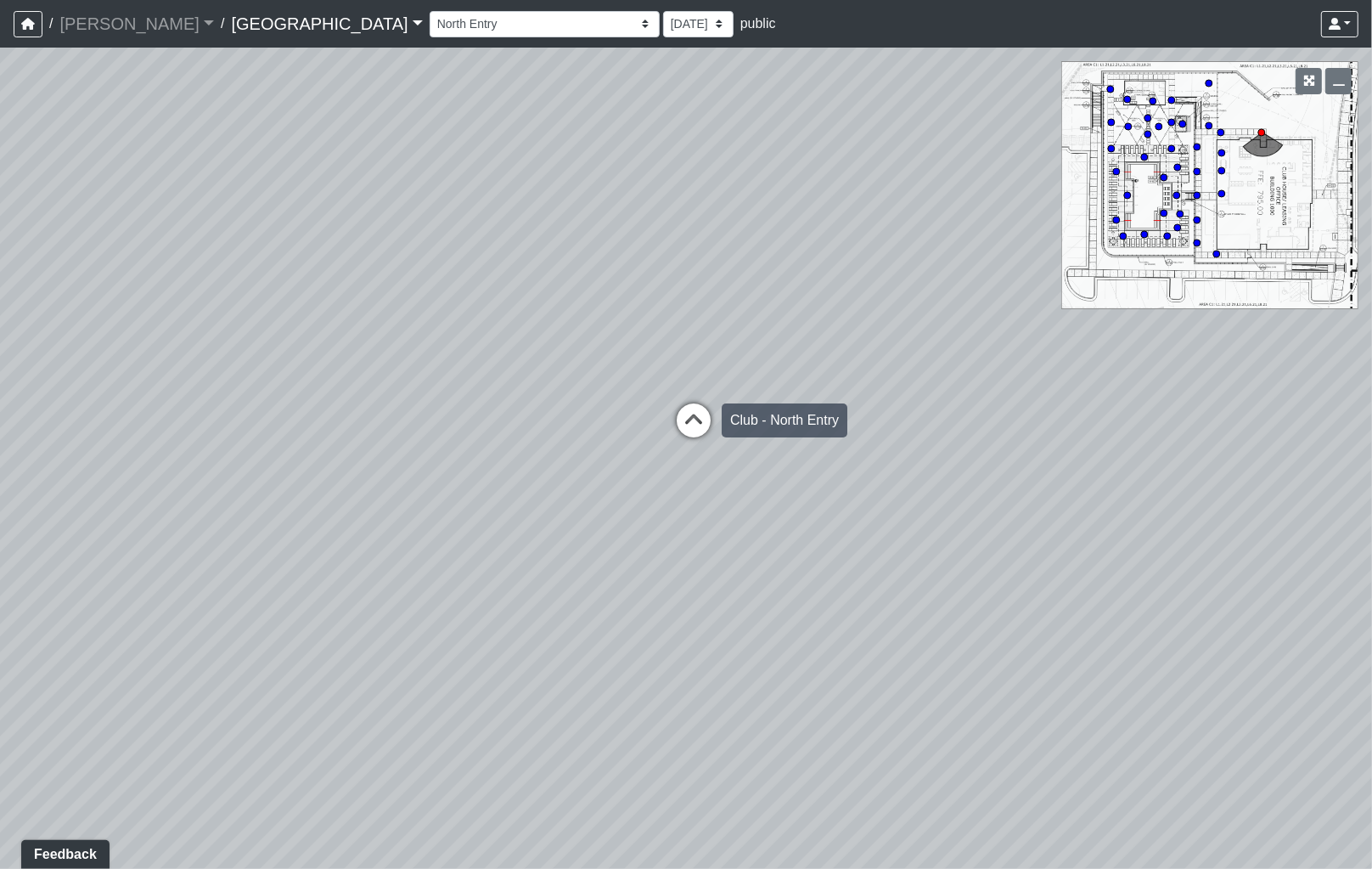
click at [715, 420] on icon at bounding box center [693, 429] width 51 height 51
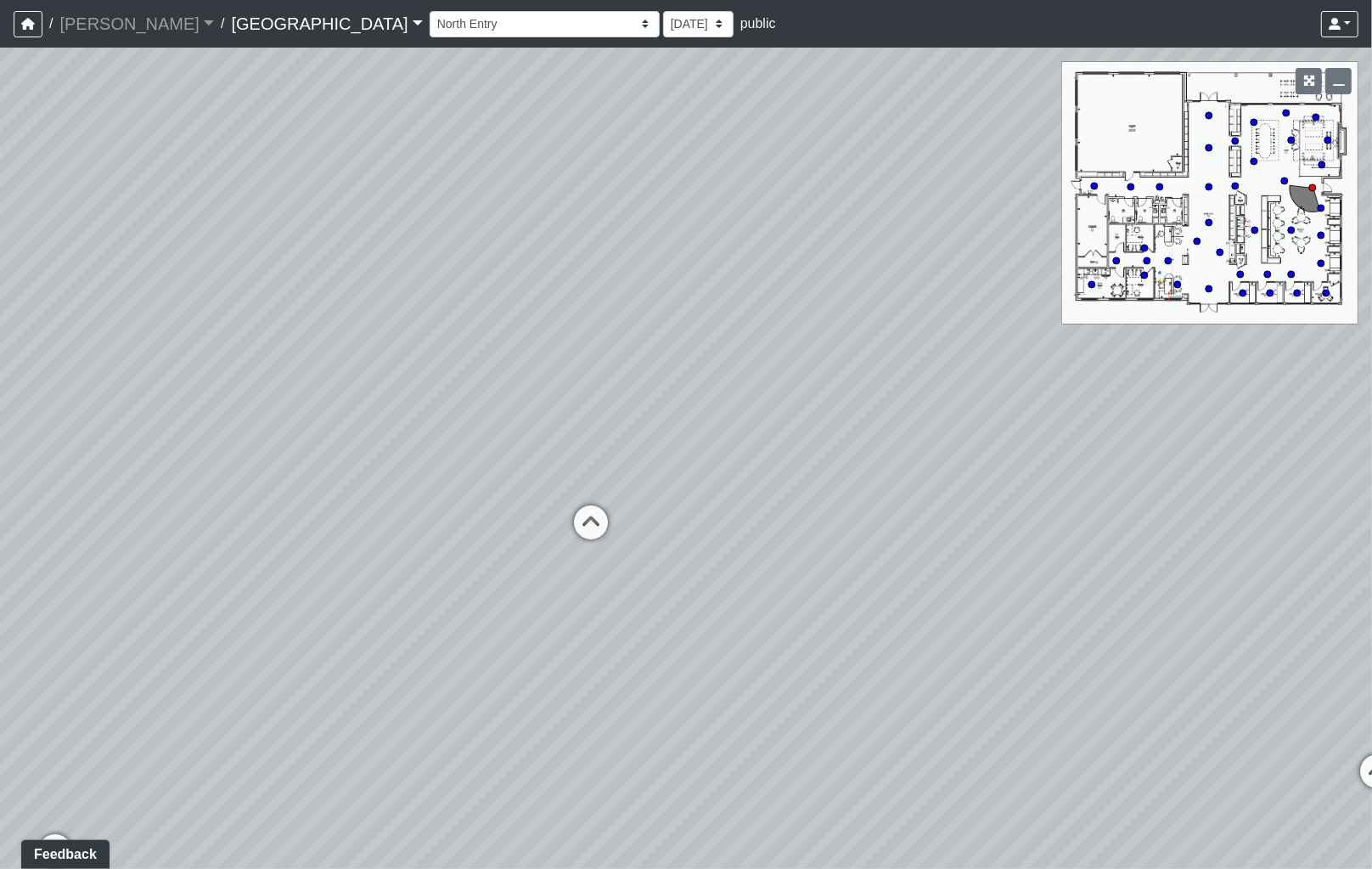
click at [1050, 422] on div "Loading... Leasing - Reception Desk Loading... Leasing Entry Loading... Coffee …" at bounding box center [686, 458] width 1372 height 821
click at [593, 505] on icon at bounding box center [594, 530] width 51 height 51
click at [625, 417] on icon at bounding box center [613, 436] width 51 height 51
click at [737, 463] on div "Loading... Leasing - Reception Desk Loading... Leasing Entry Loading... Coffee …" at bounding box center [686, 458] width 1372 height 821
click at [1000, 637] on icon at bounding box center [985, 650] width 51 height 51
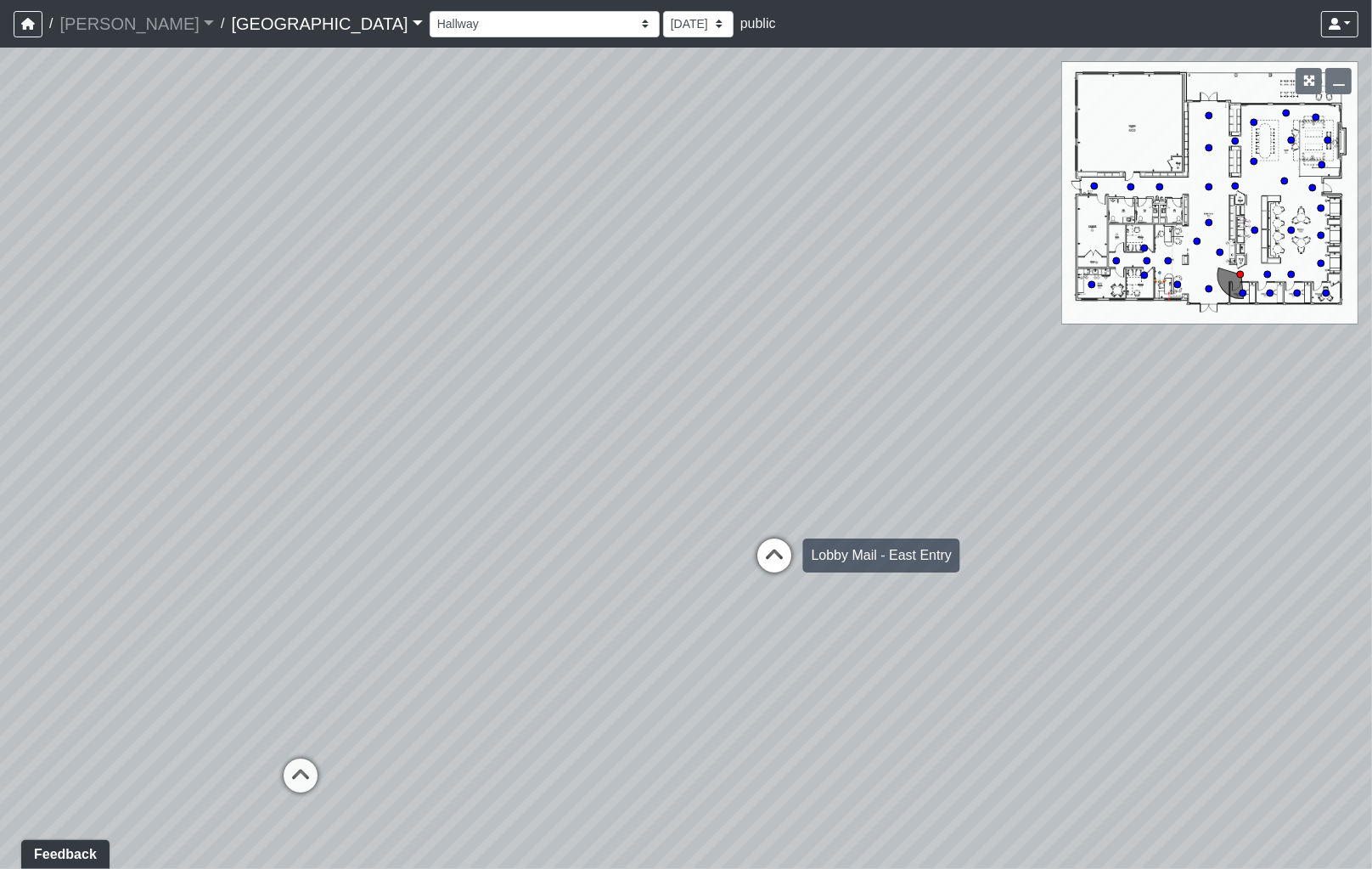
click at [805, 552] on div "Lobby Mail - East Entry" at bounding box center [882, 555] width 157 height 34
click at [1136, 544] on div "Loading... Leasing - Reception Desk Loading... Leasing Entry Loading... Coffee …" at bounding box center [686, 458] width 1372 height 821
click at [972, 643] on div "Loading... Leasing - Reception Desk Loading... Leasing Entry Loading... Coffee …" at bounding box center [686, 458] width 1372 height 821
click at [454, 427] on div "Loading... Leasing - Reception Desk Loading... Leasing Entry Loading... Coffee …" at bounding box center [686, 458] width 1372 height 821
click at [613, 450] on div "Loading... Leasing - Reception Desk Loading... Leasing Entry Loading... Coffee …" at bounding box center [686, 458] width 1372 height 821
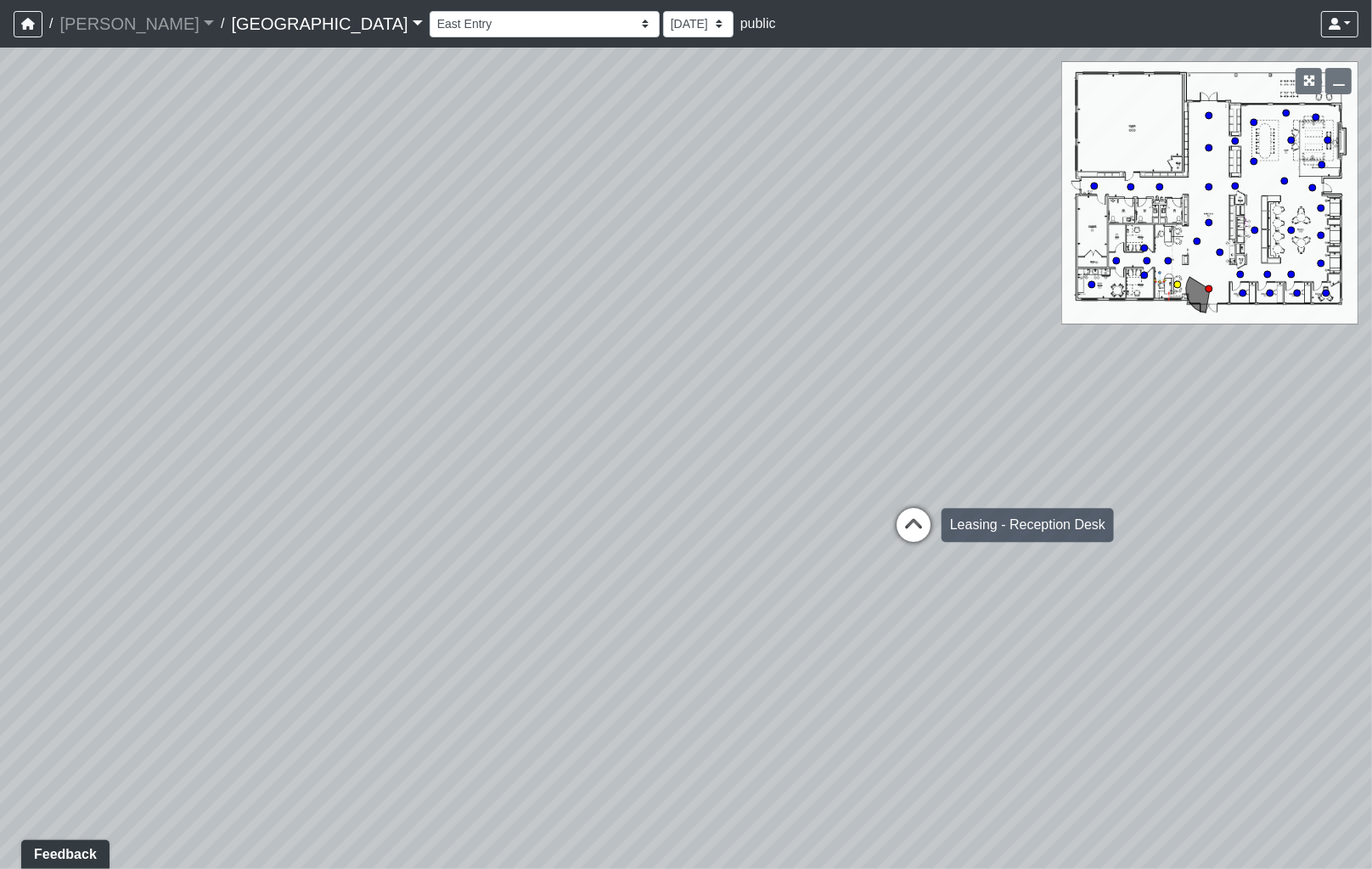
click at [936, 527] on icon at bounding box center [913, 532] width 51 height 51
click at [576, 447] on div "Loading... Leasing - Reception Desk Loading... Leasing Entry Loading... Coffee …" at bounding box center [686, 458] width 1372 height 821
click at [586, 537] on div "Loading... Leasing - Reception Desk Loading... Leasing Entry Loading... Coffee …" at bounding box center [686, 458] width 1372 height 821
click at [449, 550] on div "Loading... Leasing - Reception Desk Loading... Leasing Entry Loading... Coffee …" at bounding box center [686, 458] width 1372 height 821
click at [890, 522] on icon at bounding box center [896, 537] width 51 height 51
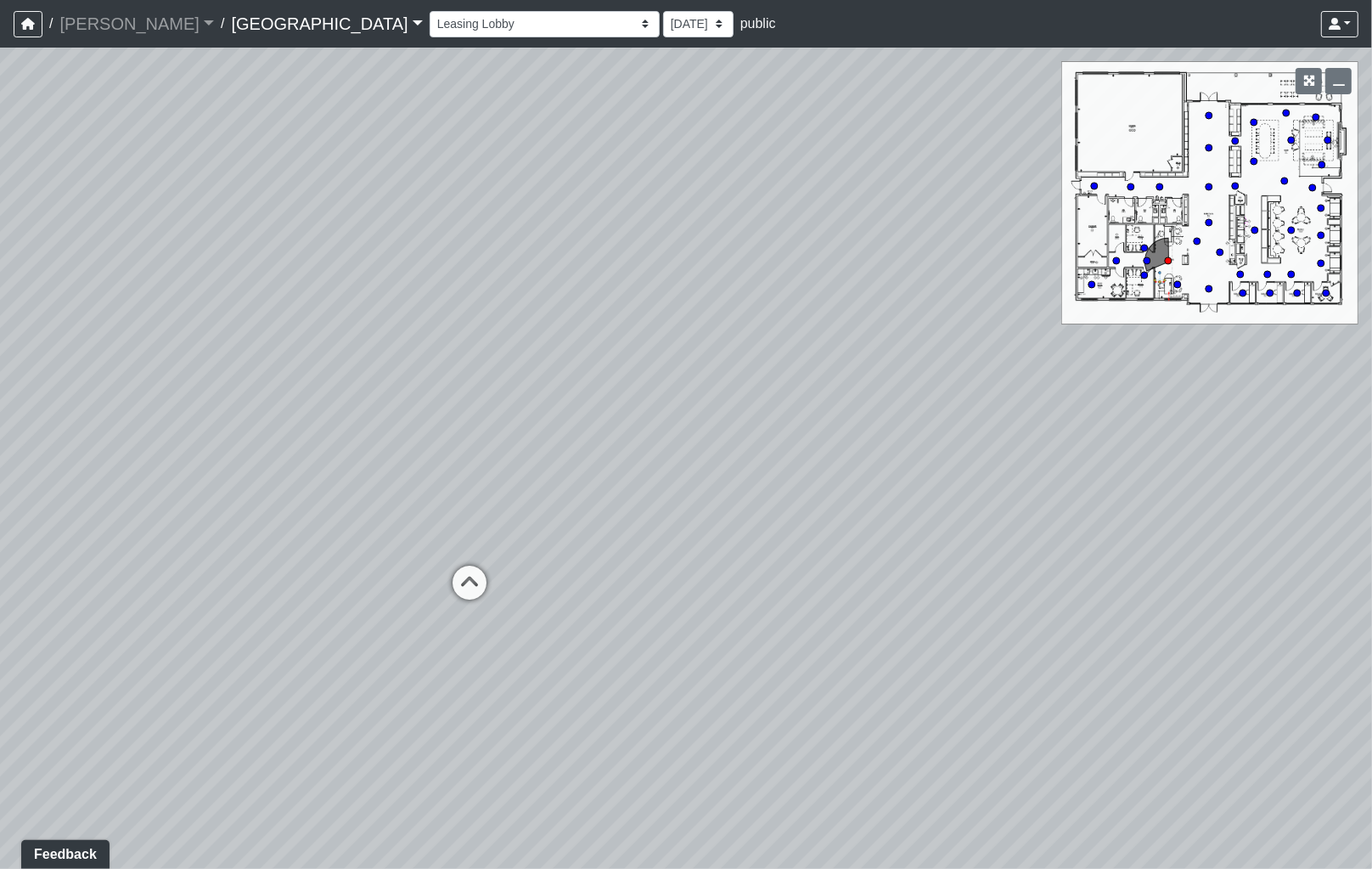
click at [745, 460] on div "Loading... Leasing - Reception Desk Loading... Leasing Entry Loading... Coffee …" at bounding box center [686, 458] width 1372 height 821
click at [532, 580] on icon at bounding box center [523, 593] width 51 height 51
click at [955, 478] on div "Loading... Leasing - Reception Desk Loading... Leasing Entry Loading... Coffee …" at bounding box center [686, 458] width 1372 height 821
click at [717, 554] on div "Loading... Leasing - Reception Desk Loading... Leasing Entry Loading... Coffee …" at bounding box center [686, 458] width 1372 height 821
click at [795, 703] on icon at bounding box center [795, 713] width 51 height 51
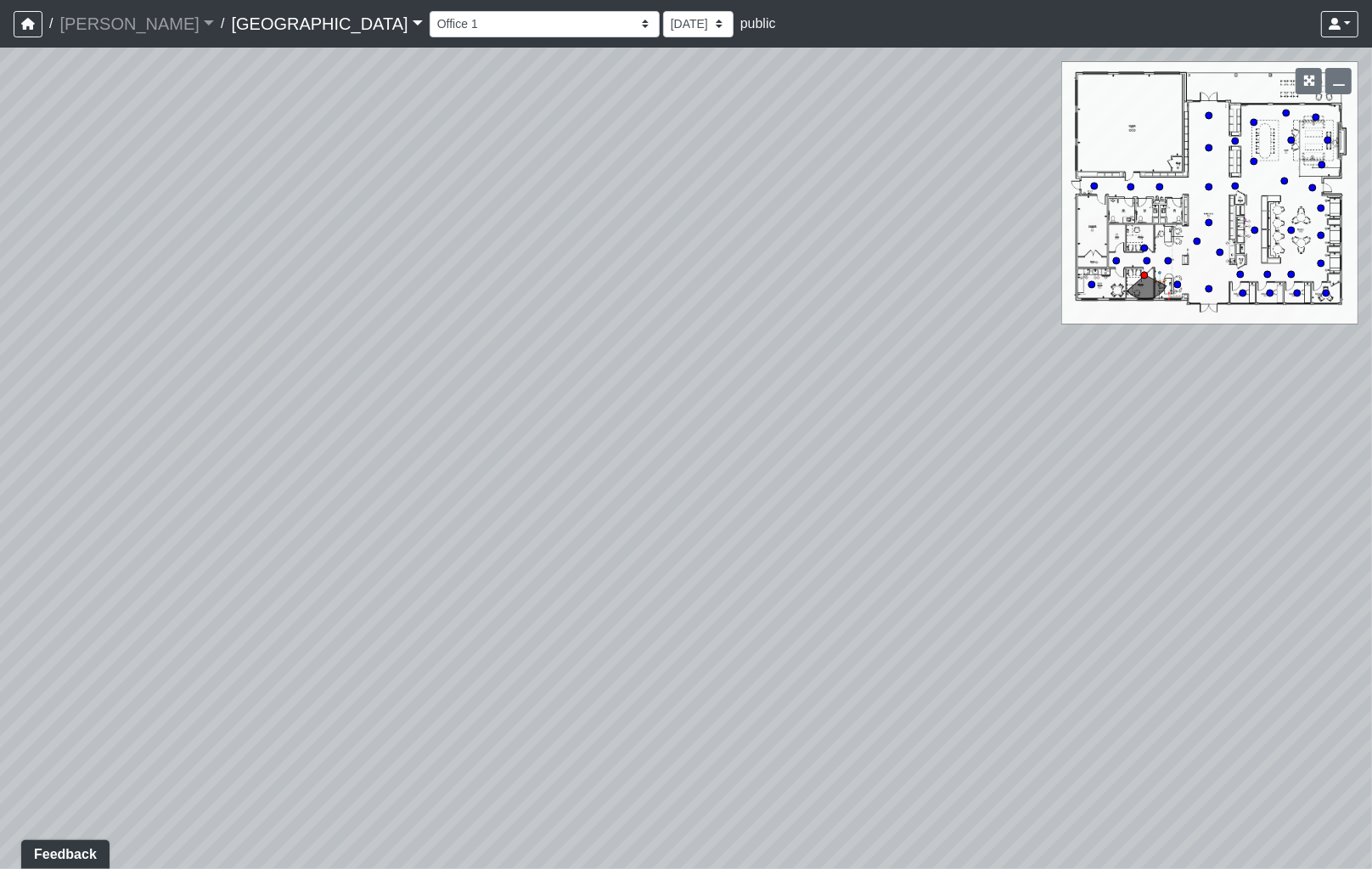
click at [518, 552] on div "Loading... Leasing - Reception Desk Loading... Leasing Entry Loading... Coffee …" at bounding box center [686, 458] width 1372 height 821
click at [821, 486] on div "Loading... Leasing - Reception Desk Loading... Leasing Entry Loading... Coffee …" at bounding box center [686, 458] width 1372 height 821
click at [1036, 473] on div "Loading... Leasing - Reception Desk Loading... Leasing Entry Loading... Coffee …" at bounding box center [686, 458] width 1372 height 821
click at [198, 446] on div "Loading... Leasing - Reception Desk Loading... Leasing Entry Loading... Coffee …" at bounding box center [686, 458] width 1372 height 821
click at [0, 388] on html "/ [PERSON_NAME] Loading... / [GEOGRAPHIC_DATA] [GEOGRAPHIC_DATA] Loading... [GE…" at bounding box center [686, 434] width 1372 height 869
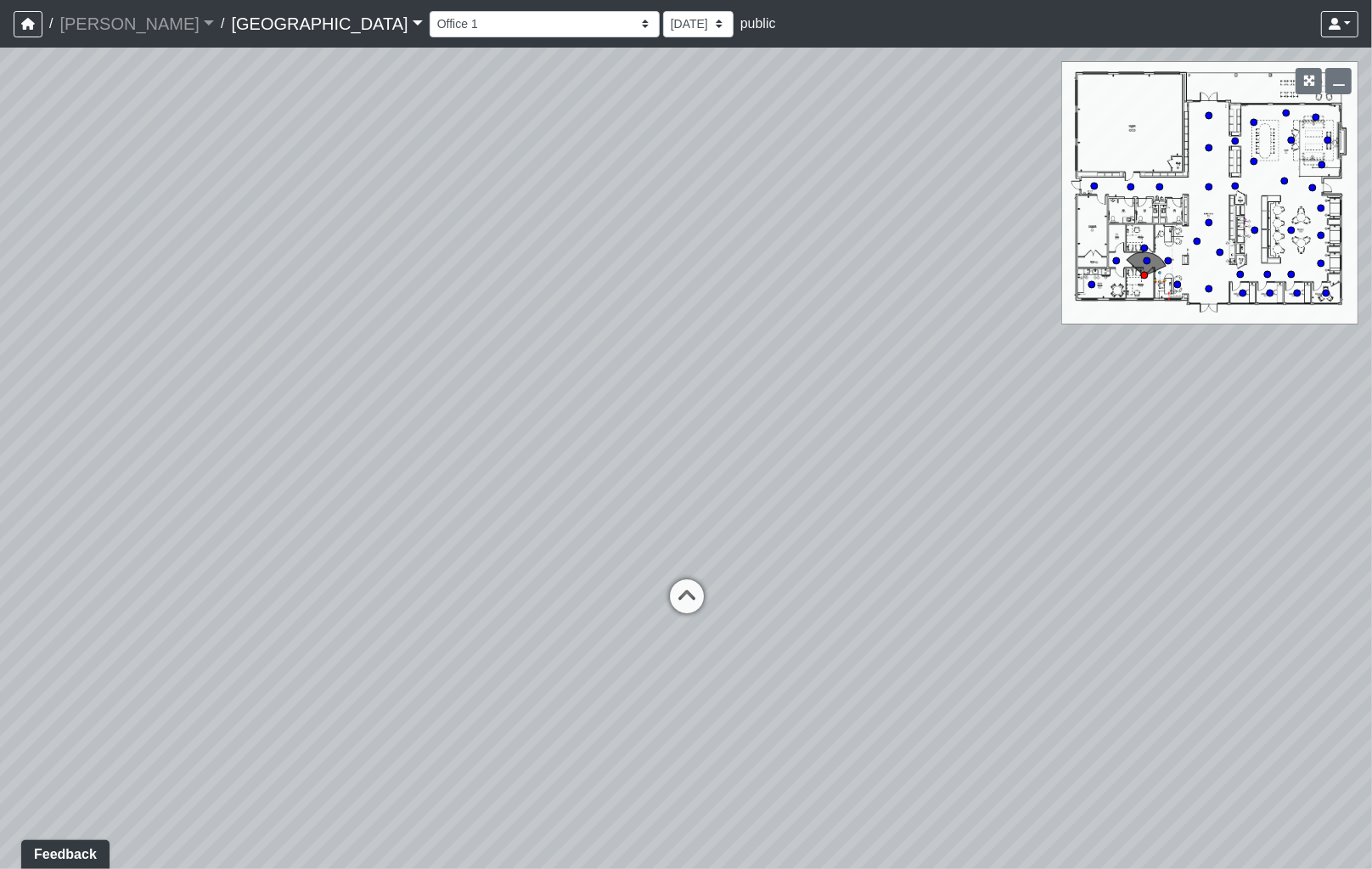
click at [312, 414] on div "Loading... Leasing - Reception Desk Loading... Leasing Entry Loading... Coffee …" at bounding box center [686, 458] width 1372 height 821
click at [603, 569] on icon at bounding box center [607, 592] width 51 height 51
click at [505, 644] on icon at bounding box center [503, 663] width 51 height 51
click at [569, 578] on div "Loading... Leasing - Reception Desk Loading... Leasing Entry Loading... Coffee …" at bounding box center [686, 458] width 1372 height 821
click at [630, 549] on div "Loading... Leasing - Reception Desk Loading... Leasing Entry Loading... Coffee …" at bounding box center [686, 458] width 1372 height 821
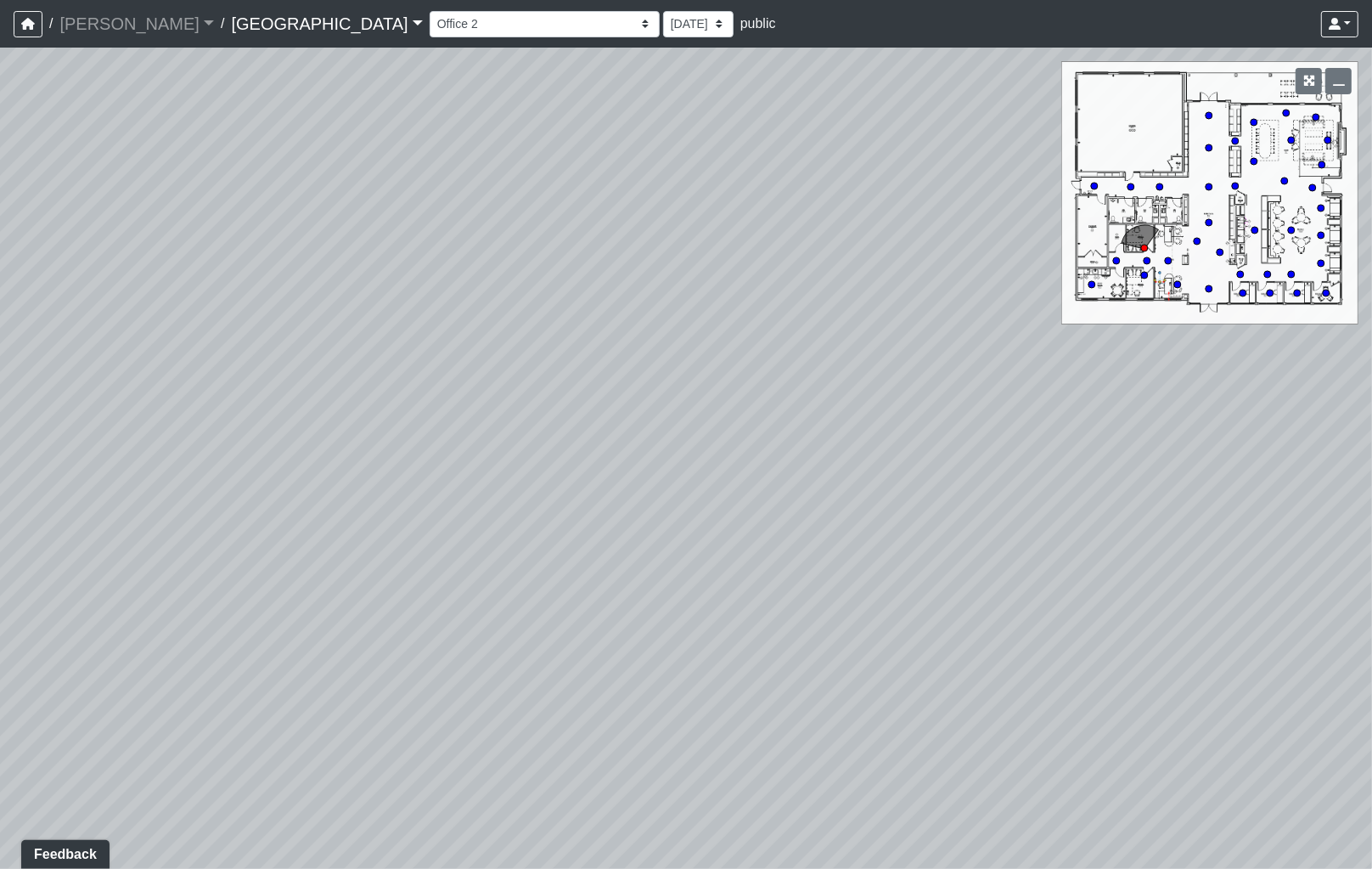
click at [829, 505] on div "Loading... Leasing - Reception Desk Loading... Leasing Entry Loading... Coffee …" at bounding box center [686, 458] width 1372 height 821
click at [838, 463] on div "Loading... Leasing - Reception Desk Loading... Leasing Entry Loading... Coffee …" at bounding box center [686, 458] width 1372 height 821
click at [817, 459] on div "Loading... Leasing - Reception Desk Loading... Leasing Entry Loading... Coffee …" at bounding box center [686, 458] width 1372 height 821
click at [936, 456] on div "Loading... Leasing - Reception Desk Loading... Leasing Entry Loading... Coffee …" at bounding box center [686, 458] width 1372 height 821
click at [705, 726] on icon at bounding box center [697, 735] width 51 height 51
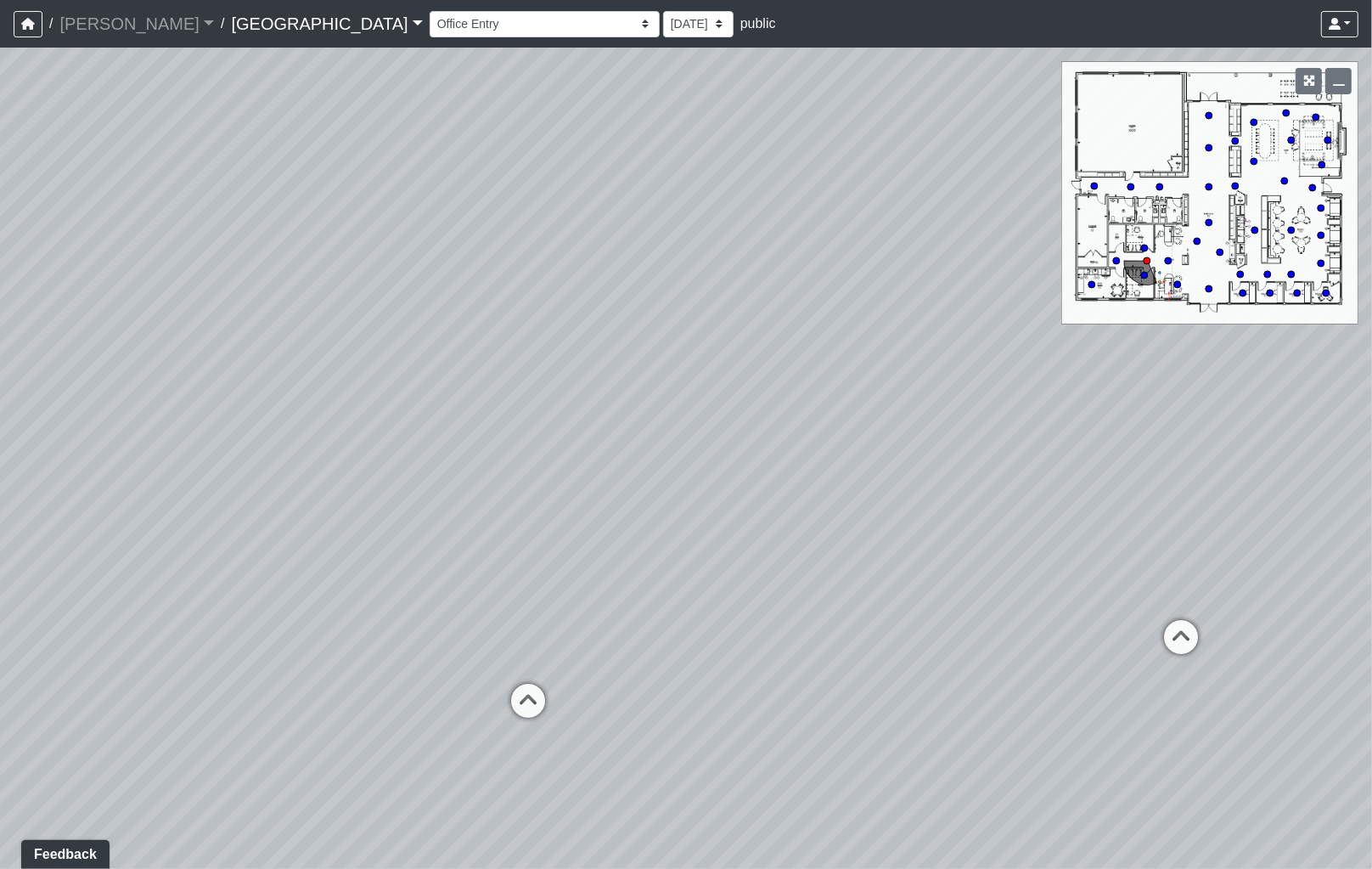
click at [524, 501] on div "Loading... Leasing - Reception Desk Loading... Leasing Entry Loading... Coffee …" at bounding box center [686, 458] width 1372 height 821
click at [652, 477] on div "Loading... Leasing - Reception Desk Loading... Leasing Entry Loading... Coffee …" at bounding box center [686, 458] width 1372 height 821
click at [805, 515] on icon at bounding box center [813, 533] width 51 height 51
click at [1103, 498] on div "Loading... Leasing - Reception Desk Loading... Leasing Entry Loading... Coffee …" at bounding box center [686, 458] width 1372 height 821
click at [688, 586] on div "Loading... Leasing - Reception Desk Loading... Leasing Entry Loading... Coffee …" at bounding box center [686, 458] width 1372 height 821
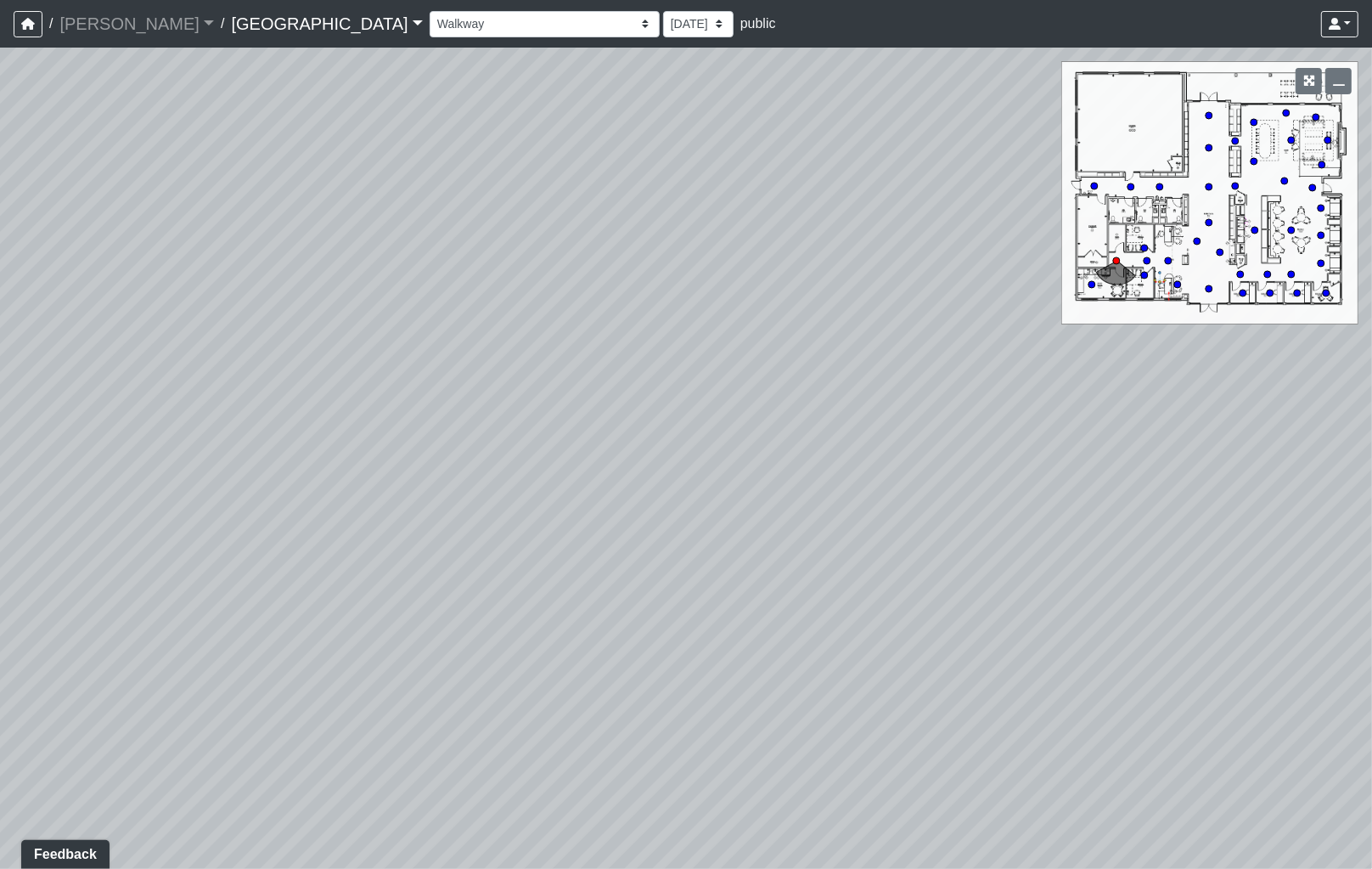
click at [733, 595] on div "Loading... Leasing - Reception Desk Loading... Leasing Entry Loading... Coffee …" at bounding box center [686, 458] width 1372 height 821
click at [837, 549] on div "Loading... Leasing - Reception Desk Loading... Leasing Entry Loading... Coffee …" at bounding box center [686, 458] width 1372 height 821
click at [880, 540] on div "Loading... Leasing - Reception Desk Loading... Leasing Entry Loading... Coffee …" at bounding box center [686, 458] width 1372 height 821
click at [532, 604] on icon at bounding box center [535, 613] width 51 height 51
click at [726, 582] on div "Loading... Leasing - Reception Desk Loading... Leasing Entry Loading... Coffee …" at bounding box center [686, 458] width 1372 height 821
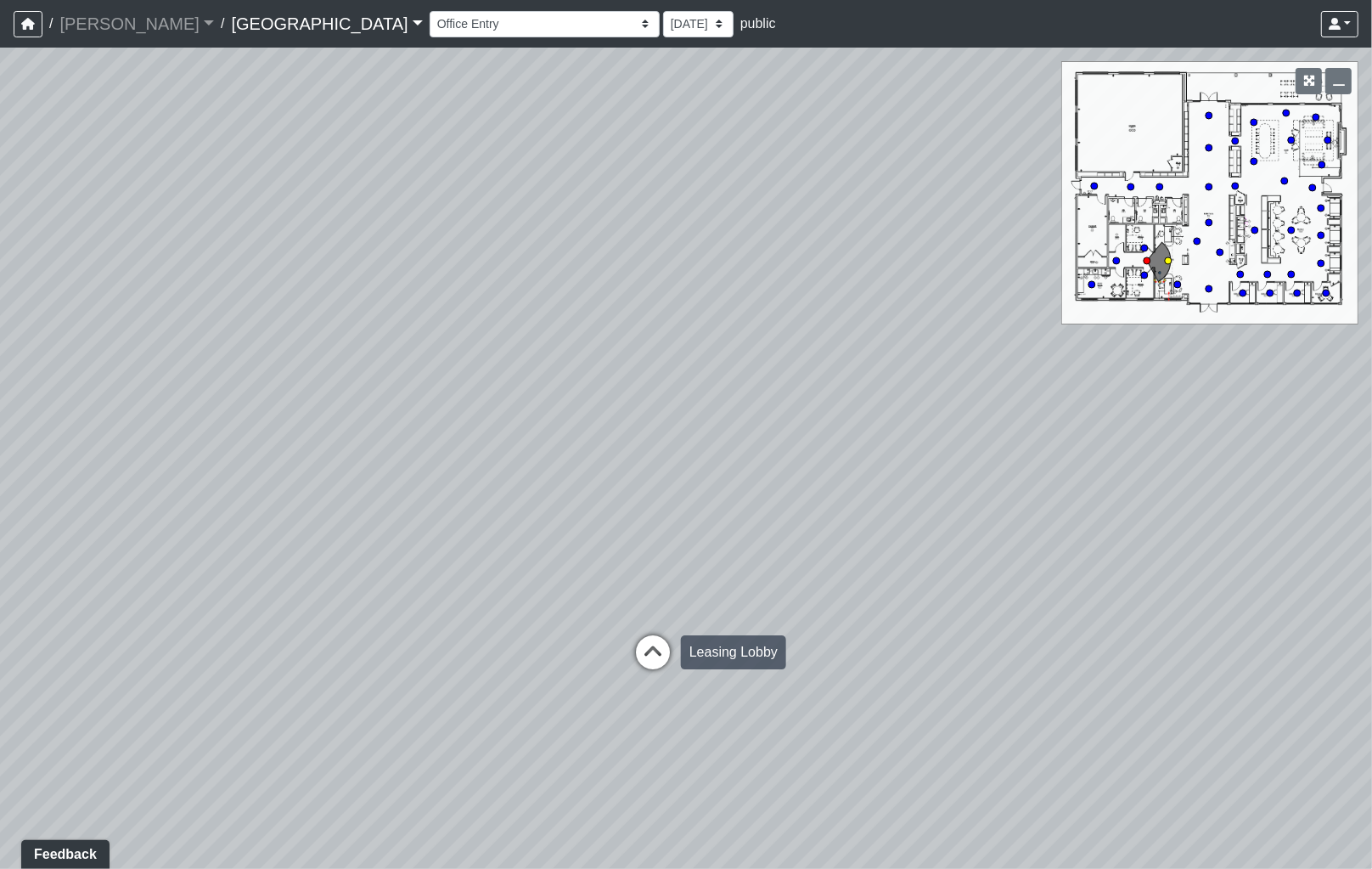
click at [658, 635] on icon at bounding box center [652, 660] width 51 height 51
click at [842, 655] on div "Loading... Leasing - Reception Desk Loading... Leasing Entry Loading... Coffee …" at bounding box center [686, 458] width 1372 height 821
click at [555, 655] on icon at bounding box center [552, 657] width 51 height 51
click at [303, 642] on div "Loading... Leasing - Reception Desk Loading... Leasing Entry Loading... Coffee …" at bounding box center [686, 458] width 1372 height 821
click at [354, 579] on div "Loading... Leasing - Reception Desk Loading... Leasing Entry Loading... Coffee …" at bounding box center [686, 458] width 1372 height 821
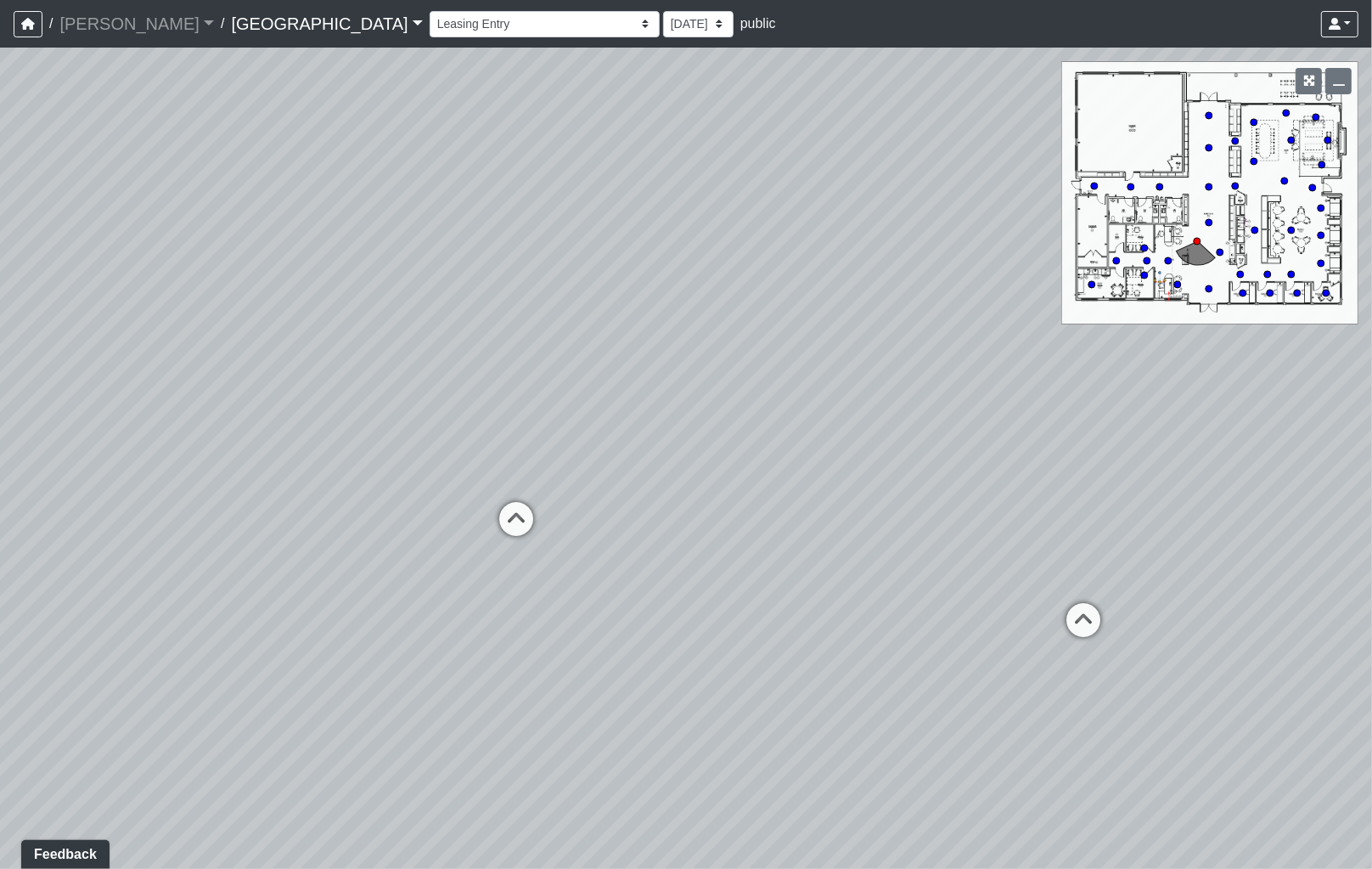
click at [236, 454] on div "Loading... Leasing - Reception Desk Loading... Leasing Entry Loading... Coffee …" at bounding box center [686, 458] width 1372 height 821
drag, startPoint x: 828, startPoint y: 240, endPoint x: 764, endPoint y: 236, distance: 64.1
click at [841, 238] on div "Loading... Leasing - Reception Desk Loading... Leasing Entry Loading... Coffee …" at bounding box center [686, 458] width 1372 height 821
drag, startPoint x: 600, startPoint y: 253, endPoint x: 842, endPoint y: 227, distance: 243.4
click at [811, 234] on div "Loading... Leasing - Reception Desk Loading... Leasing Entry Loading... Coffee …" at bounding box center [686, 458] width 1372 height 821
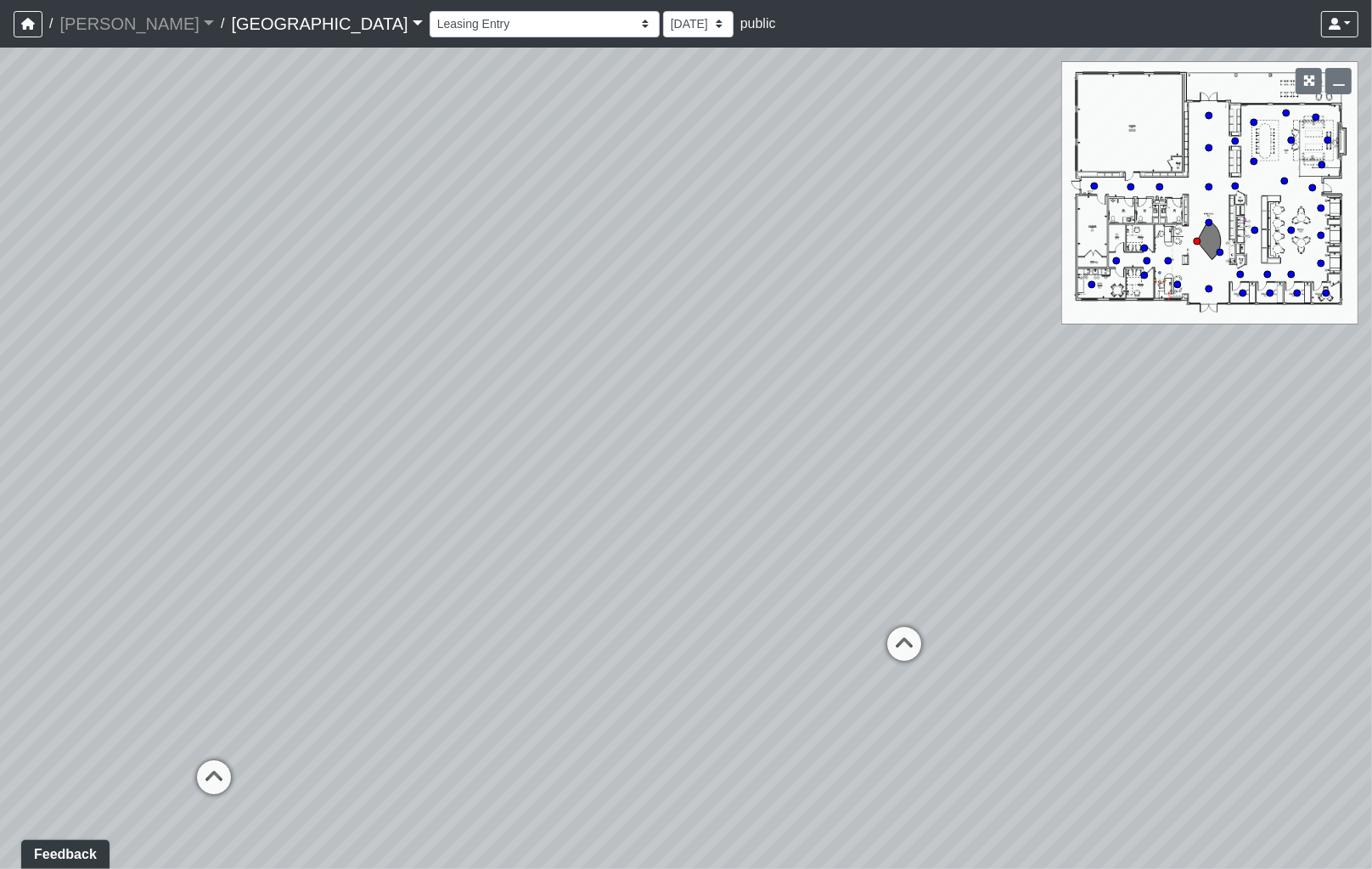
drag, startPoint x: 748, startPoint y: 230, endPoint x: 869, endPoint y: 347, distance: 168.3
click at [869, 347] on div "Loading... Leasing - Reception Desk Loading... Leasing Entry Loading... Coffee …" at bounding box center [686, 458] width 1372 height 821
drag, startPoint x: 827, startPoint y: 358, endPoint x: 762, endPoint y: 352, distance: 65.3
click at [975, 366] on div "Loading... Leasing - Reception Desk Loading... Leasing Entry Loading... Coffee …" at bounding box center [686, 458] width 1372 height 821
drag, startPoint x: 860, startPoint y: 359, endPoint x: 321, endPoint y: 311, distance: 541.1
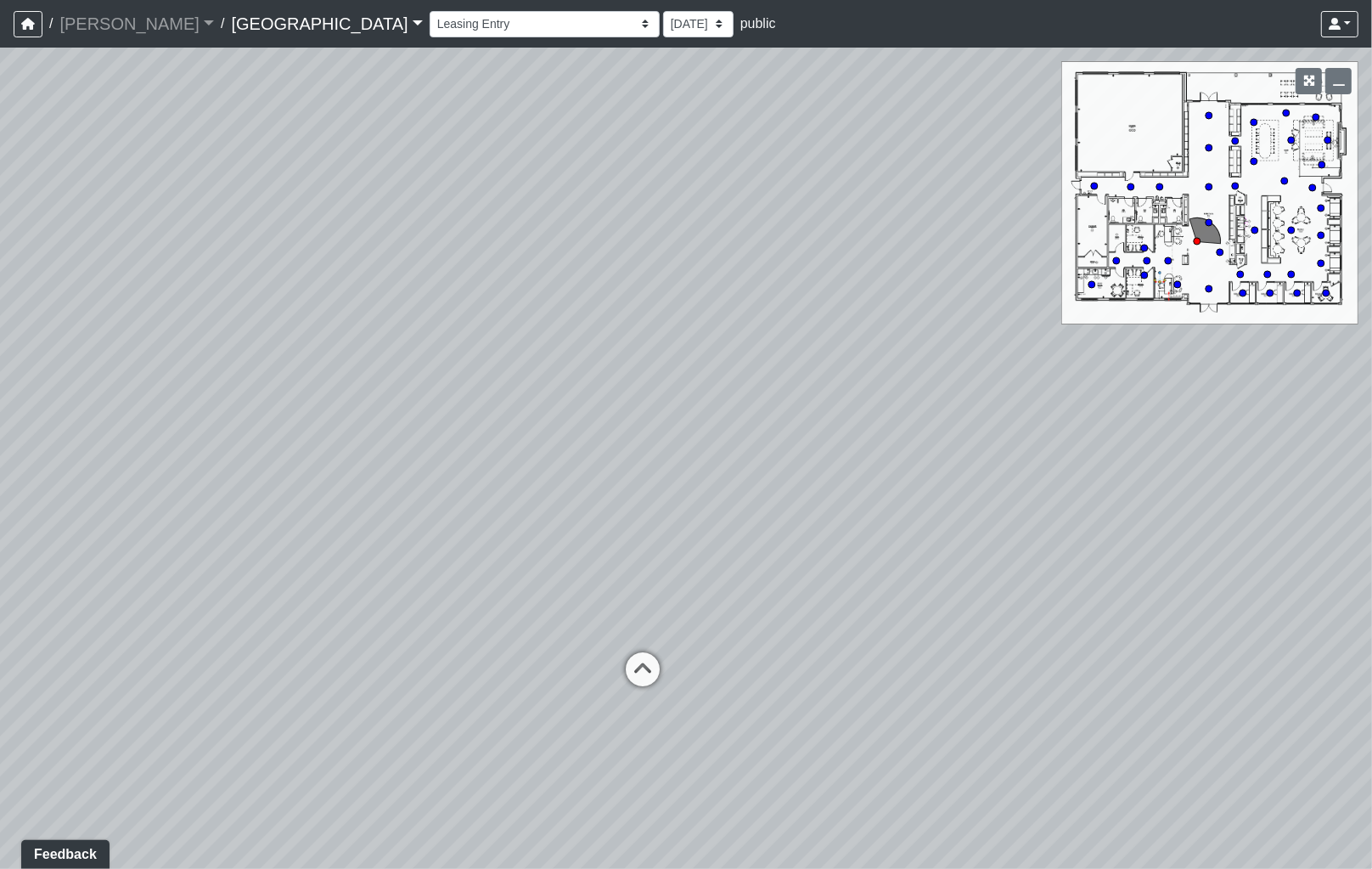
click at [327, 311] on div "Loading... Leasing - Reception Desk Loading... Leasing Entry Loading... Coffee …" at bounding box center [686, 458] width 1372 height 821
click at [383, 312] on div "Loading... Leasing - Reception Desk Loading... Leasing Entry Loading... Coffee …" at bounding box center [686, 458] width 1372 height 821
click at [824, 459] on icon at bounding box center [807, 465] width 51 height 51
drag, startPoint x: 505, startPoint y: 446, endPoint x: 882, endPoint y: 436, distance: 377.1
click at [885, 436] on div "Loading... Leasing - Reception Desk Loading... Leasing Entry Loading... Coffee …" at bounding box center [686, 458] width 1372 height 821
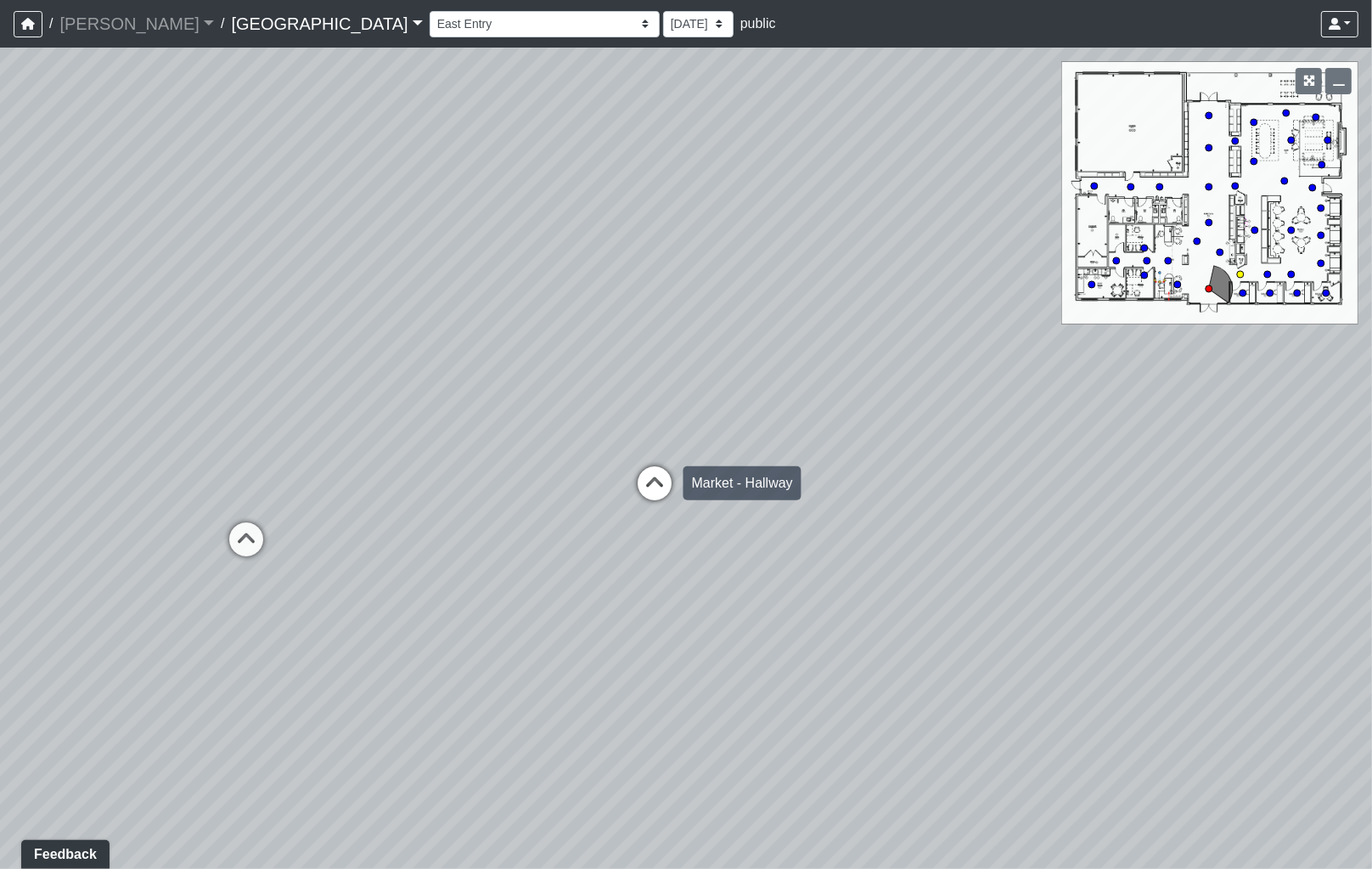
click at [658, 478] on icon at bounding box center [655, 491] width 51 height 51
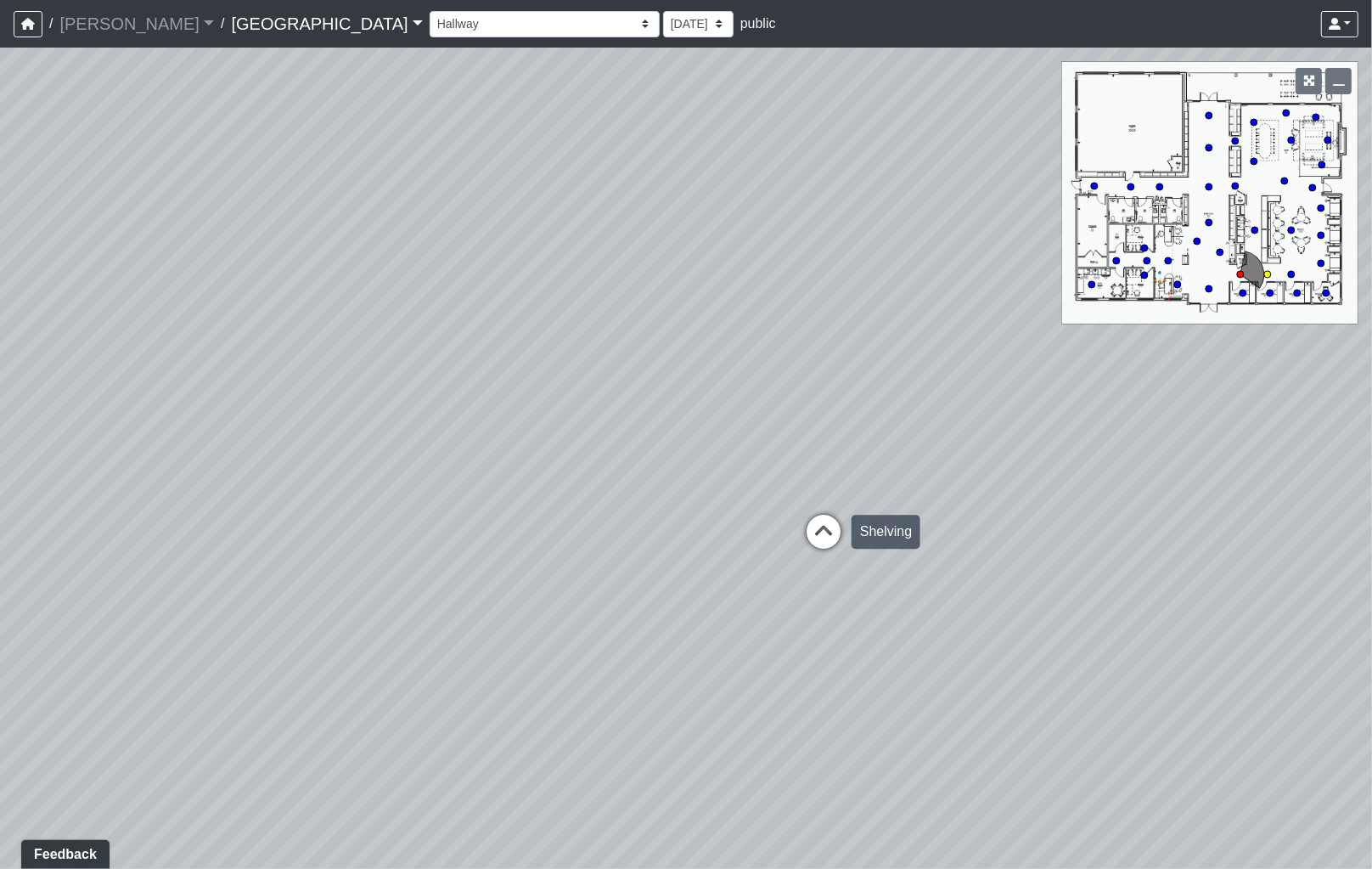
click at [826, 527] on icon at bounding box center [823, 540] width 51 height 51
drag, startPoint x: 583, startPoint y: 404, endPoint x: 842, endPoint y: 407, distance: 259.0
click at [893, 412] on div "Loading... Leasing - Reception Desk Loading... Leasing Entry Loading... Coffee …" at bounding box center [686, 458] width 1372 height 821
drag, startPoint x: 660, startPoint y: 379, endPoint x: 783, endPoint y: 415, distance: 128.2
click at [783, 414] on div "Loading... Leasing - Reception Desk Loading... Leasing Entry Loading... Coffee …" at bounding box center [686, 458] width 1372 height 821
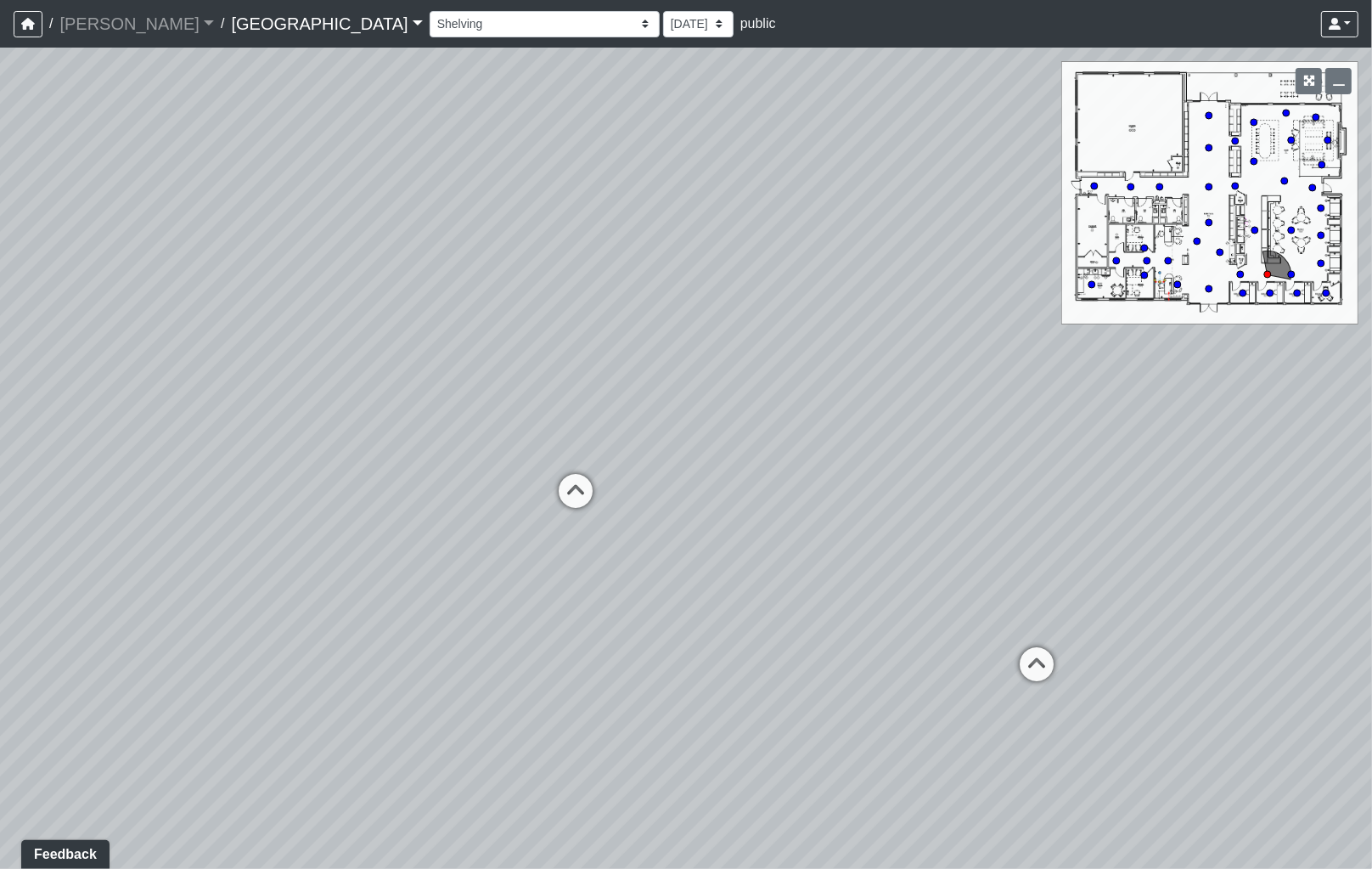
drag, startPoint x: 245, startPoint y: 324, endPoint x: 131, endPoint y: 334, distance: 114.4
click at [131, 334] on div "Loading... Leasing - Reception Desk Loading... Leasing Entry Loading... Coffee …" at bounding box center [686, 458] width 1372 height 821
drag, startPoint x: 553, startPoint y: 344, endPoint x: 393, endPoint y: 289, distance: 169.2
click at [393, 289] on div "Loading... Leasing - Reception Desk Loading... Leasing Entry Loading... Coffee …" at bounding box center [686, 458] width 1372 height 821
drag, startPoint x: 571, startPoint y: 333, endPoint x: 438, endPoint y: 299, distance: 137.3
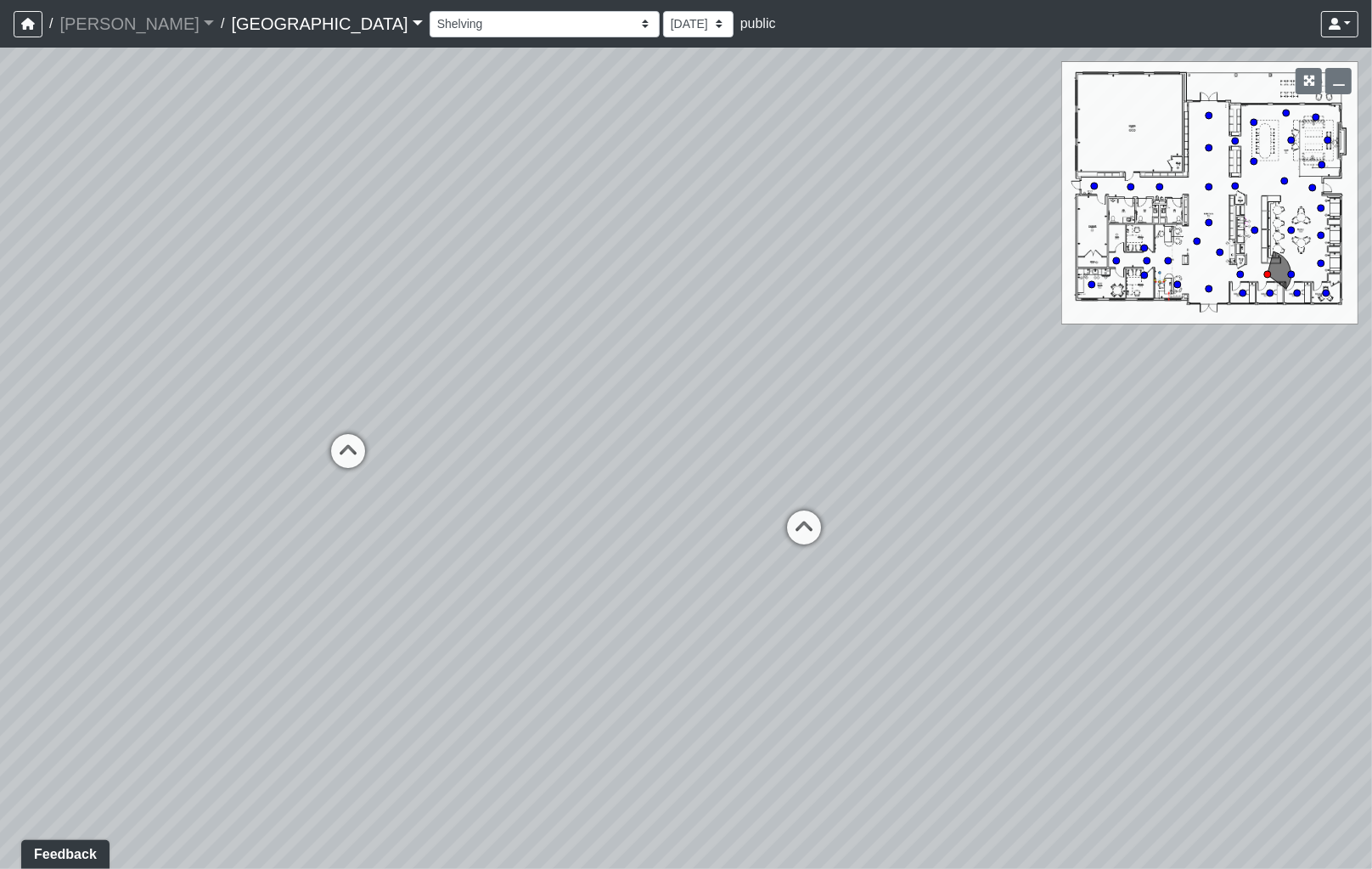
click at [438, 299] on div "Loading... Leasing - Reception Desk Loading... Leasing Entry Loading... Coffee …" at bounding box center [686, 458] width 1372 height 821
click at [350, 455] on icon at bounding box center [348, 459] width 51 height 51
drag, startPoint x: 623, startPoint y: 395, endPoint x: 639, endPoint y: 395, distance: 16.0
click at [639, 395] on div "Loading... Leasing - Reception Desk Loading... Leasing Entry Loading... Coffee …" at bounding box center [686, 458] width 1372 height 821
click at [482, 448] on icon at bounding box center [473, 454] width 51 height 51
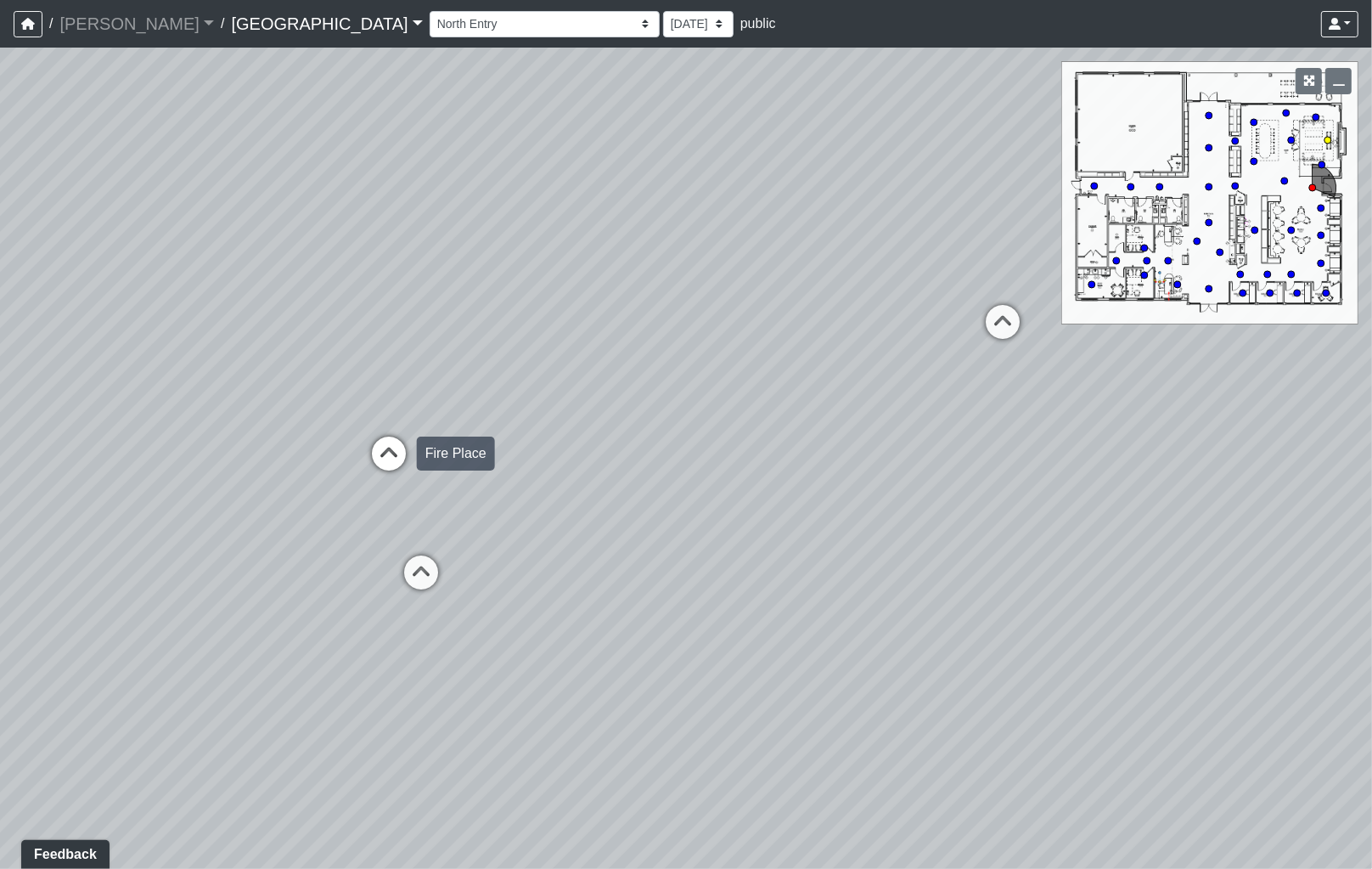
click at [405, 447] on icon at bounding box center [388, 462] width 51 height 51
drag, startPoint x: 216, startPoint y: 574, endPoint x: 200, endPoint y: 579, distance: 16.8
click at [200, 579] on div "Loading... Leasing - Reception Desk Loading... Leasing Entry Loading... Coffee …" at bounding box center [686, 458] width 1372 height 821
drag, startPoint x: 441, startPoint y: 590, endPoint x: 183, endPoint y: 486, distance: 278.2
click at [183, 486] on div "Loading... Leasing - Reception Desk Loading... Leasing Entry Loading... Coffee …" at bounding box center [686, 458] width 1372 height 821
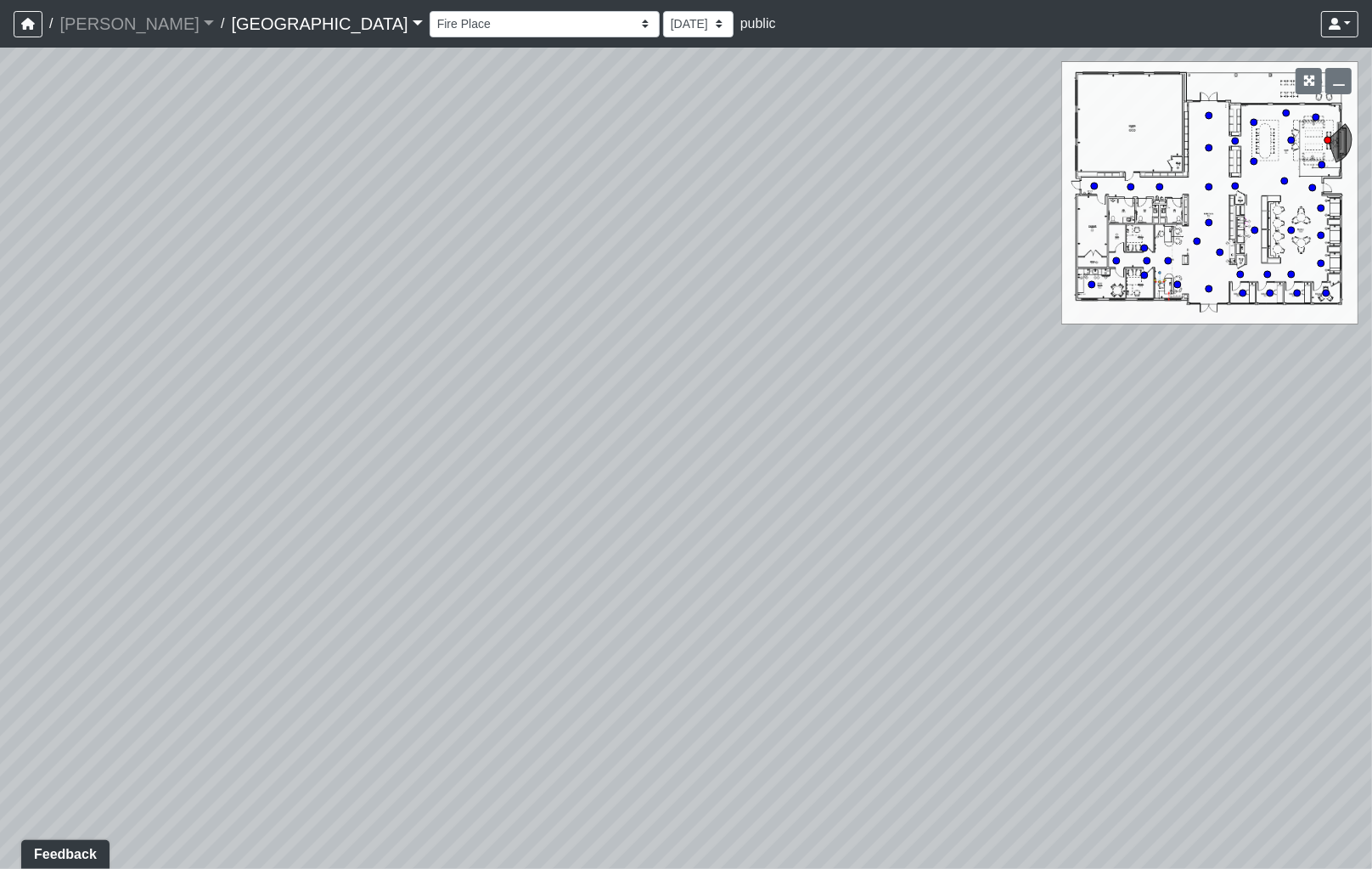
drag, startPoint x: 183, startPoint y: 486, endPoint x: 465, endPoint y: 525, distance: 284.7
click at [465, 525] on div "Loading... Leasing - Reception Desk Loading... Leasing Entry Loading... Coffee …" at bounding box center [686, 458] width 1372 height 821
drag, startPoint x: 434, startPoint y: 438, endPoint x: 527, endPoint y: 578, distance: 168.1
click at [618, 589] on div "Loading... Leasing - Reception Desk Loading... Leasing Entry Loading... Coffee …" at bounding box center [686, 458] width 1372 height 821
drag, startPoint x: 518, startPoint y: 578, endPoint x: 612, endPoint y: 429, distance: 176.2
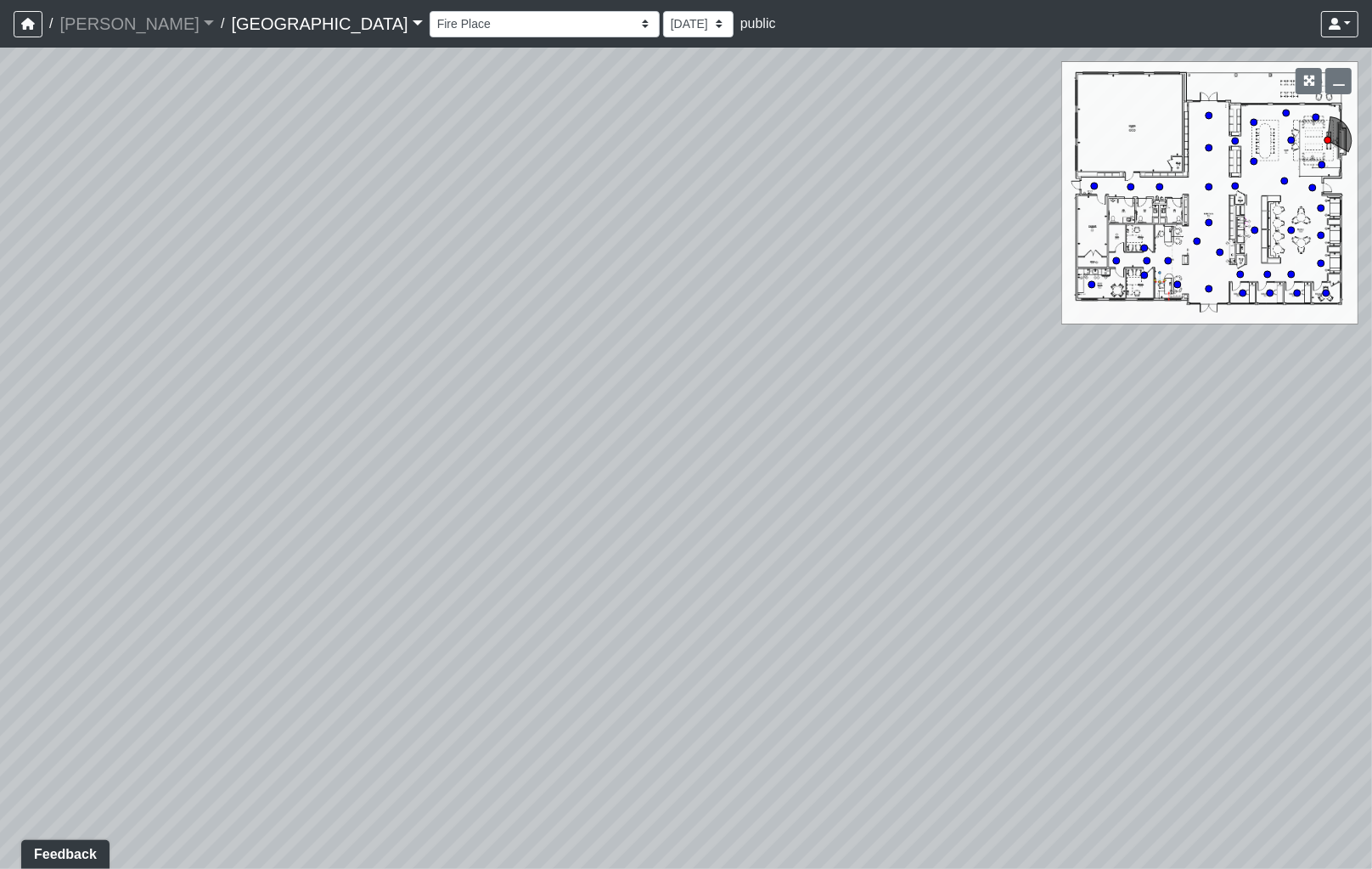
click at [612, 429] on div "Loading... Leasing - Reception Desk Loading... Leasing Entry Loading... Coffee …" at bounding box center [686, 458] width 1372 height 821
drag, startPoint x: 543, startPoint y: 482, endPoint x: 780, endPoint y: 494, distance: 237.3
click at [773, 494] on div "Loading... Leasing - Reception Desk Loading... Leasing Entry Loading... Coffee …" at bounding box center [686, 458] width 1372 height 821
drag, startPoint x: 647, startPoint y: 478, endPoint x: 774, endPoint y: 463, distance: 127.9
click at [774, 464] on div "Loading... Leasing - Reception Desk Loading... Leasing Entry Loading... Coffee …" at bounding box center [686, 458] width 1372 height 821
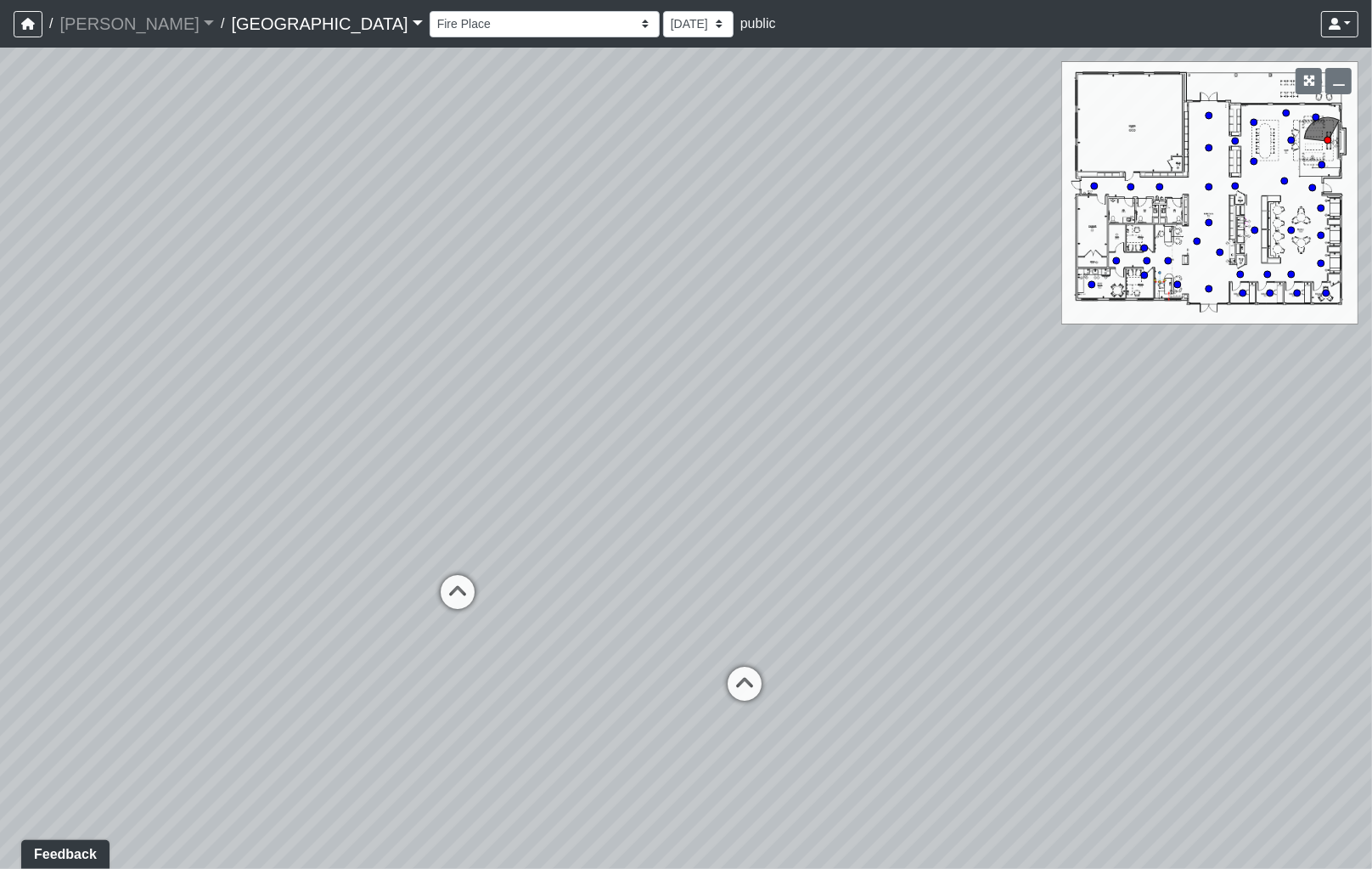
drag, startPoint x: 617, startPoint y: 417, endPoint x: 799, endPoint y: 404, distance: 182.5
click at [799, 404] on div "Loading... Leasing - Reception Desk Loading... Leasing Entry Loading... Coffee …" at bounding box center [686, 458] width 1372 height 821
drag, startPoint x: 654, startPoint y: 412, endPoint x: 842, endPoint y: 395, distance: 188.8
click at [842, 395] on div "Loading... Leasing - Reception Desk Loading... Leasing Entry Loading... Coffee …" at bounding box center [686, 458] width 1372 height 821
drag, startPoint x: 643, startPoint y: 372, endPoint x: 832, endPoint y: 361, distance: 189.3
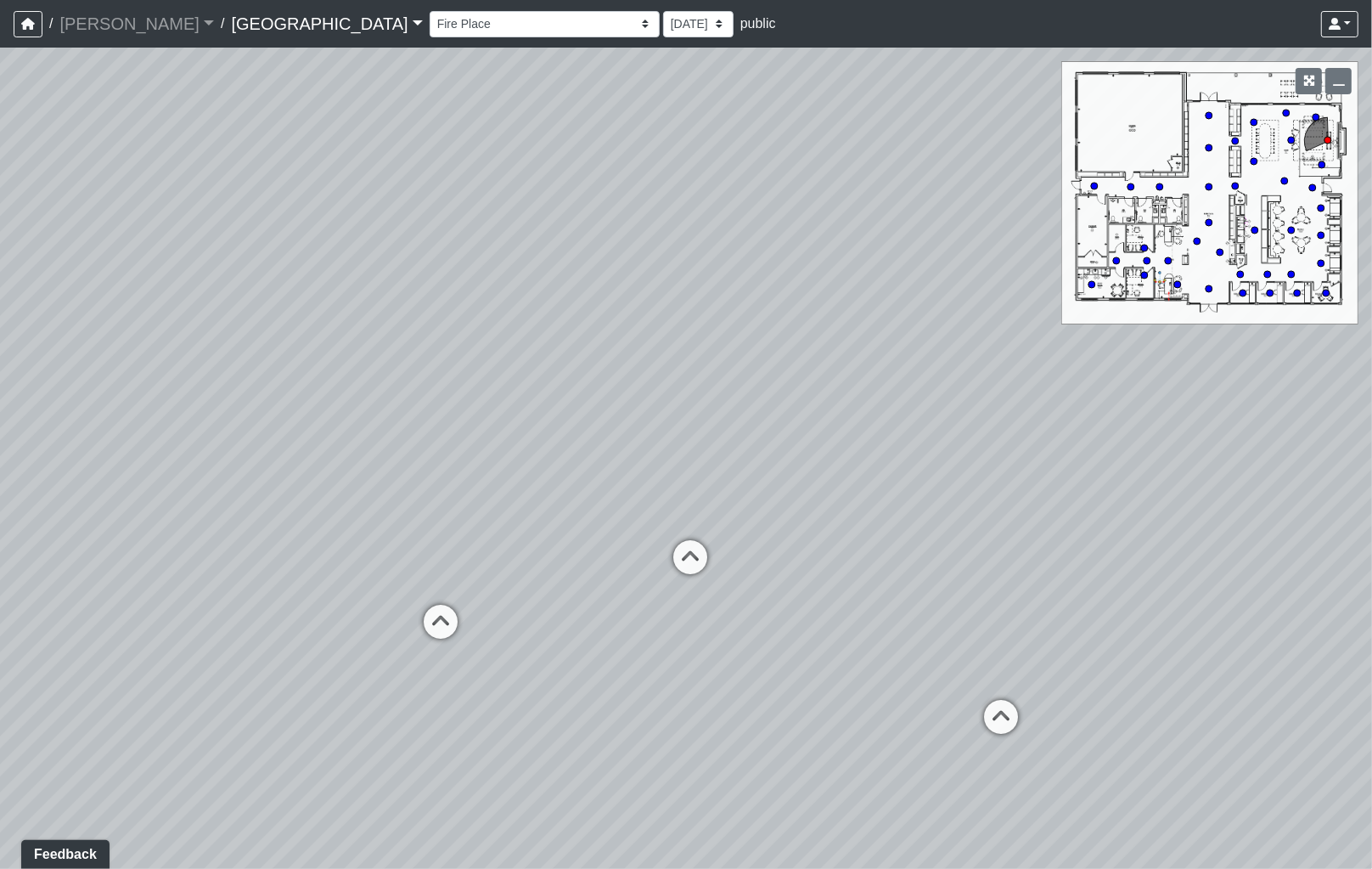
click at [833, 361] on div "Loading... Leasing - Reception Desk Loading... Leasing Entry Loading... Coffee …" at bounding box center [686, 458] width 1372 height 821
drag, startPoint x: 767, startPoint y: 387, endPoint x: 1081, endPoint y: 405, distance: 314.5
click at [1082, 405] on div "Loading... Leasing - Reception Desk Loading... Leasing Entry Loading... Coffee …" at bounding box center [686, 458] width 1372 height 821
drag, startPoint x: 643, startPoint y: 412, endPoint x: 923, endPoint y: 421, distance: 280.1
click at [923, 421] on div "Loading... Leasing - Reception Desk Loading... Leasing Entry Loading... Coffee …" at bounding box center [686, 458] width 1372 height 821
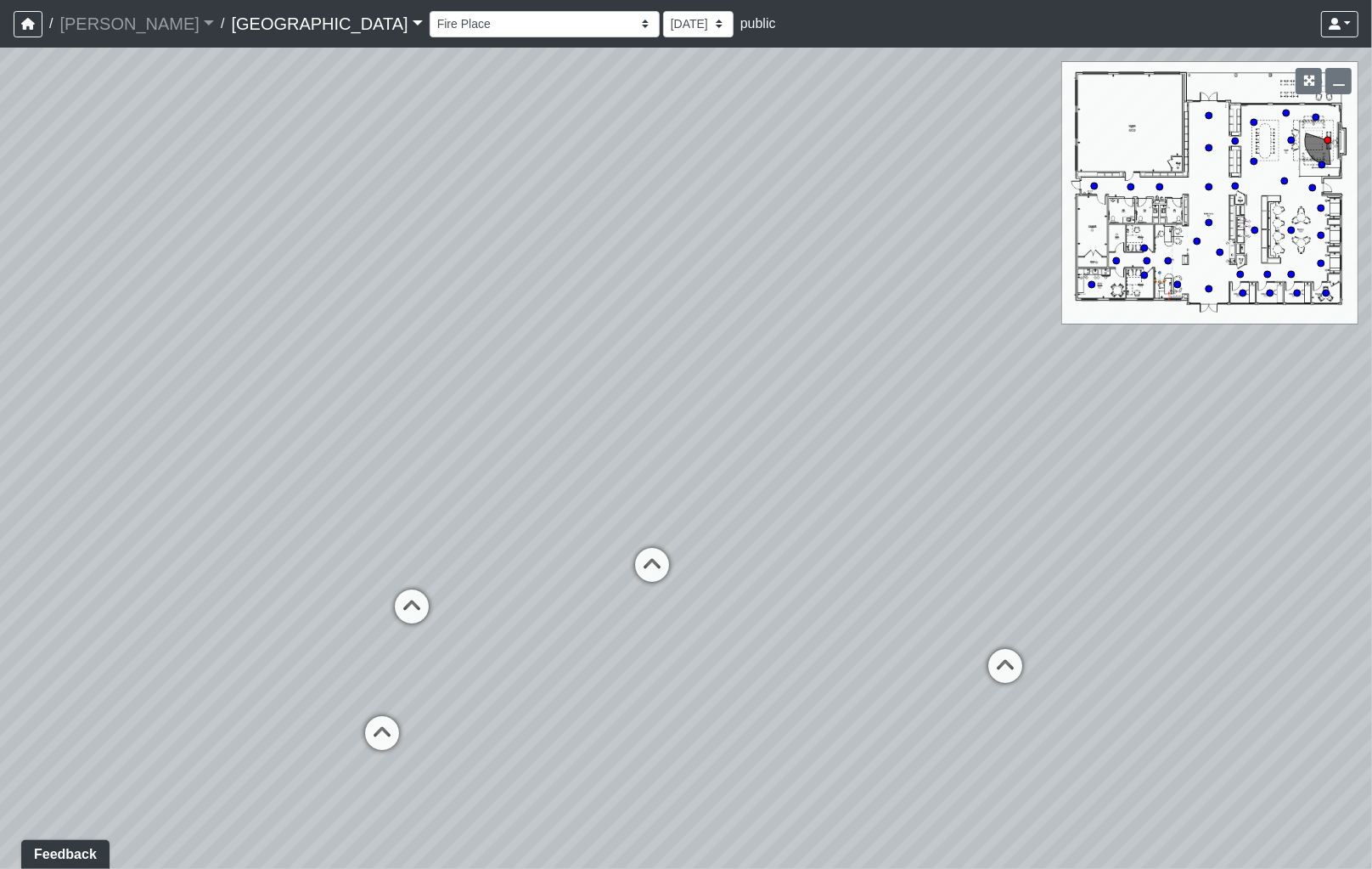
drag, startPoint x: 552, startPoint y: 413, endPoint x: 452, endPoint y: 461, distance: 110.9
click at [711, 421] on div "Loading... Leasing - Reception Desk Loading... Leasing Entry Loading... Coffee …" at bounding box center [686, 458] width 1372 height 821
drag, startPoint x: 442, startPoint y: 461, endPoint x: 724, endPoint y: 525, distance: 289.2
click at [638, 465] on div "Loading... Leasing - Reception Desk Loading... Leasing Entry Loading... Coffee …" at bounding box center [686, 458] width 1372 height 821
click at [783, 571] on icon at bounding box center [772, 578] width 51 height 51
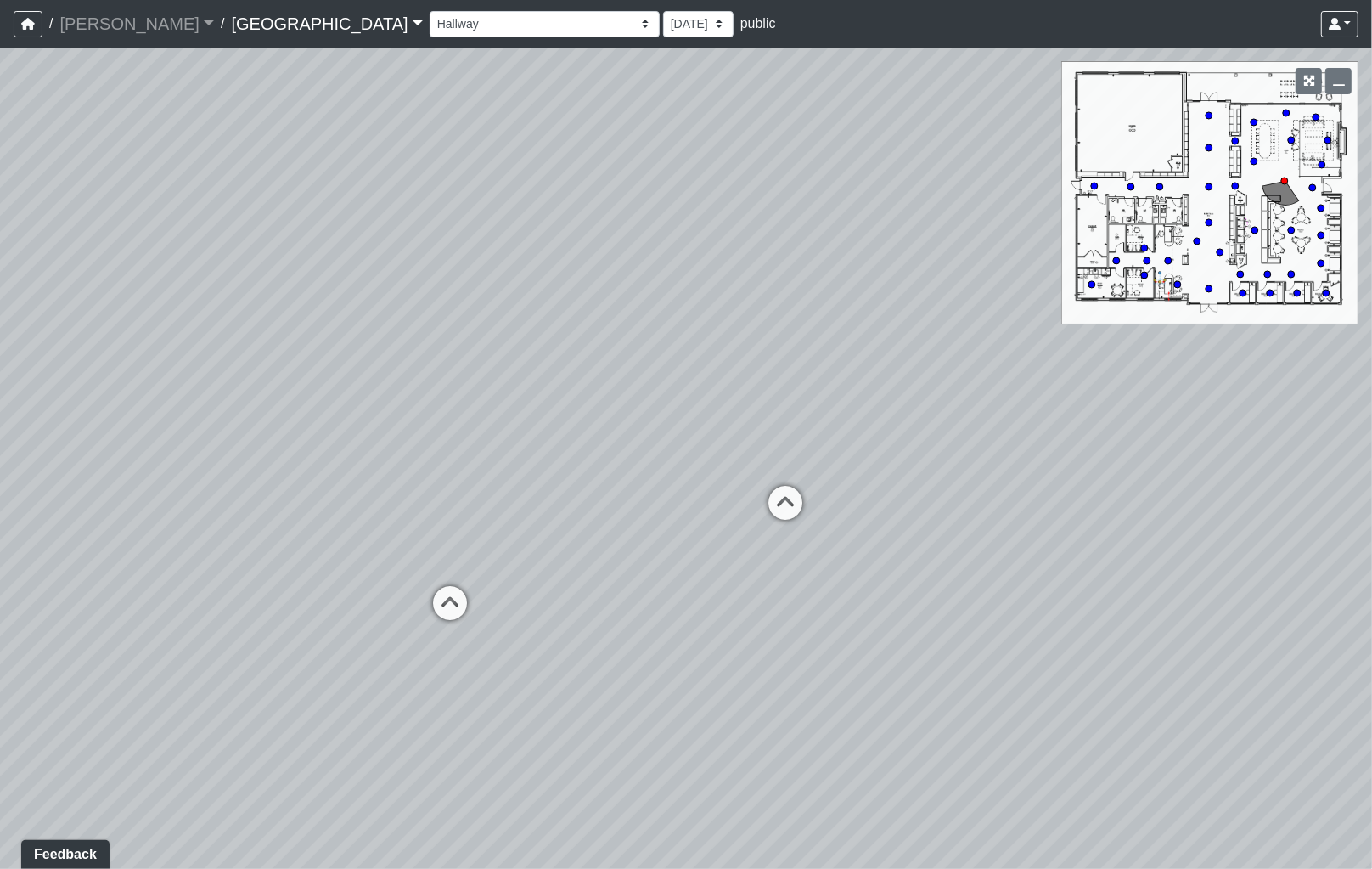
drag, startPoint x: 643, startPoint y: 570, endPoint x: 795, endPoint y: 567, distance: 152.0
click at [795, 567] on div "Loading... Leasing - Reception Desk Loading... Leasing Entry Loading... Coffee …" at bounding box center [686, 458] width 1372 height 821
click at [460, 607] on icon at bounding box center [452, 610] width 51 height 51
click at [532, 604] on icon at bounding box center [527, 617] width 51 height 51
drag, startPoint x: 660, startPoint y: 565, endPoint x: 202, endPoint y: 485, distance: 464.9
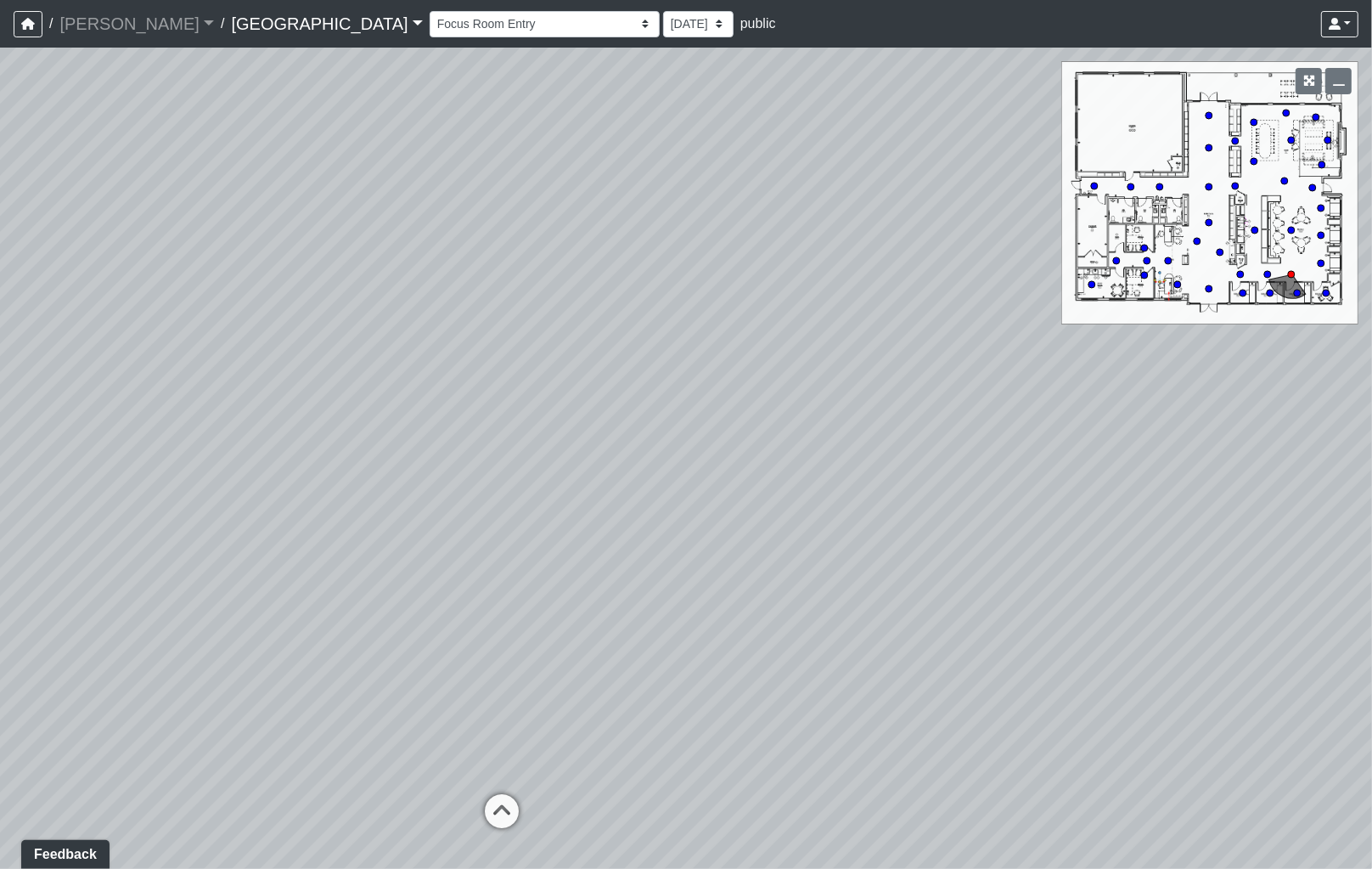
click at [125, 524] on div "Loading... Leasing - Reception Desk Loading... Leasing Entry Loading... Coffee …" at bounding box center [686, 458] width 1372 height 821
drag, startPoint x: 441, startPoint y: 452, endPoint x: 187, endPoint y: 443, distance: 254.2
click at [191, 443] on div "Loading... Leasing - Reception Desk Loading... Leasing Entry Loading... Coffee …" at bounding box center [686, 458] width 1372 height 821
drag, startPoint x: 386, startPoint y: 450, endPoint x: 143, endPoint y: 449, distance: 243.0
click at [143, 449] on div "Loading... Leasing - Reception Desk Loading... Leasing Entry Loading... Coffee …" at bounding box center [686, 458] width 1372 height 821
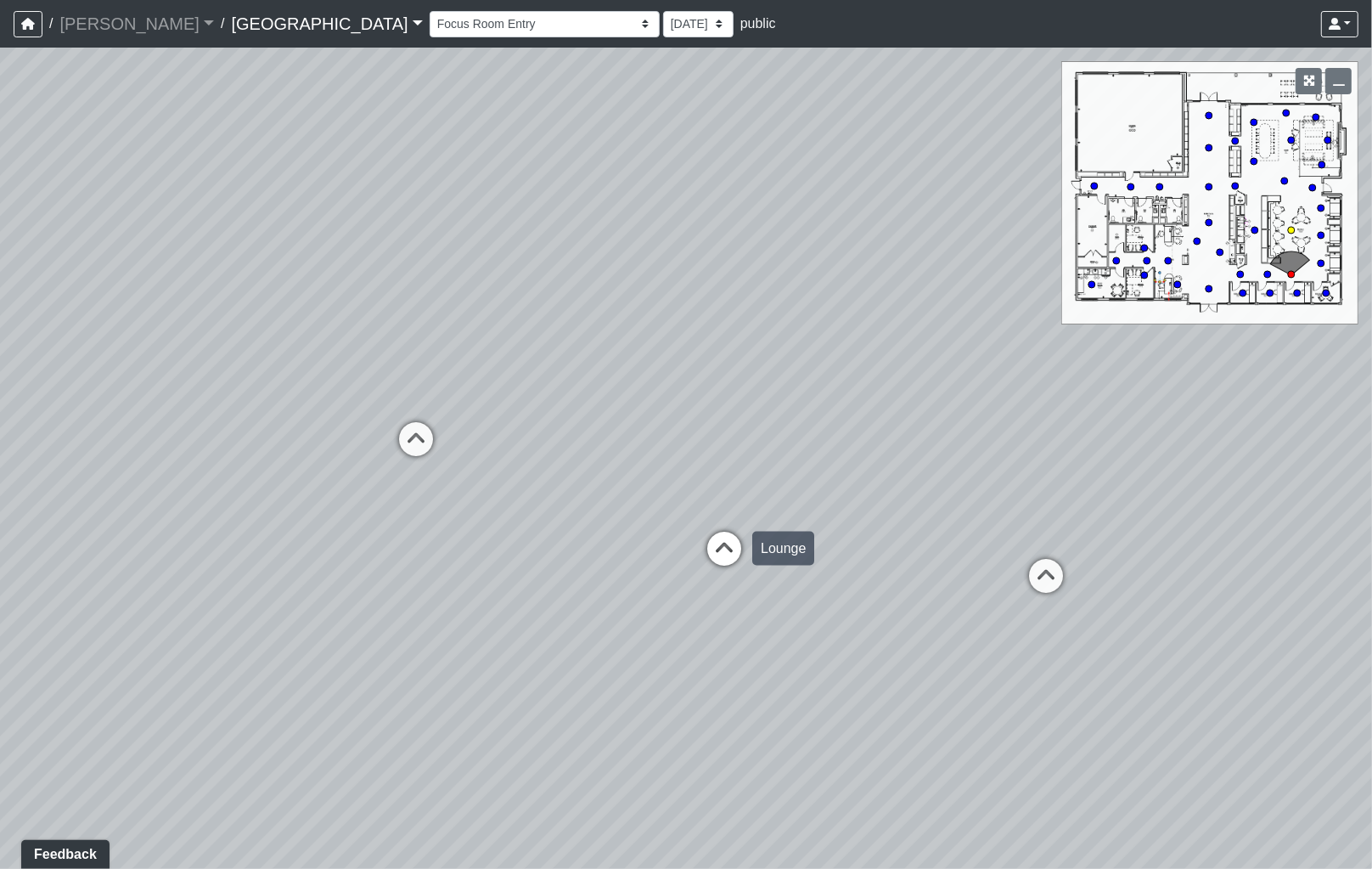
click at [726, 546] on icon at bounding box center [724, 556] width 51 height 51
click at [663, 528] on icon at bounding box center [666, 542] width 51 height 51
click at [794, 558] on icon at bounding box center [791, 569] width 51 height 51
select select "oVjnKcjCjUMVKYq3r2qL7j"
drag, startPoint x: 796, startPoint y: 541, endPoint x: 686, endPoint y: 586, distance: 118.8
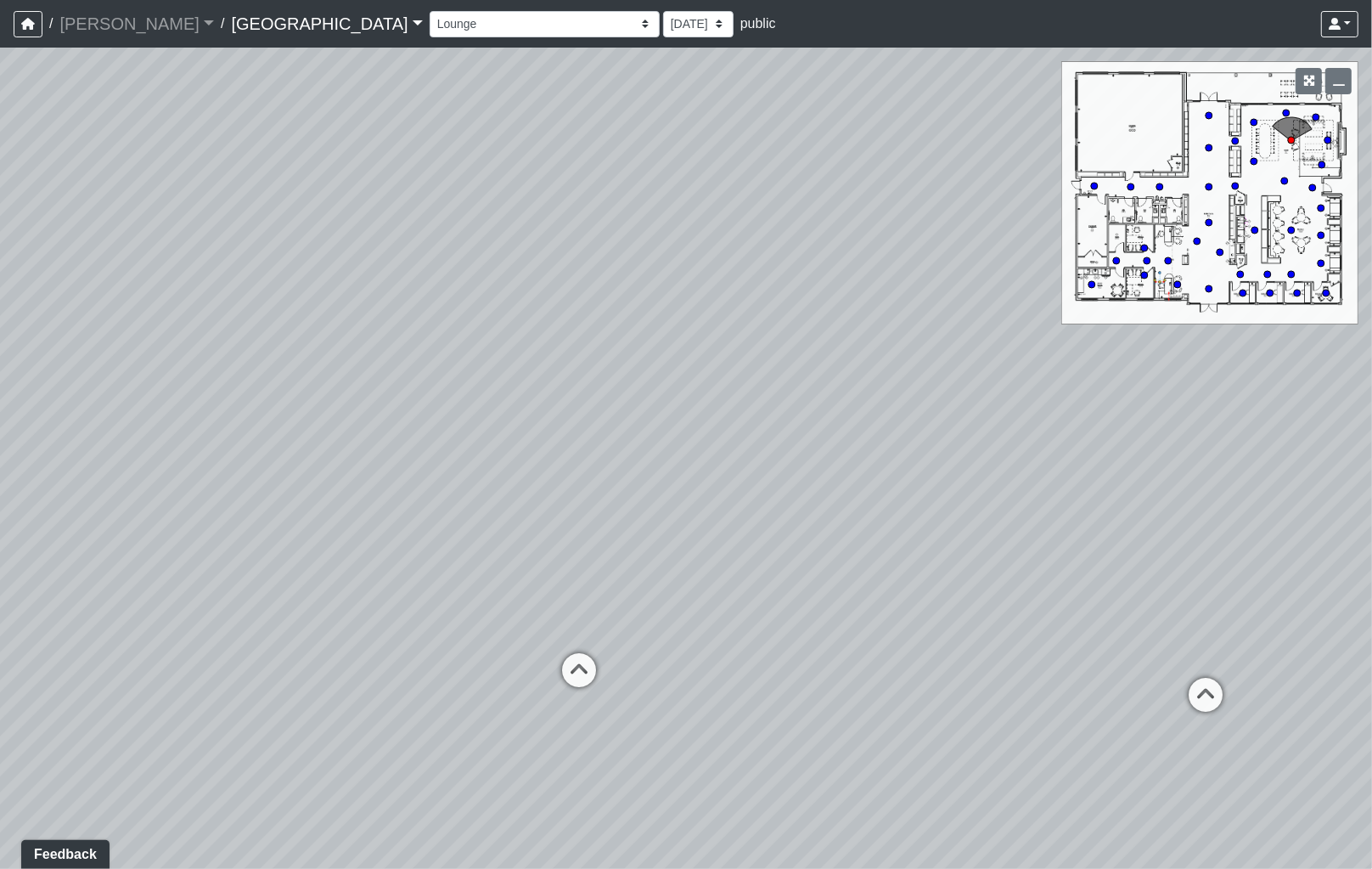
click at [686, 586] on div "Loading... Leasing - Reception Desk Loading... Leasing Entry Loading... Coffee …" at bounding box center [686, 458] width 1372 height 821
drag, startPoint x: 735, startPoint y: 548, endPoint x: 949, endPoint y: 575, distance: 215.7
click at [949, 575] on div "Loading... Leasing - Reception Desk Loading... Leasing Entry Loading... Coffee …" at bounding box center [686, 458] width 1372 height 821
